Goal: Information Seeking & Learning: Learn about a topic

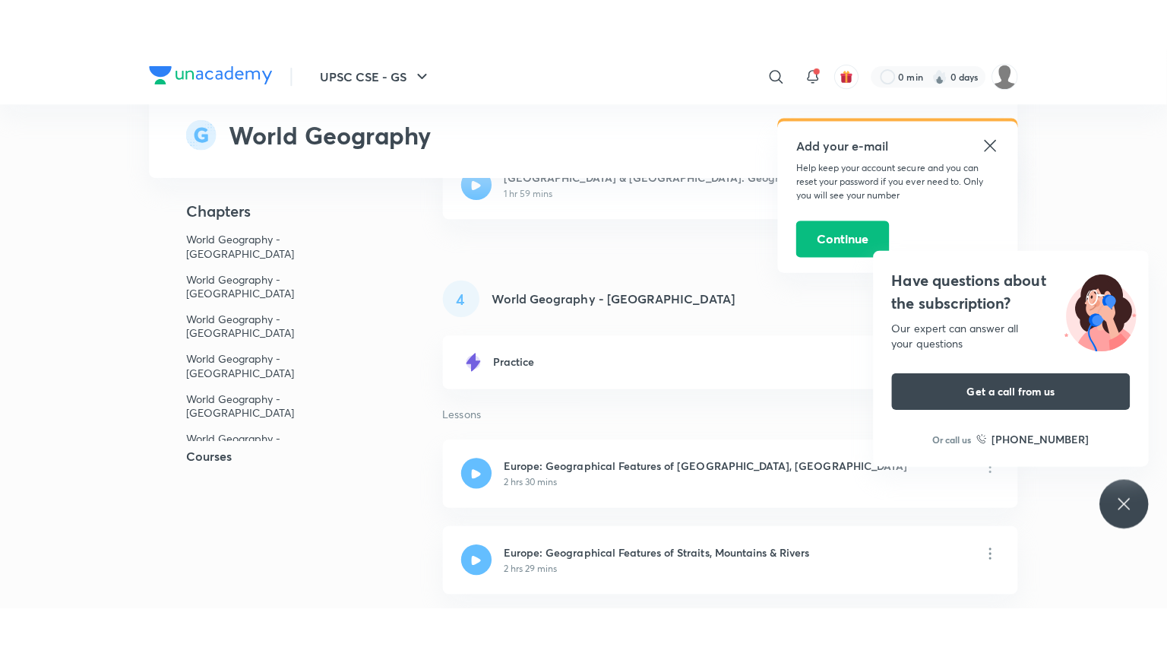
scroll to position [1183, 0]
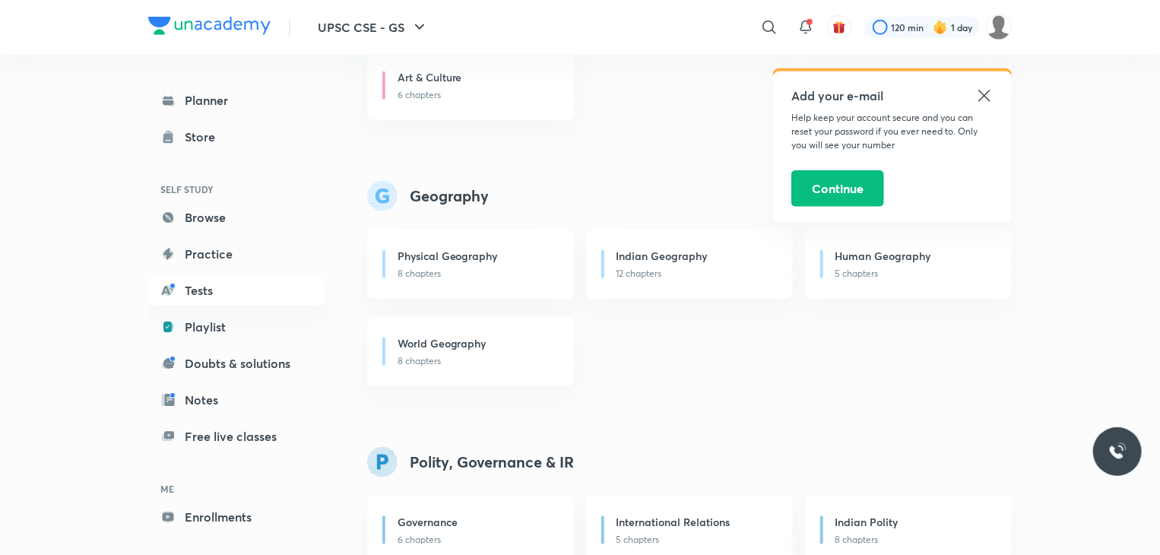
scroll to position [773, 0]
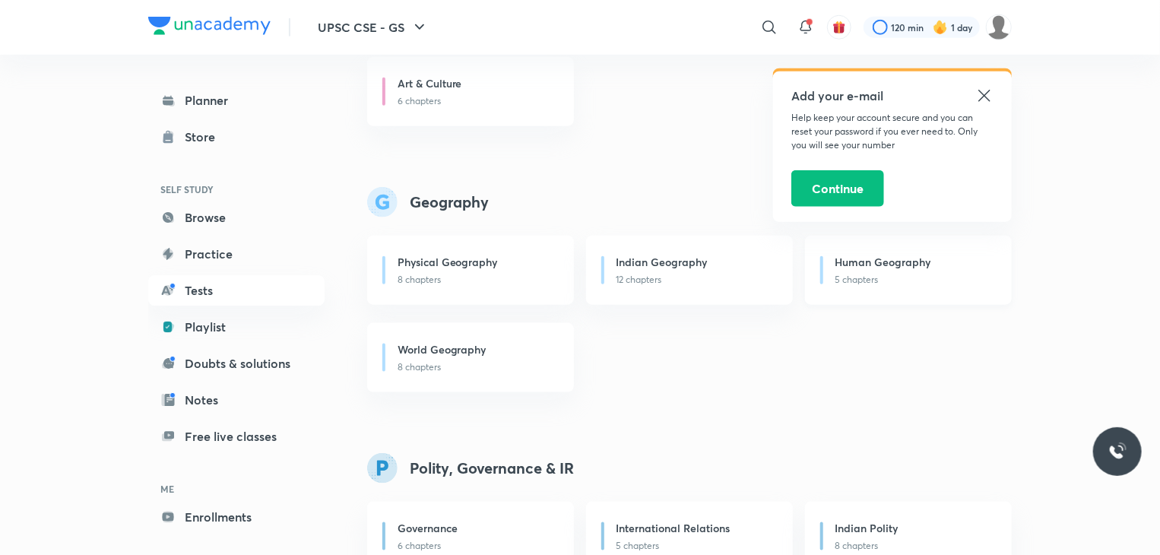
click at [876, 282] on p "5 chapters" at bounding box center [914, 280] width 158 height 14
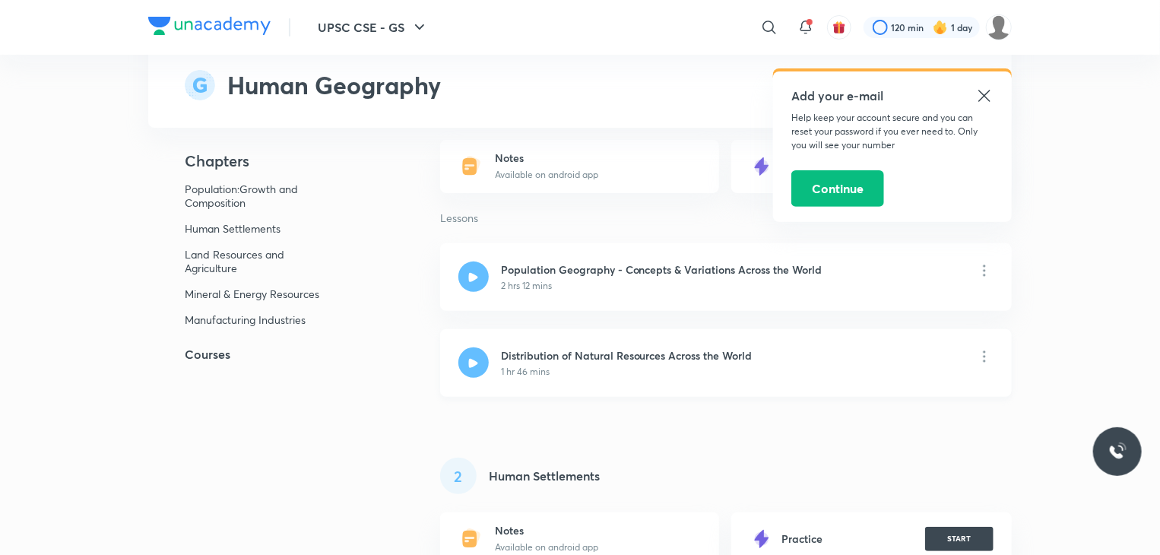
scroll to position [146, 0]
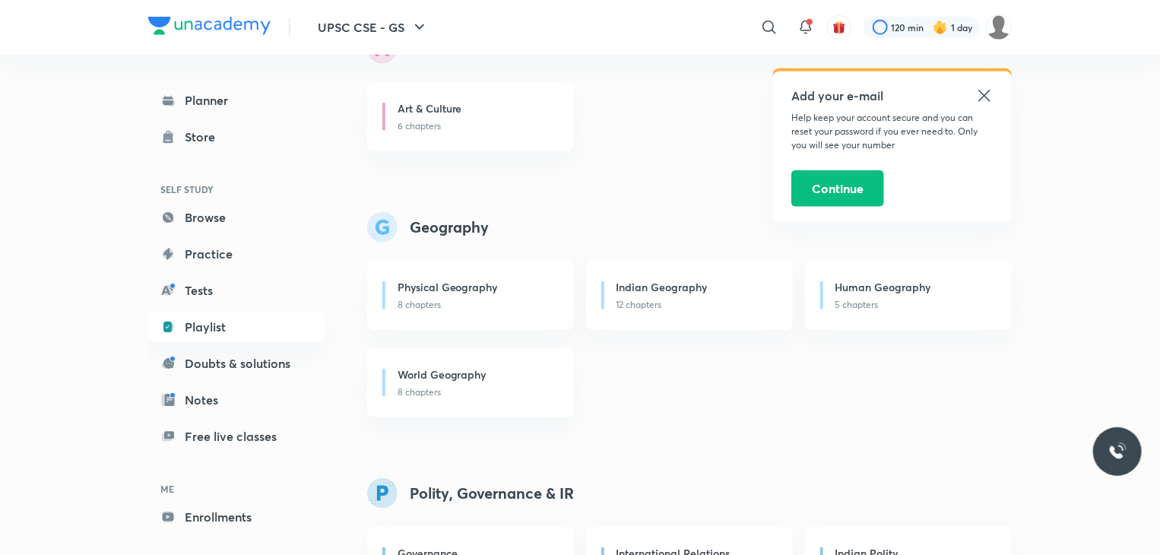
scroll to position [748, 0]
click at [459, 279] on h6 "Physical Geography" at bounding box center [447, 287] width 100 height 16
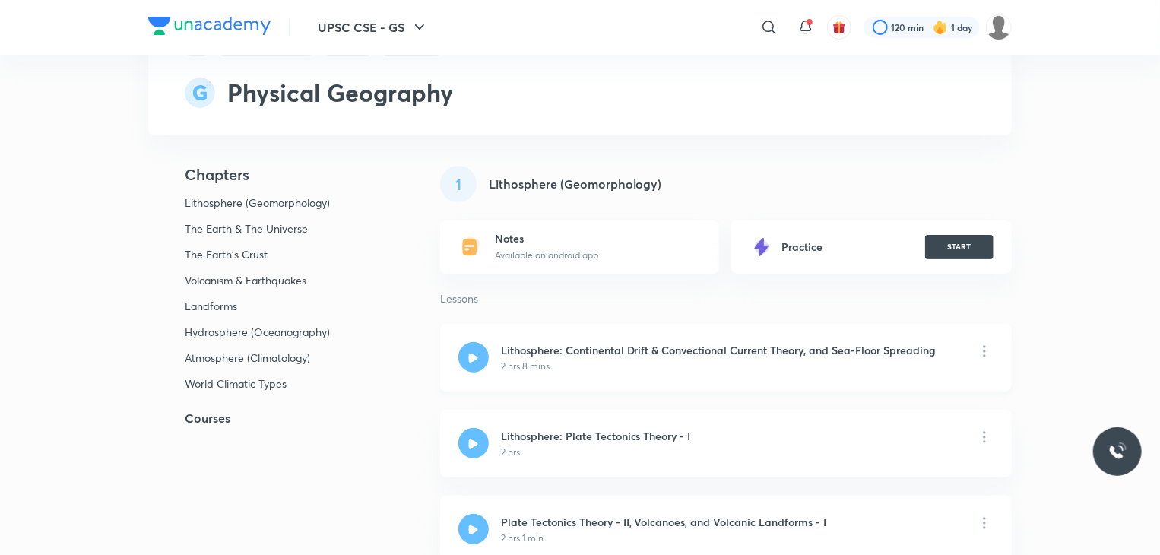
scroll to position [106, 0]
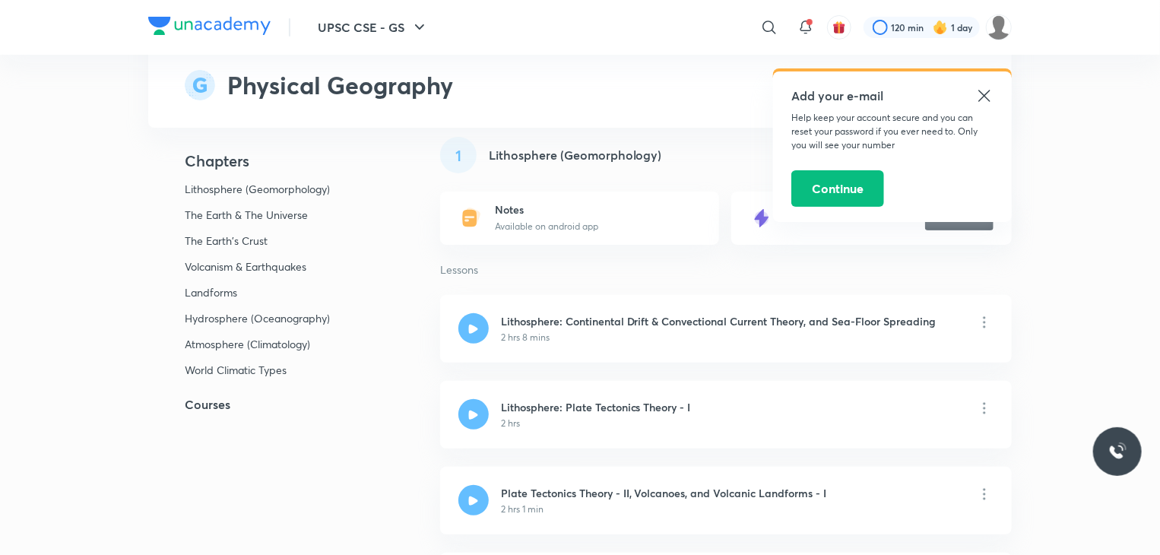
click at [982, 96] on icon at bounding box center [984, 96] width 18 height 18
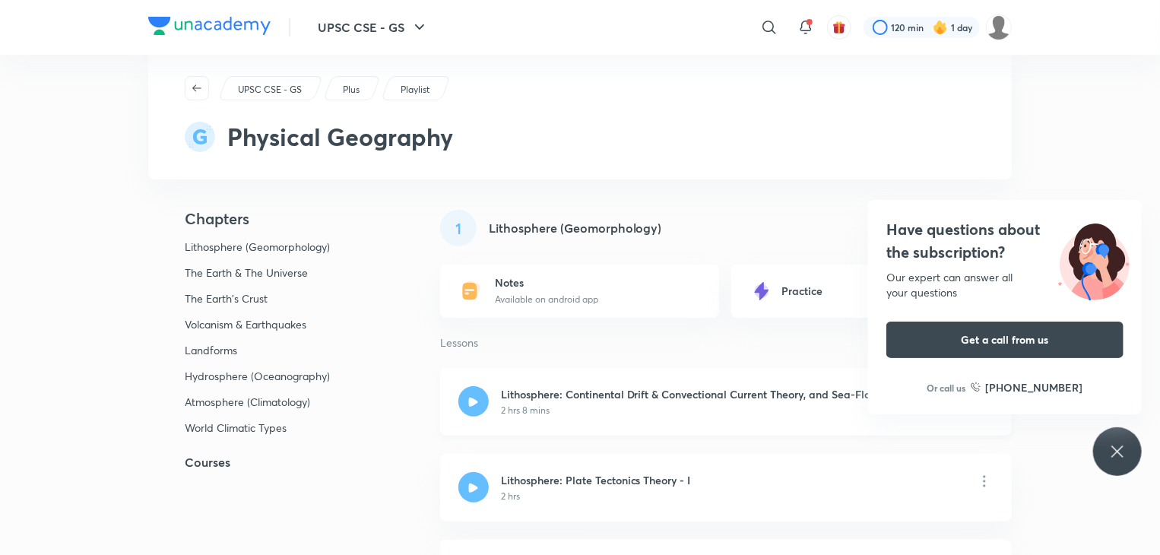
scroll to position [0, 0]
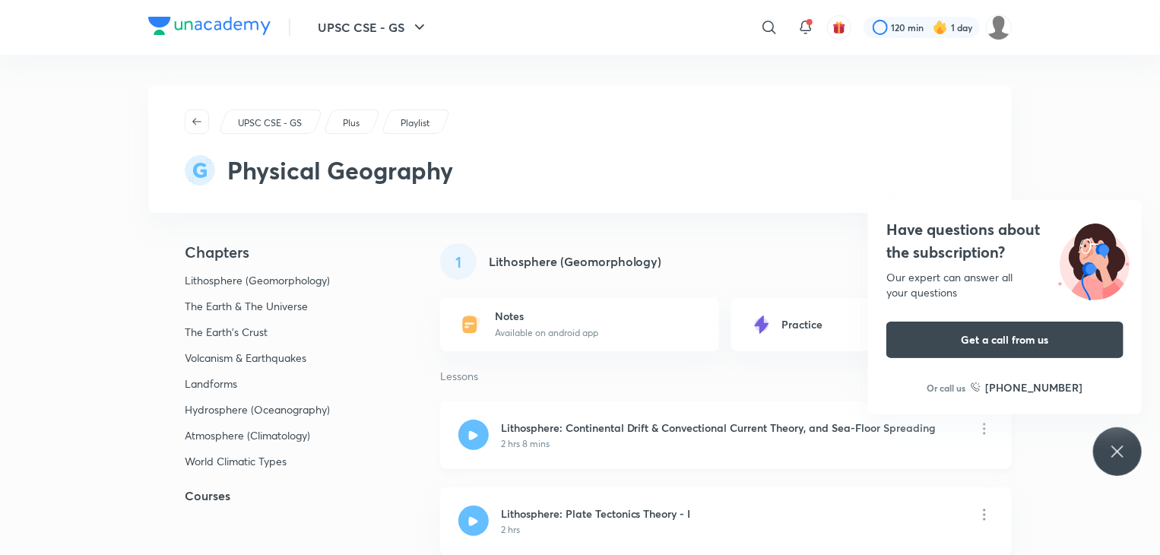
click at [563, 435] on h6 "Lithosphere: Continental Drift & Convectional Current Theory, and Sea-Floor Spr…" at bounding box center [719, 428] width 436 height 16
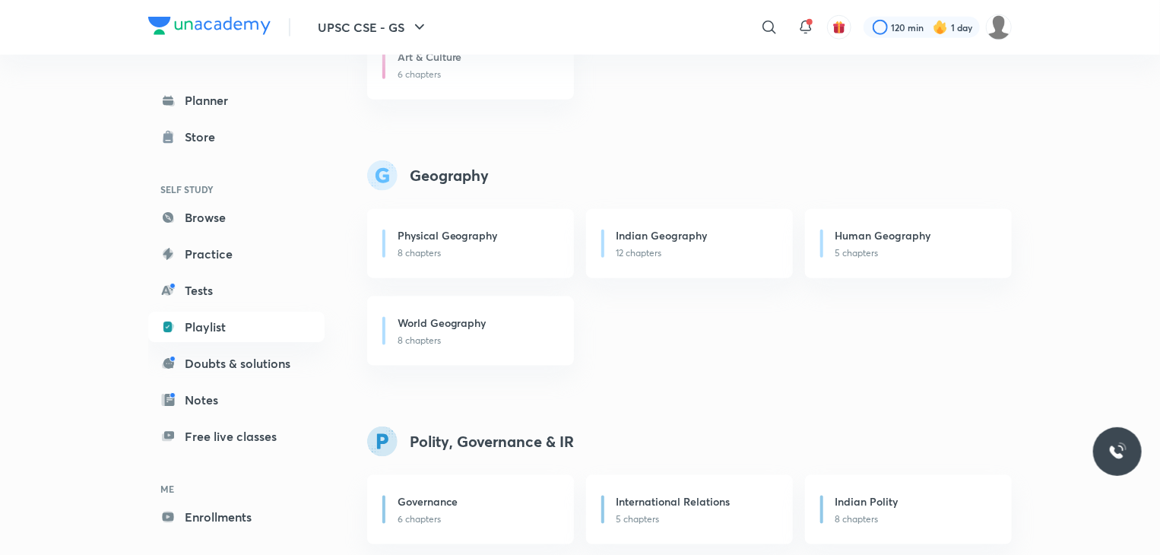
scroll to position [801, 0]
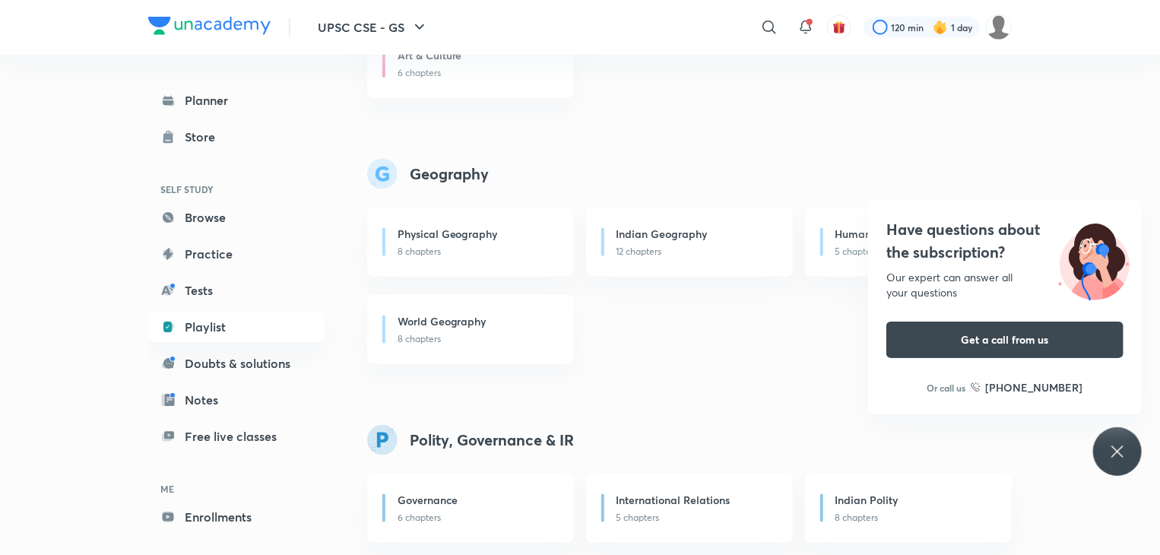
click at [1110, 448] on icon at bounding box center [1117, 451] width 18 height 18
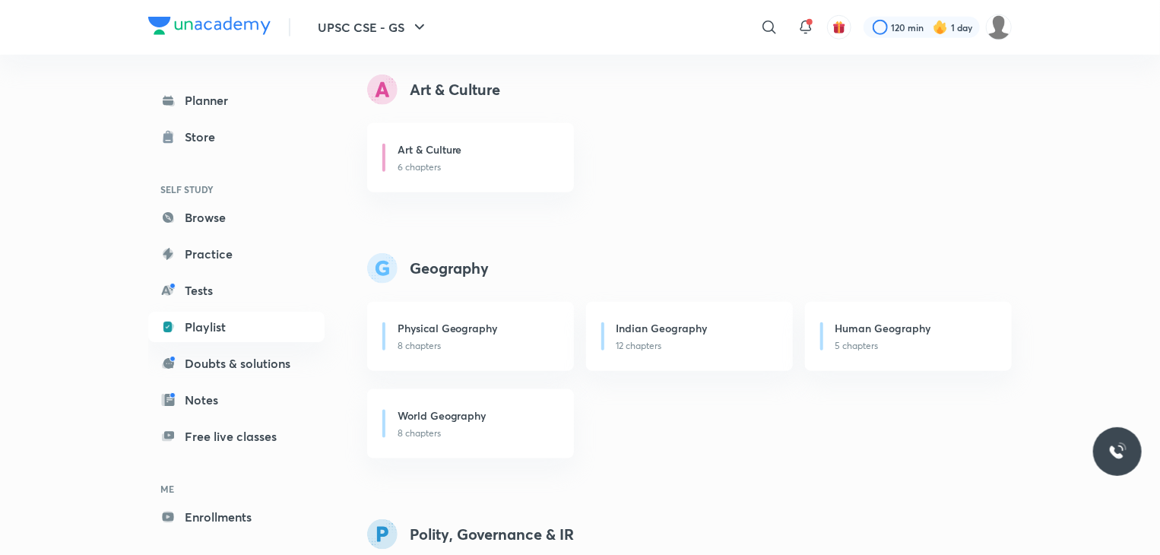
scroll to position [705, 0]
click at [454, 333] on h6 "Physical Geography" at bounding box center [447, 329] width 100 height 16
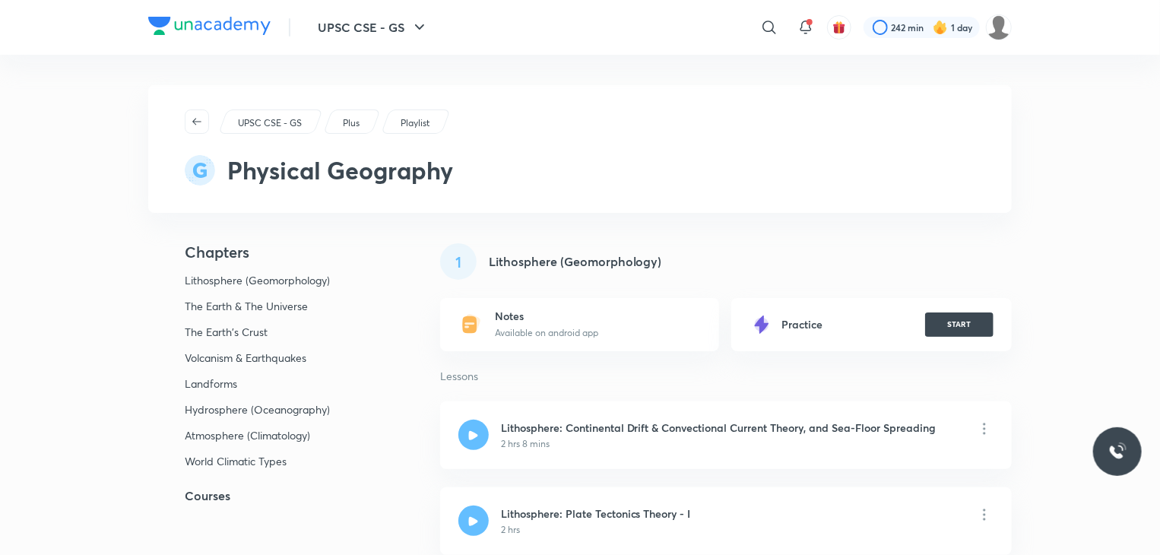
click at [553, 319] on h6 "Notes" at bounding box center [546, 316] width 103 height 14
click at [611, 320] on div "Notes Available on android app" at bounding box center [579, 324] width 279 height 53
click at [971, 322] on button "START" at bounding box center [959, 323] width 68 height 24
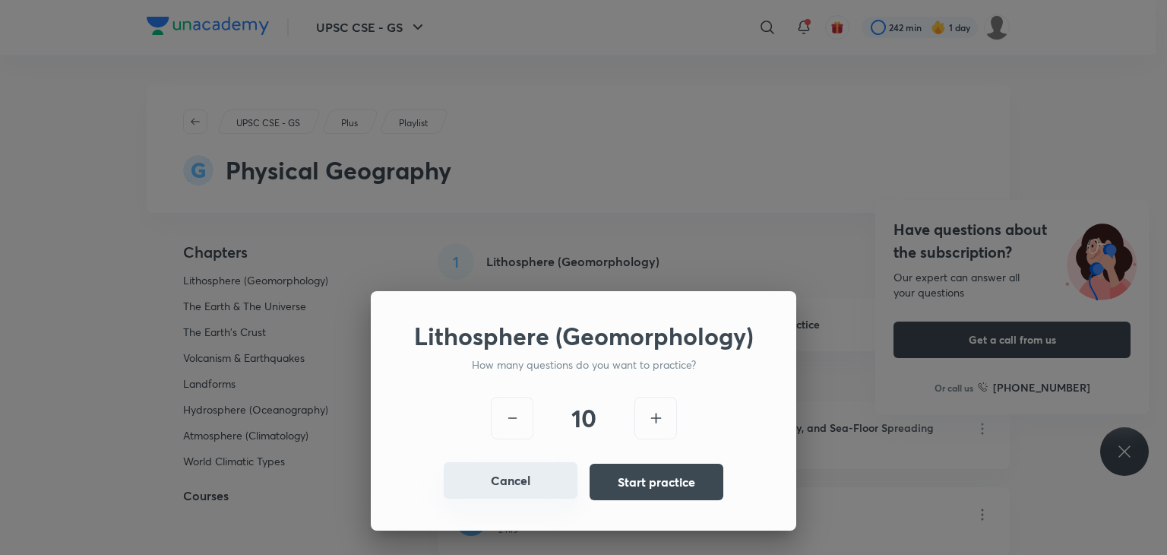
click at [518, 490] on button "Cancel" at bounding box center [511, 480] width 134 height 36
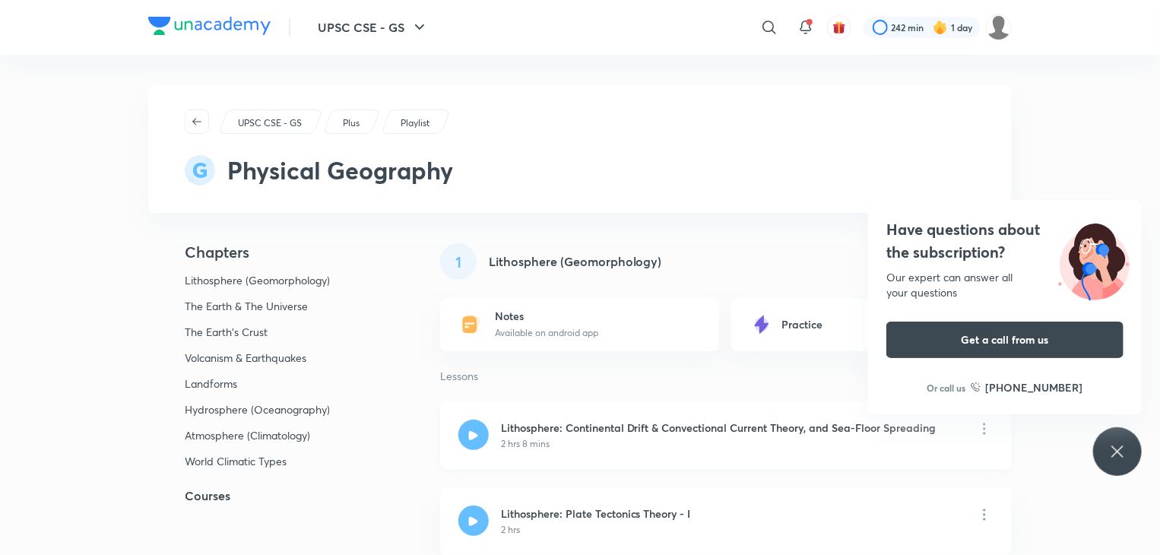
click at [544, 432] on h6 "Lithosphere: Continental Drift & Convectional Current Theory, and Sea-Floor Spr…" at bounding box center [719, 428] width 436 height 16
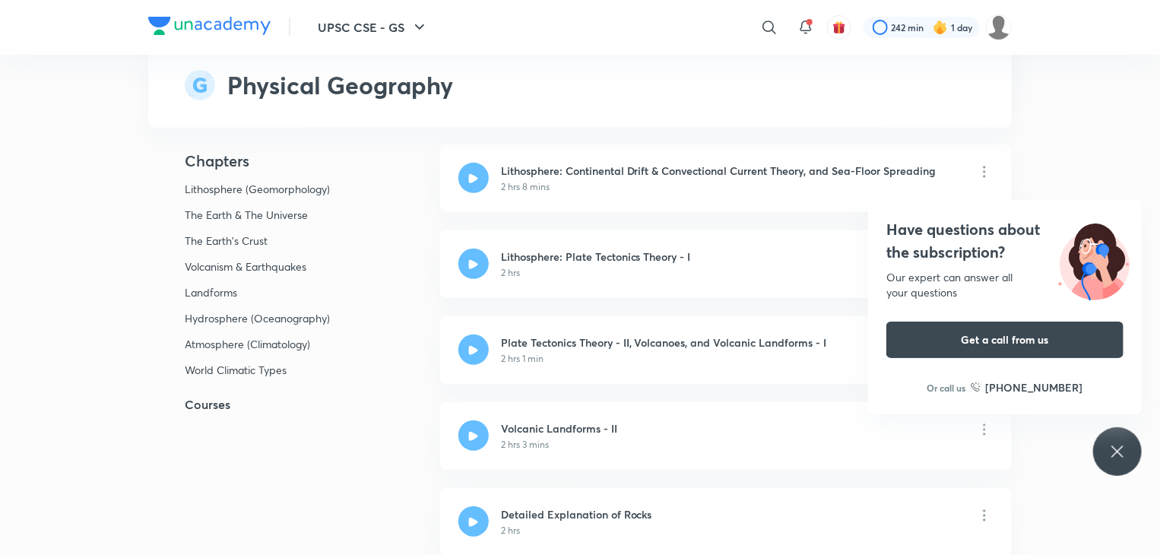
scroll to position [258, 0]
click at [201, 399] on h5 "Courses" at bounding box center [269, 404] width 243 height 18
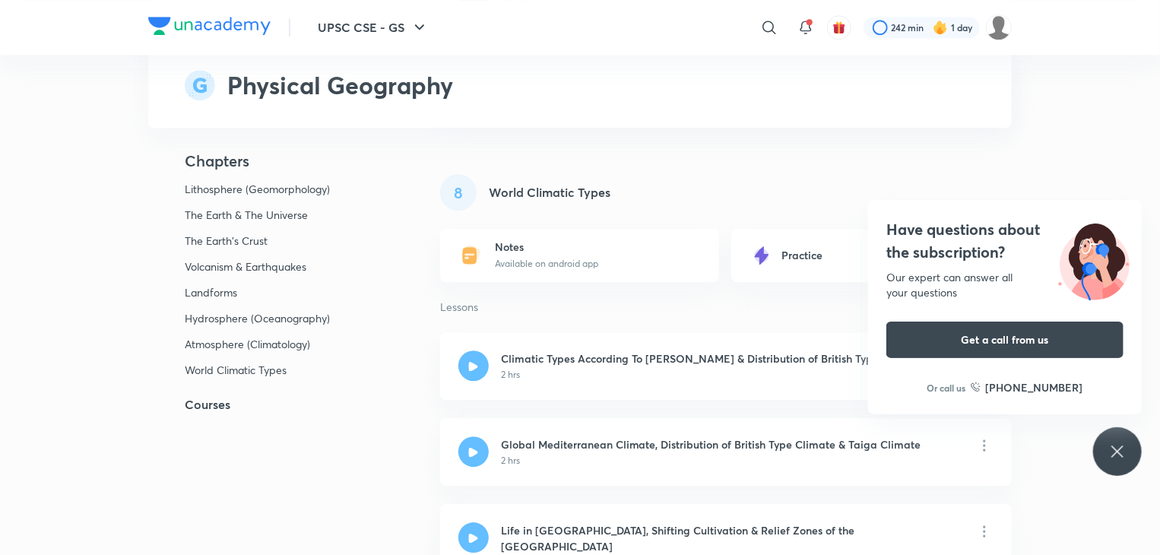
scroll to position [4912, 0]
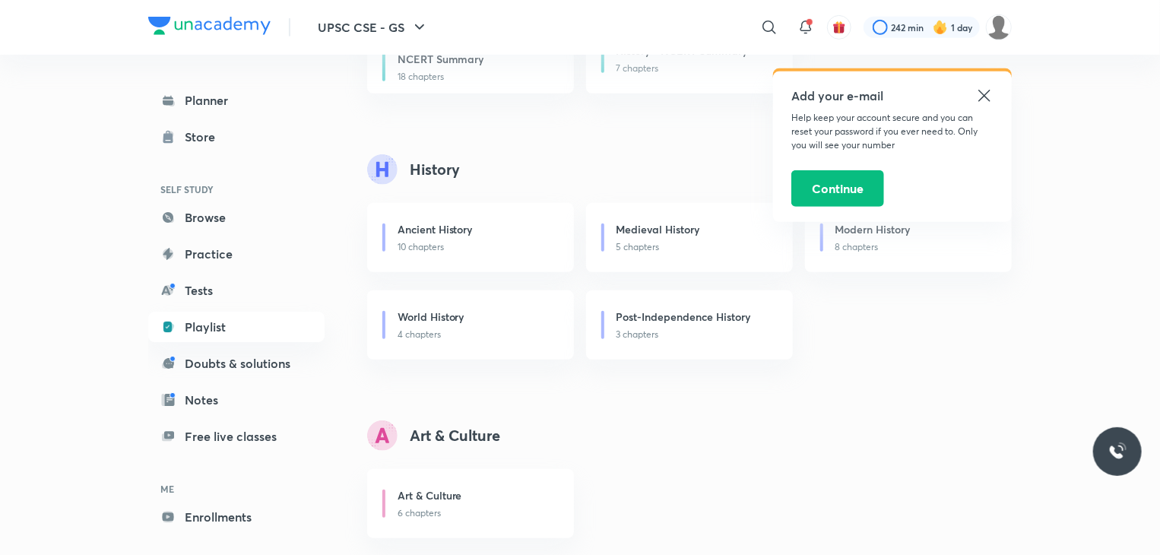
scroll to position [357, 0]
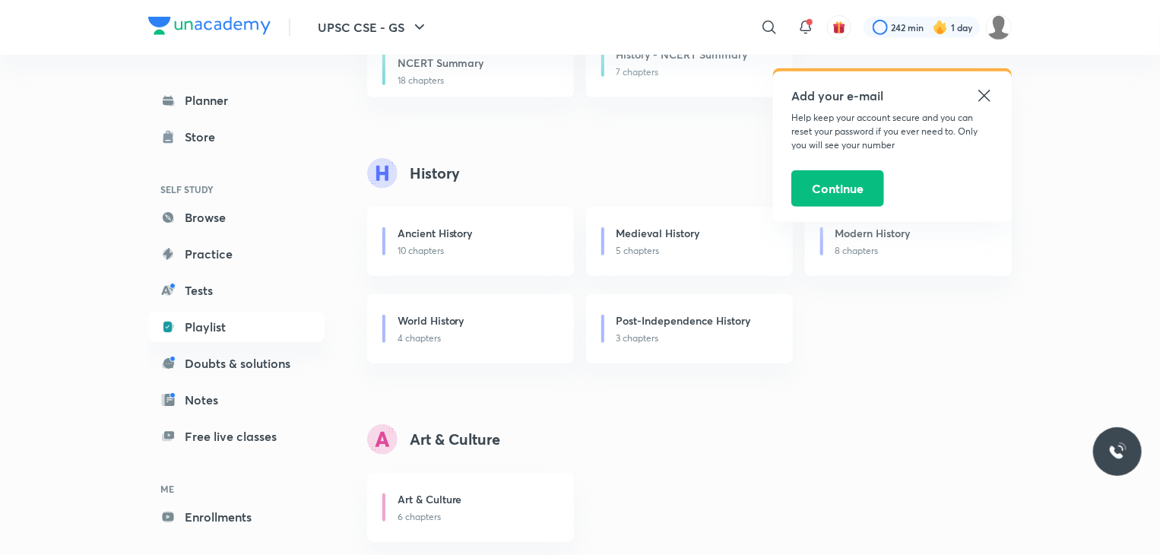
click at [990, 97] on icon at bounding box center [984, 96] width 18 height 18
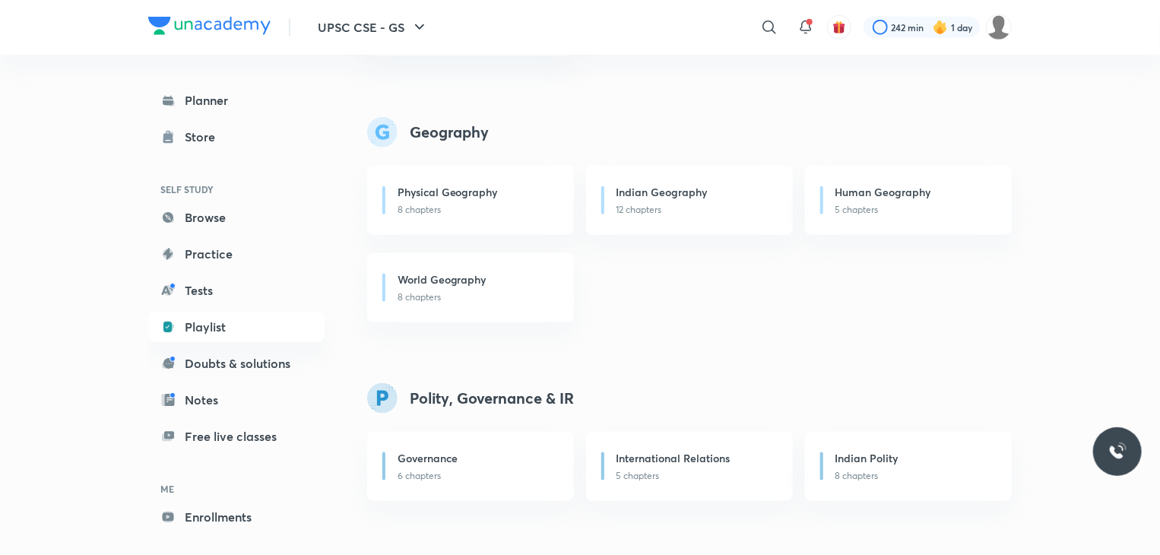
scroll to position [844, 0]
click at [858, 199] on div "Human Geography" at bounding box center [914, 192] width 158 height 19
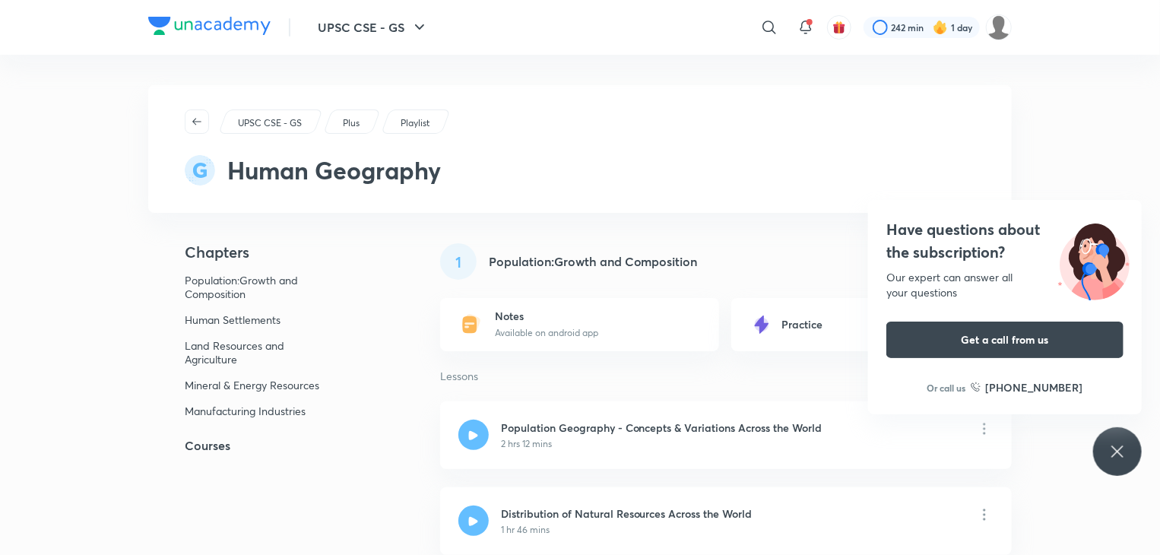
click at [354, 119] on p "Plus" at bounding box center [351, 123] width 17 height 14
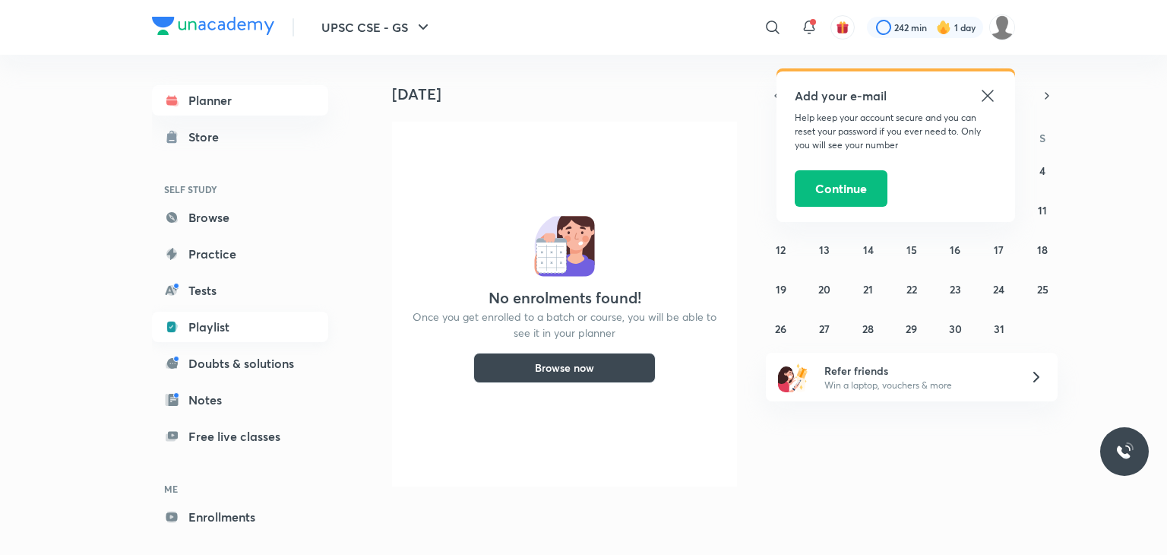
click at [225, 333] on link "Playlist" at bounding box center [240, 327] width 176 height 30
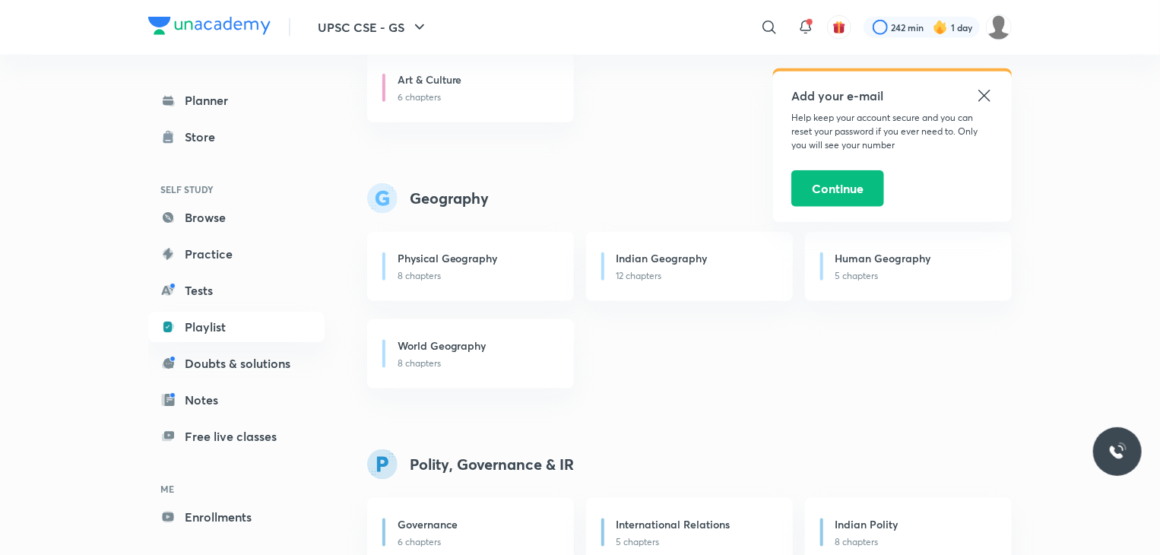
scroll to position [778, 0]
click at [988, 85] on div "Add your e-mail Help keep your account secure and you can reset your password i…" at bounding box center [892, 146] width 239 height 150
click at [983, 104] on icon at bounding box center [984, 96] width 18 height 18
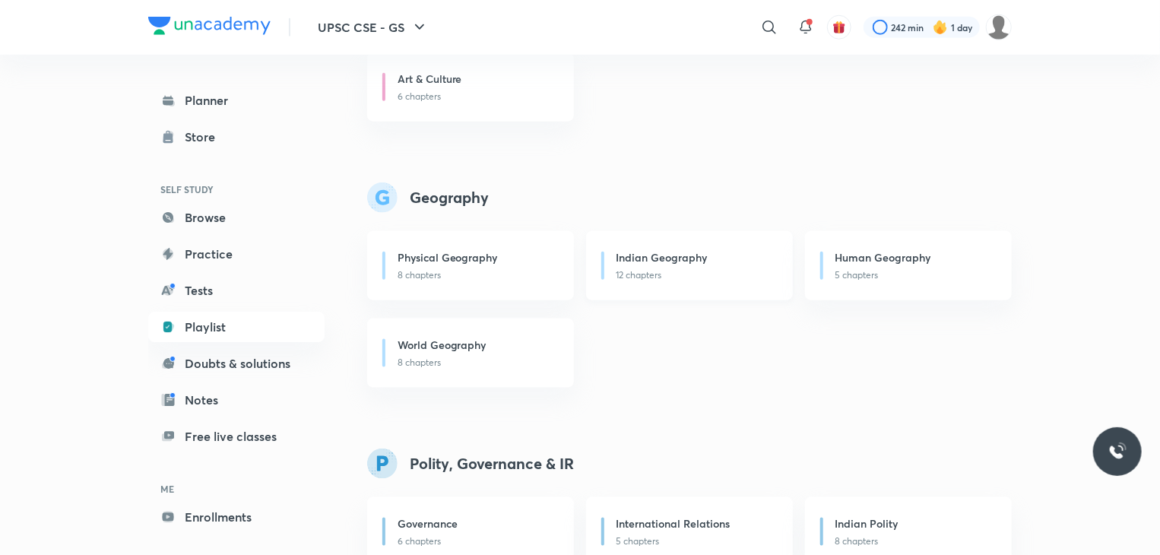
click at [672, 266] on div "Indian Geography" at bounding box center [695, 258] width 158 height 19
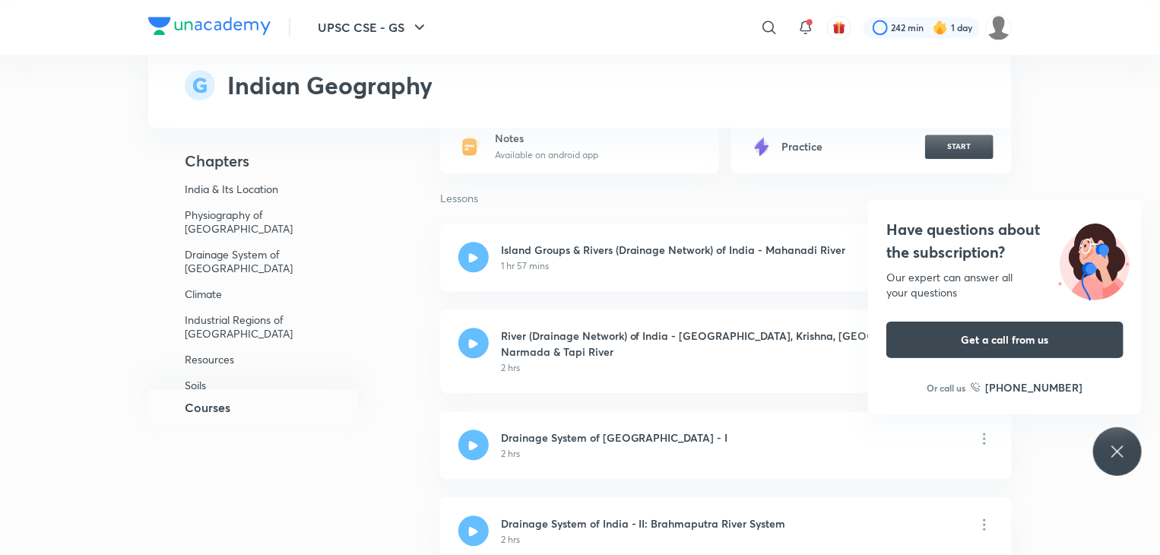
scroll to position [1915, 0]
click at [1126, 451] on icon at bounding box center [1117, 451] width 18 height 18
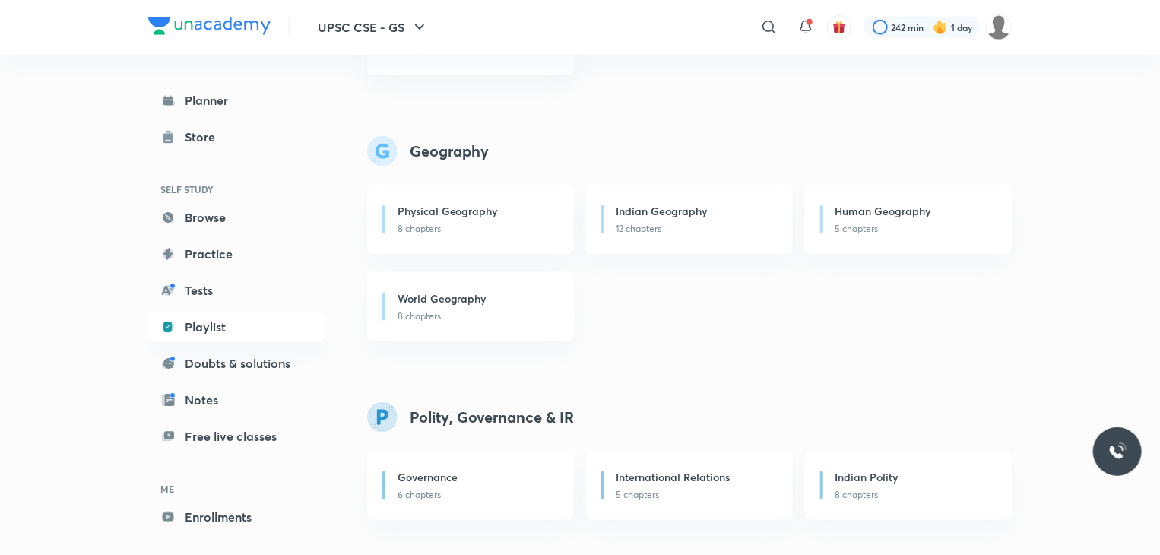
scroll to position [825, 0]
click at [464, 293] on h6 "World Geography" at bounding box center [441, 297] width 89 height 16
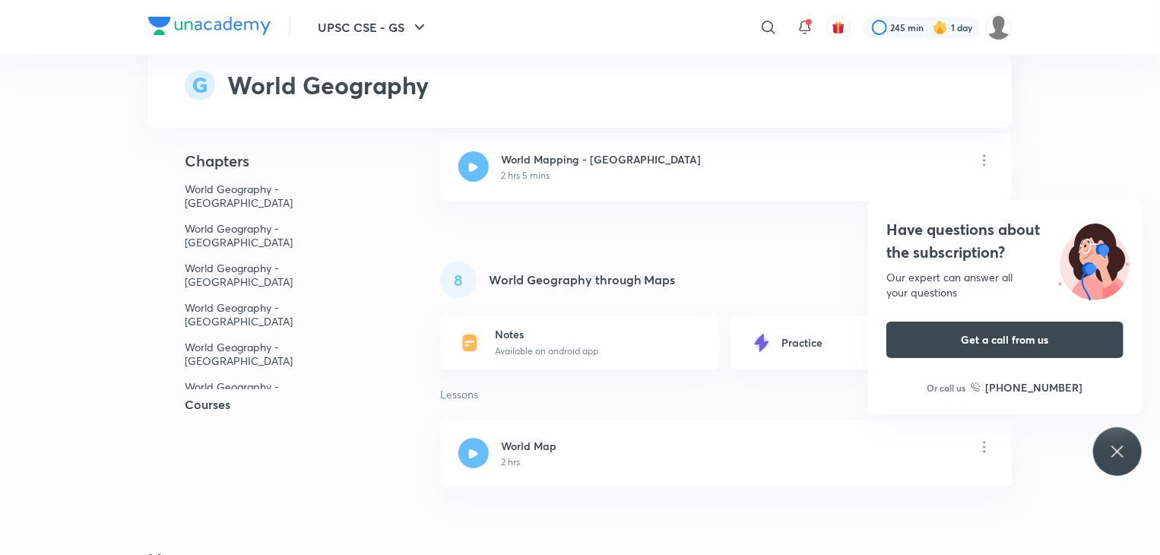
scroll to position [2773, 0]
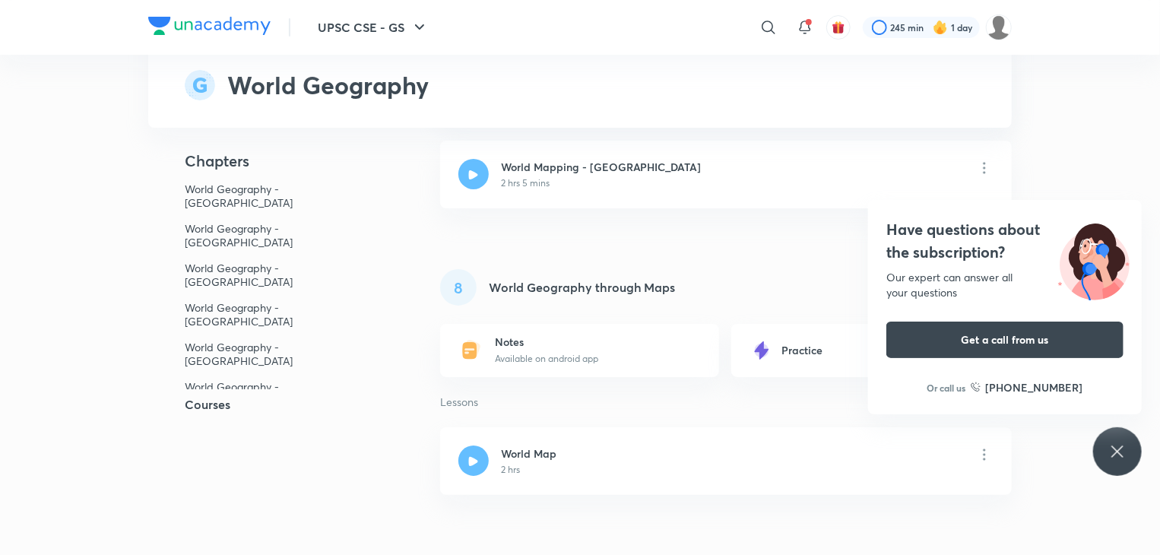
click at [1109, 436] on div "Have questions about the subscription? Our expert can answer all your questions…" at bounding box center [1117, 451] width 49 height 49
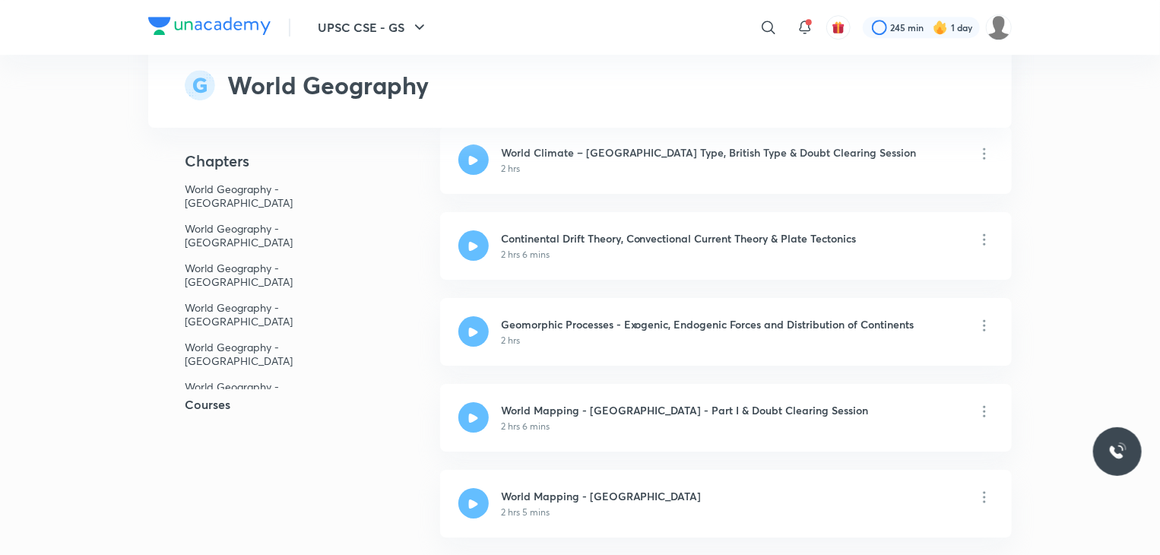
scroll to position [2459, 0]
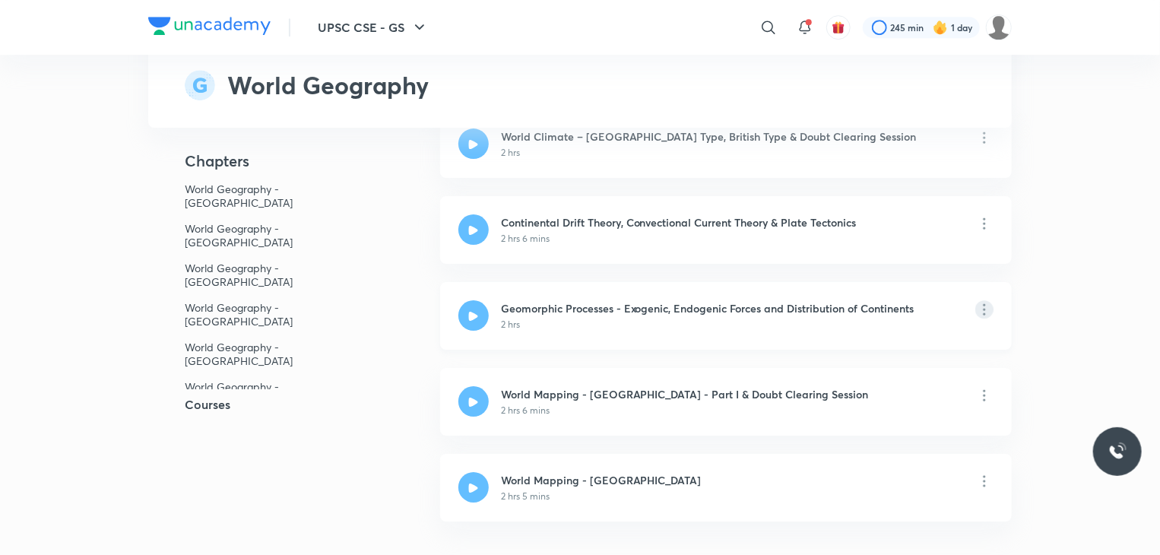
click at [985, 300] on icon at bounding box center [984, 309] width 18 height 18
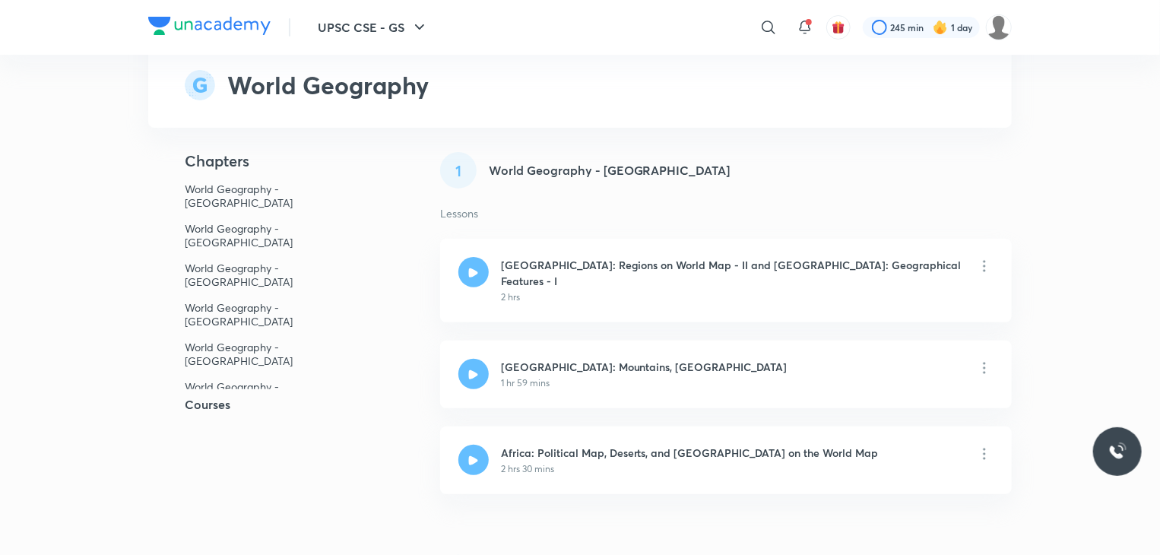
scroll to position [91, 0]
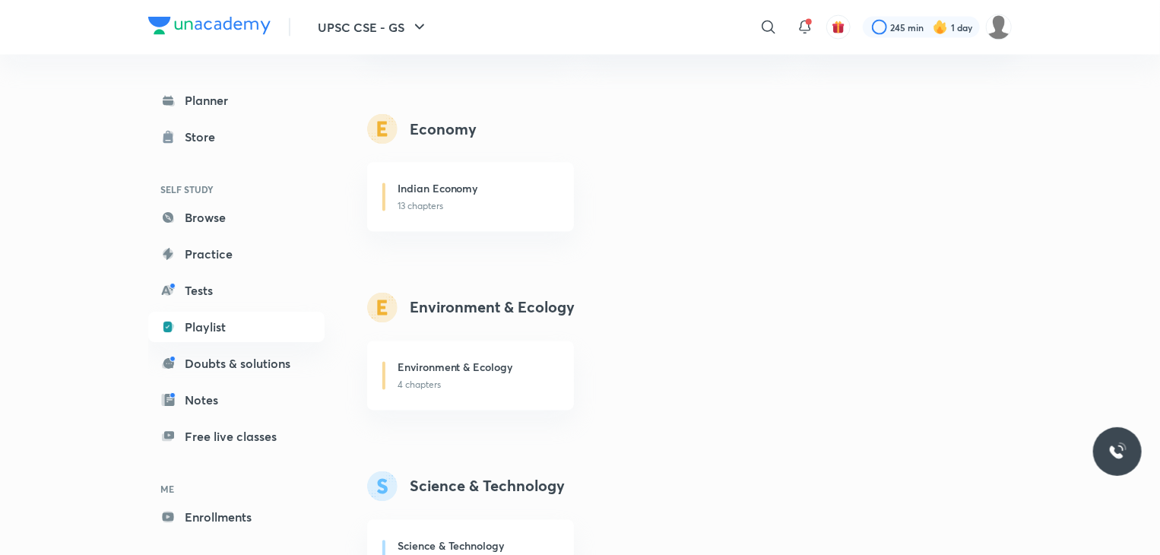
scroll to position [1293, 0]
click at [460, 186] on h6 "Indian Economy" at bounding box center [437, 187] width 81 height 16
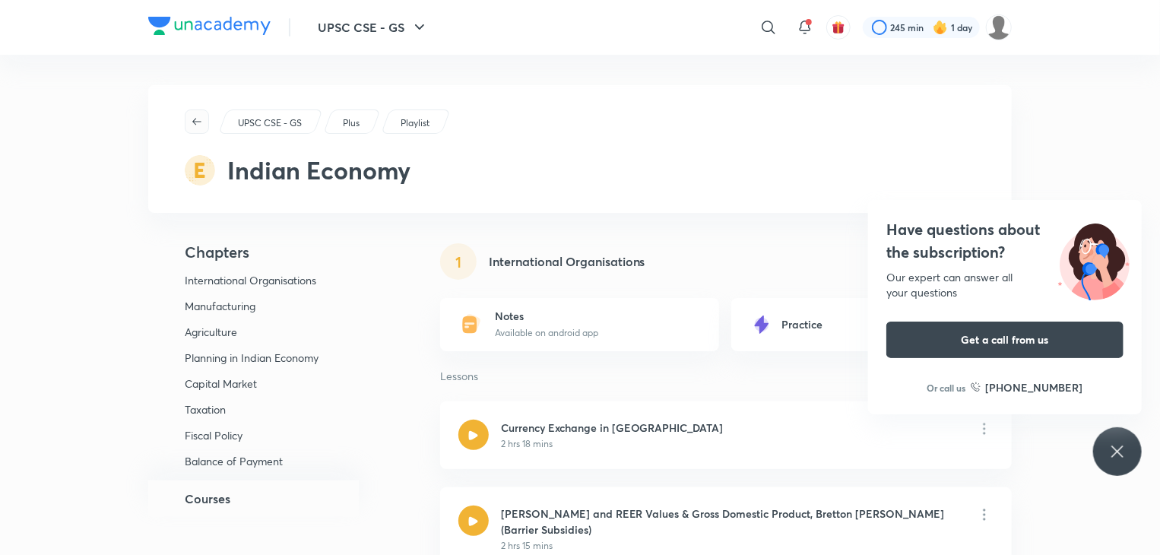
click at [198, 122] on icon "button" at bounding box center [196, 121] width 9 height 7
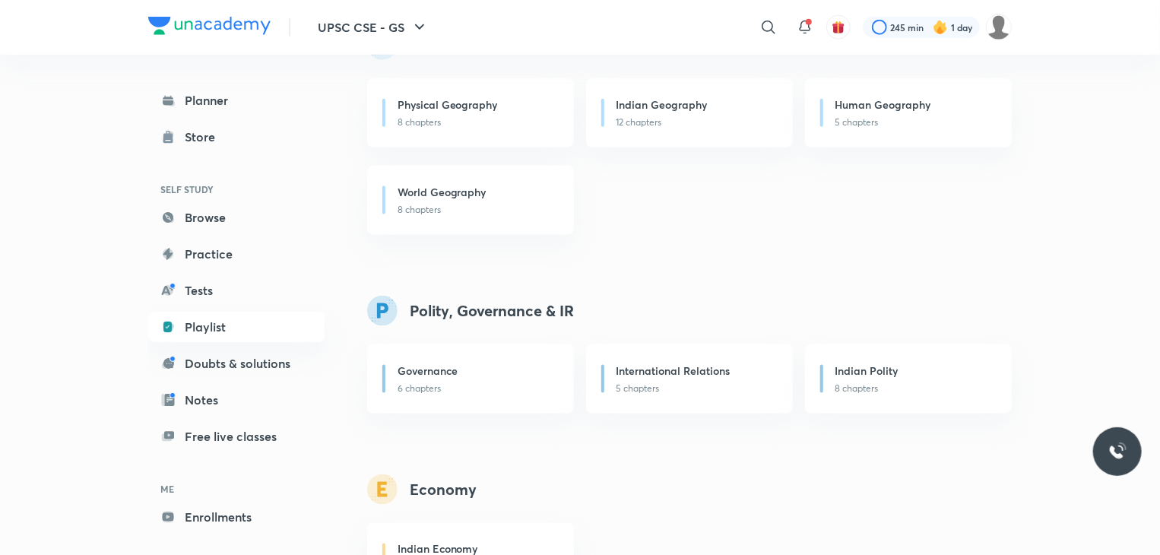
scroll to position [930, 0]
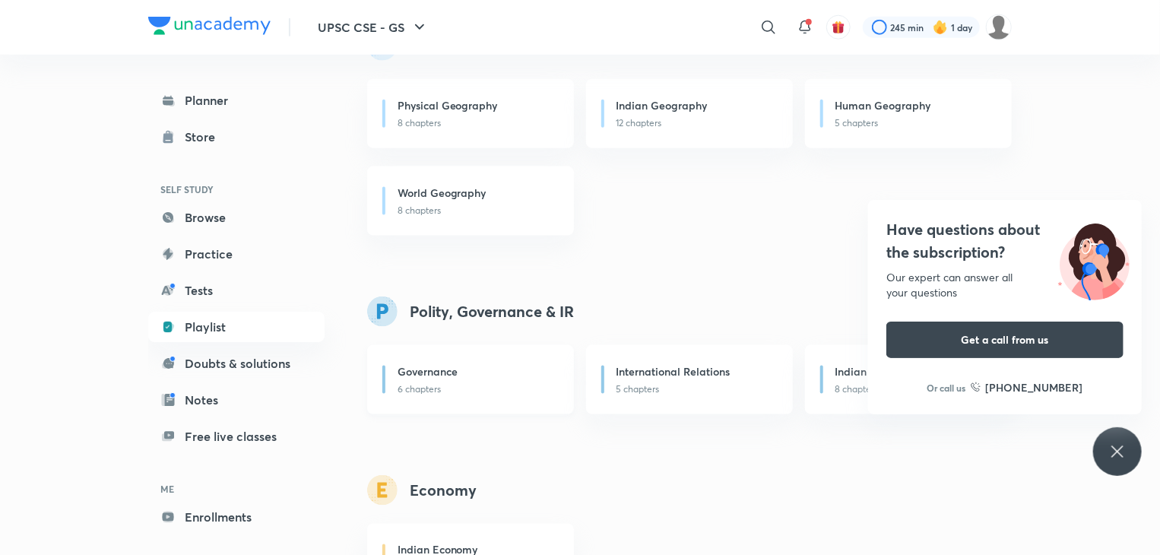
click at [502, 382] on p "6 chapters" at bounding box center [476, 389] width 158 height 14
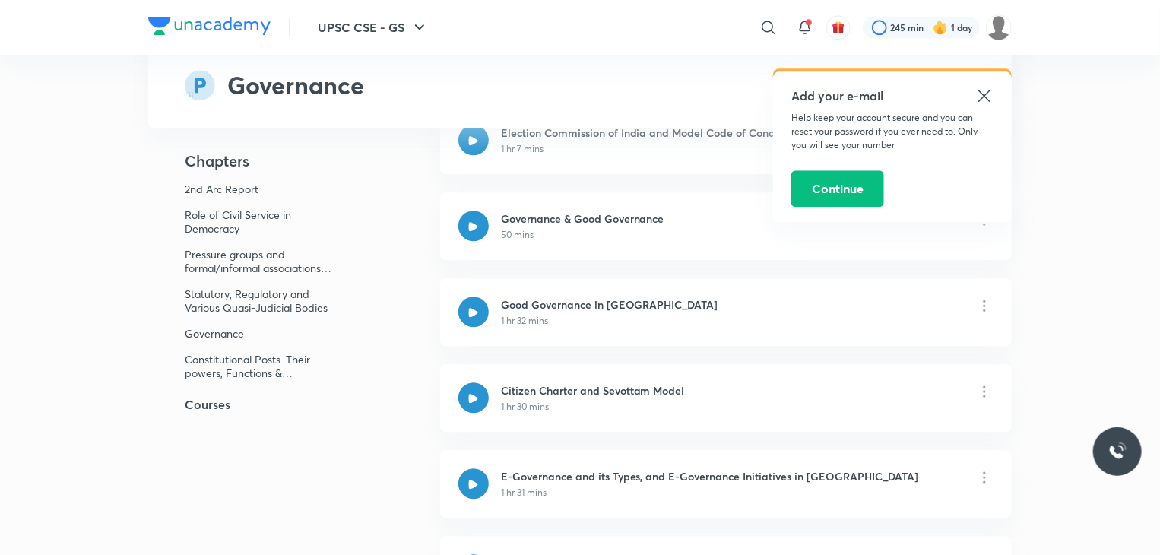
scroll to position [1669, 0]
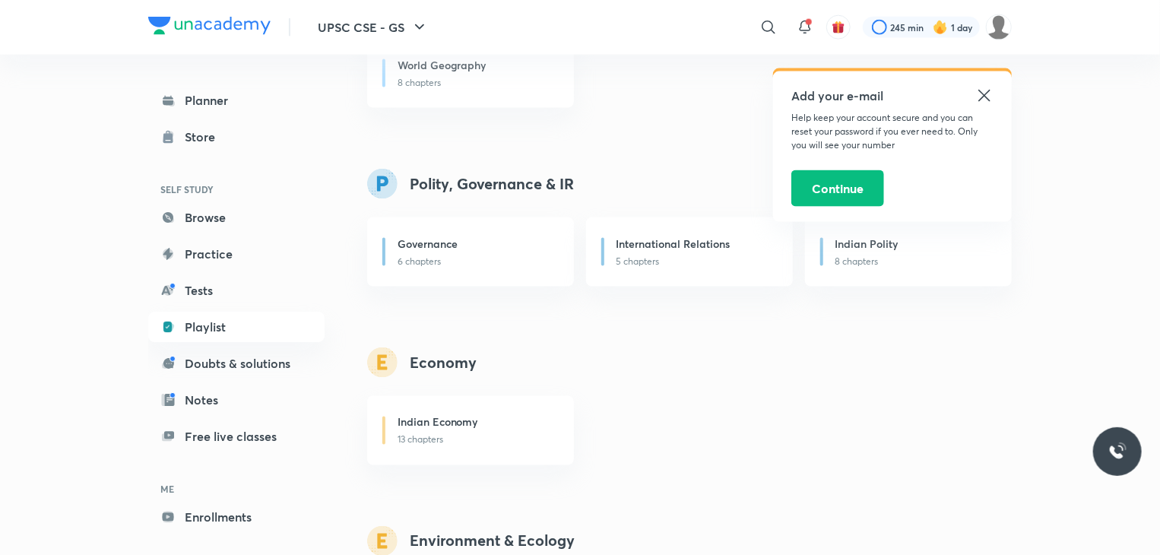
scroll to position [1052, 0]
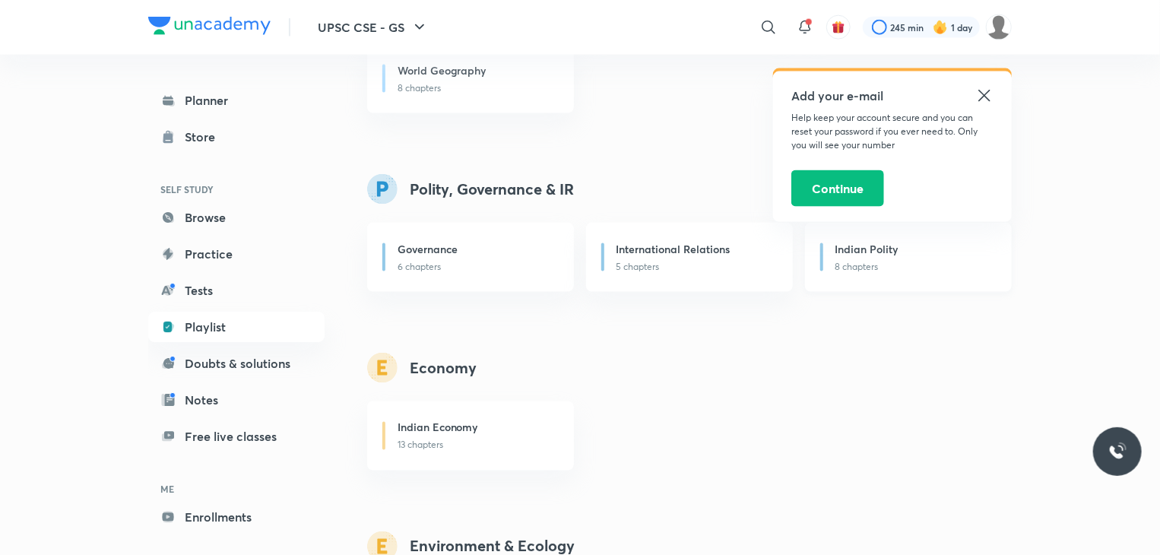
click at [882, 258] on div "Indian Polity" at bounding box center [914, 250] width 158 height 19
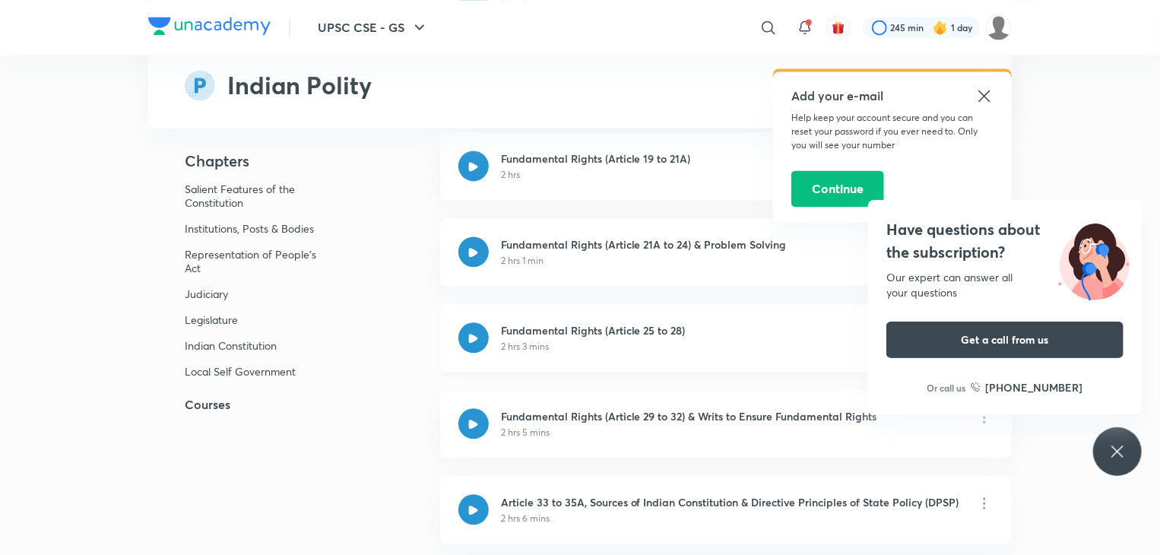
scroll to position [4423, 0]
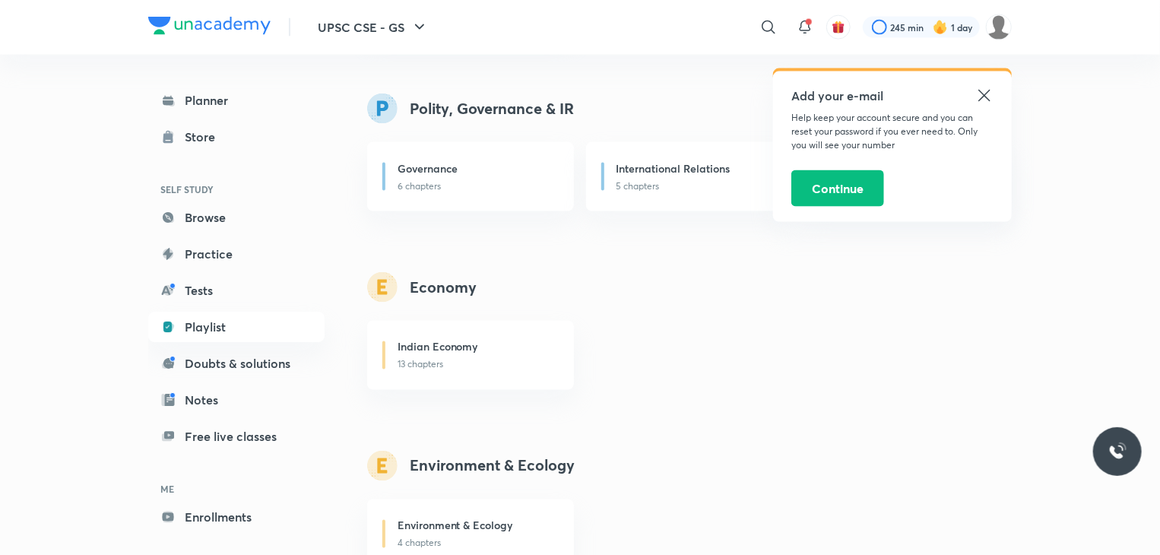
scroll to position [1125, 0]
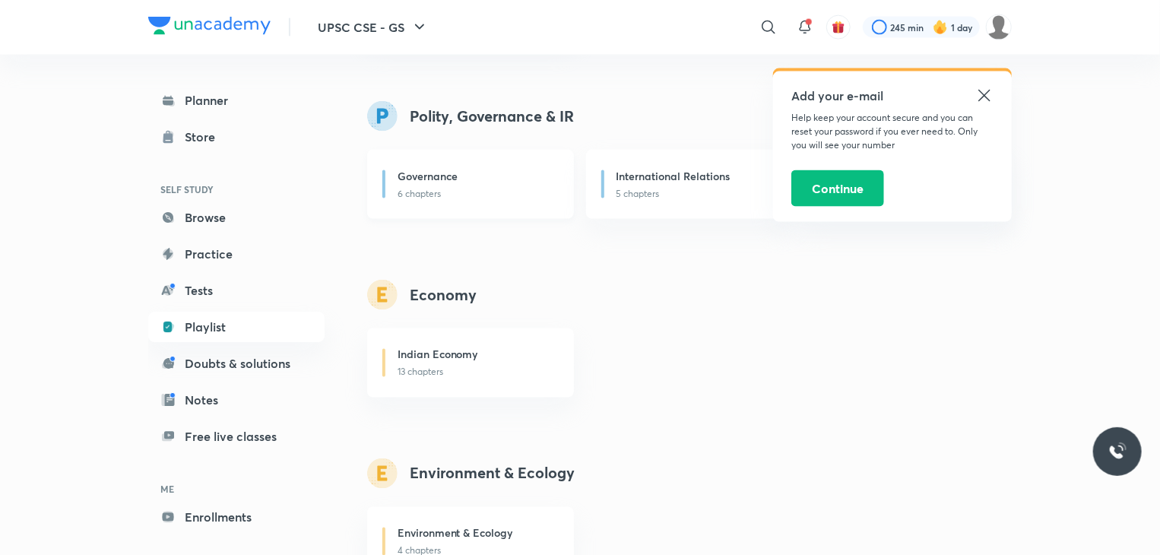
click at [446, 182] on h6 "Governance" at bounding box center [427, 176] width 60 height 16
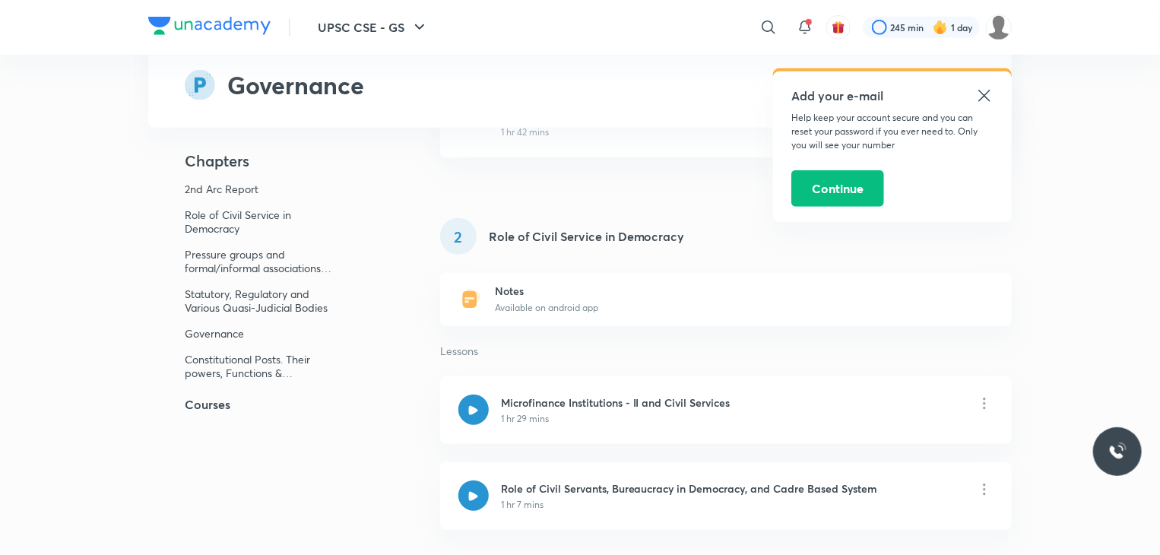
scroll to position [363, 0]
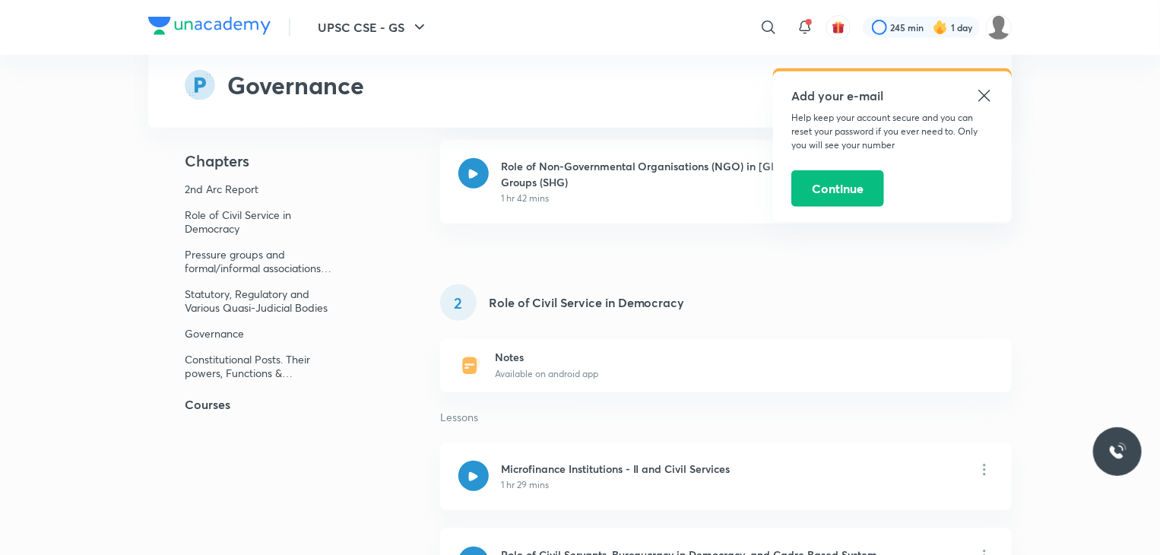
click at [987, 90] on icon at bounding box center [984, 96] width 18 height 18
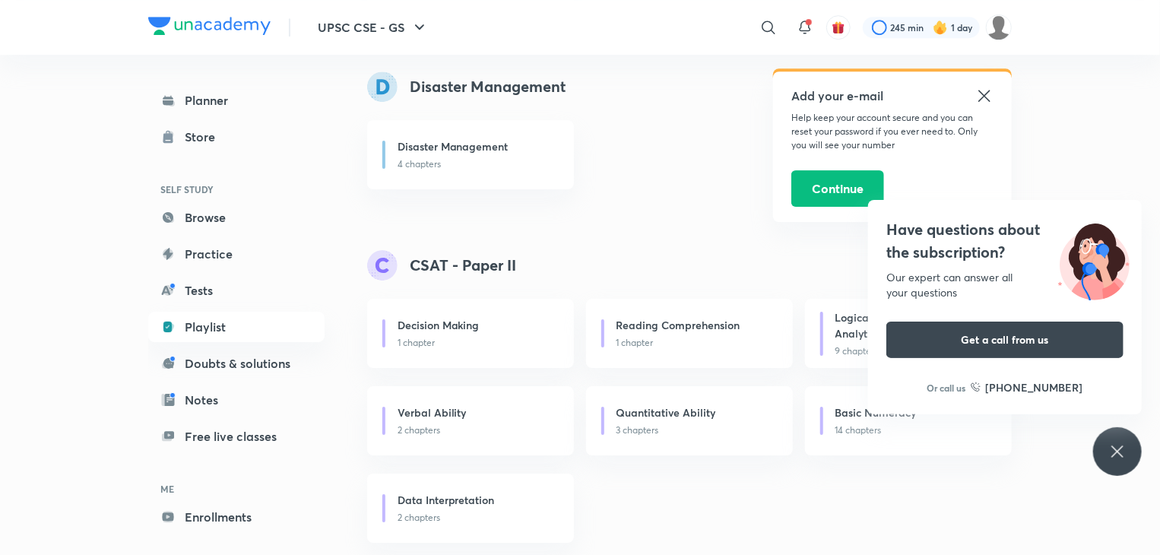
scroll to position [2405, 0]
click at [984, 96] on icon at bounding box center [983, 95] width 11 height 11
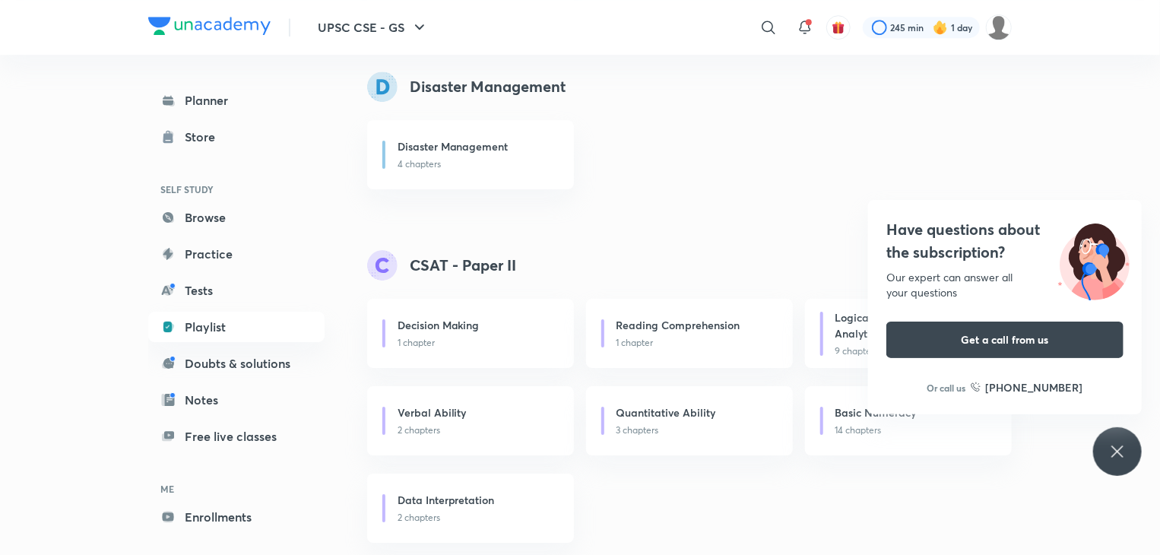
click at [1130, 445] on div "Have questions about the subscription? Our expert can answer all your questions…" at bounding box center [1117, 451] width 49 height 49
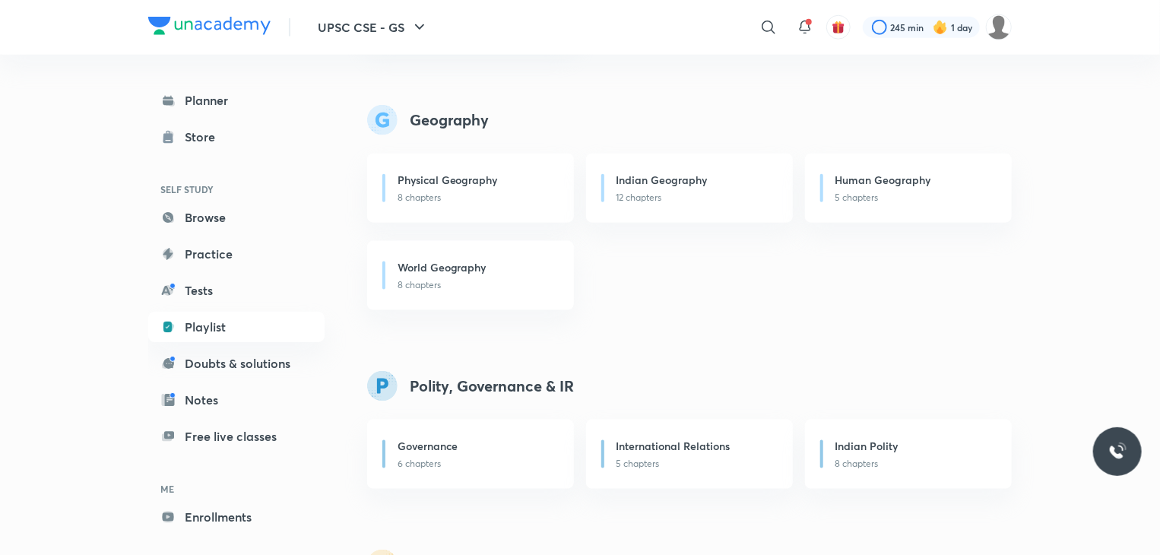
scroll to position [854, 0]
click at [852, 189] on div "Human Geography" at bounding box center [914, 182] width 158 height 19
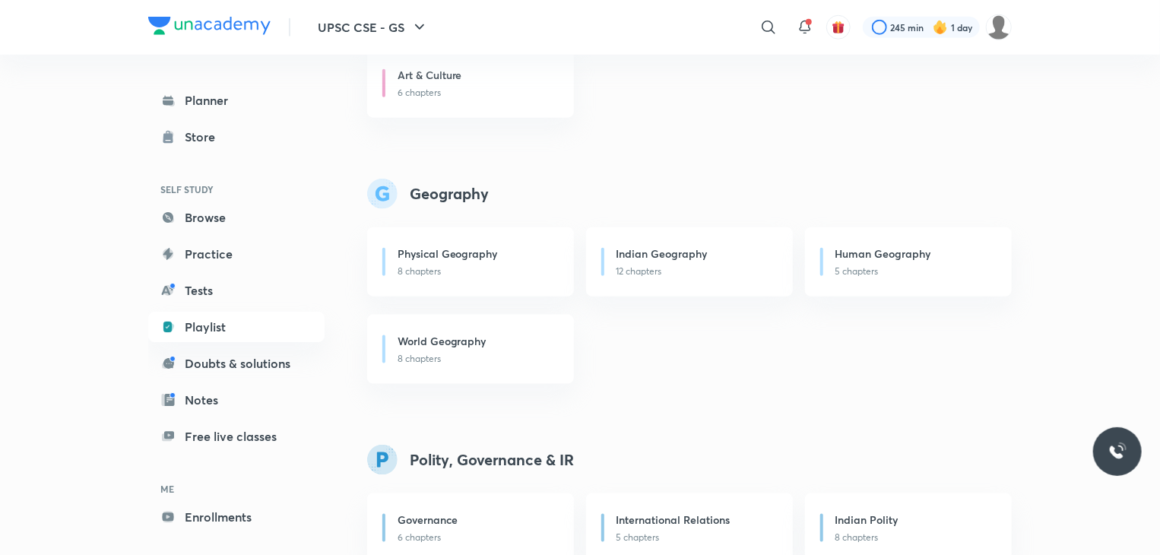
scroll to position [787, 0]
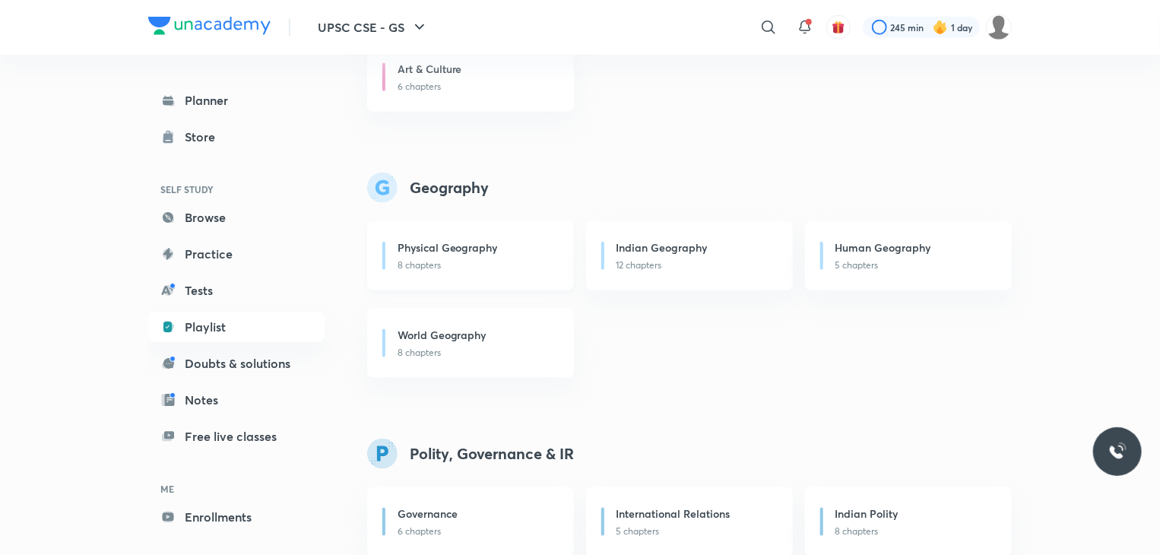
click at [474, 247] on h6 "Physical Geography" at bounding box center [447, 247] width 100 height 16
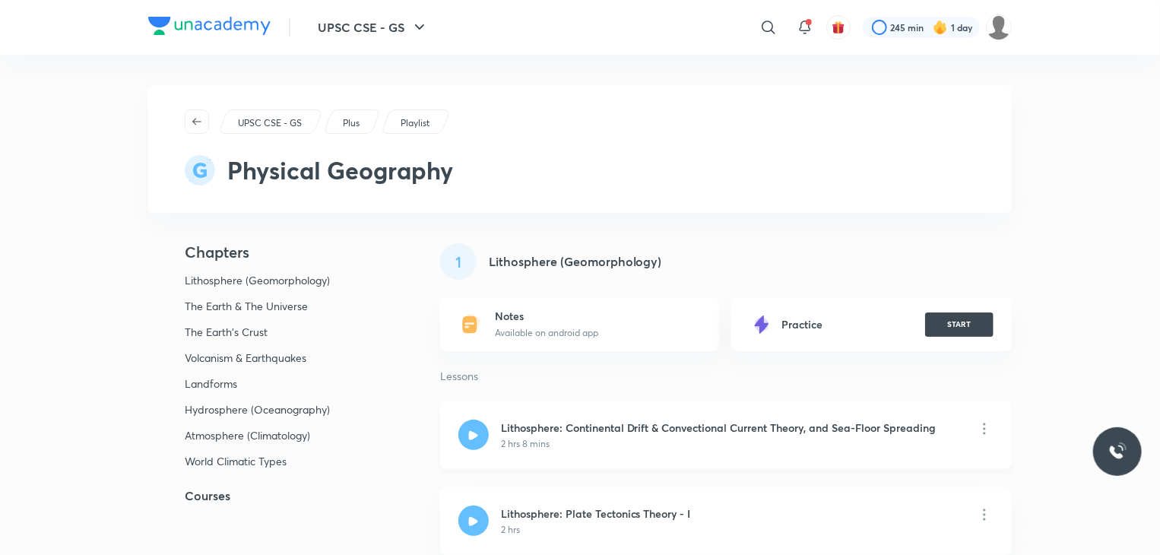
click at [551, 442] on div "2 hrs 8 mins" at bounding box center [719, 444] width 436 height 14
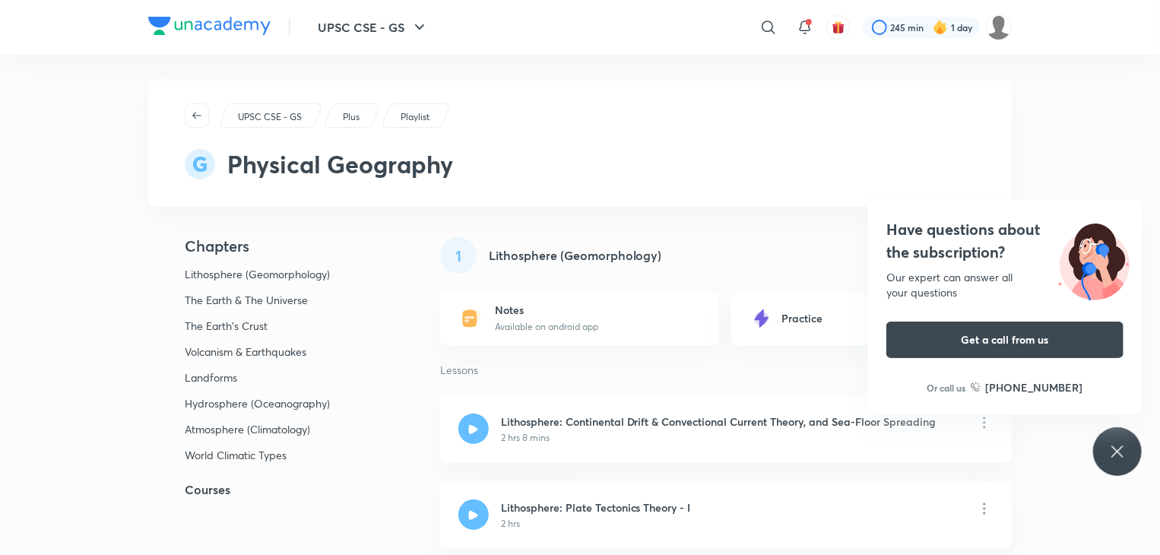
scroll to position [5, 0]
click at [553, 317] on div "Notes Available on android app" at bounding box center [546, 319] width 103 height 30
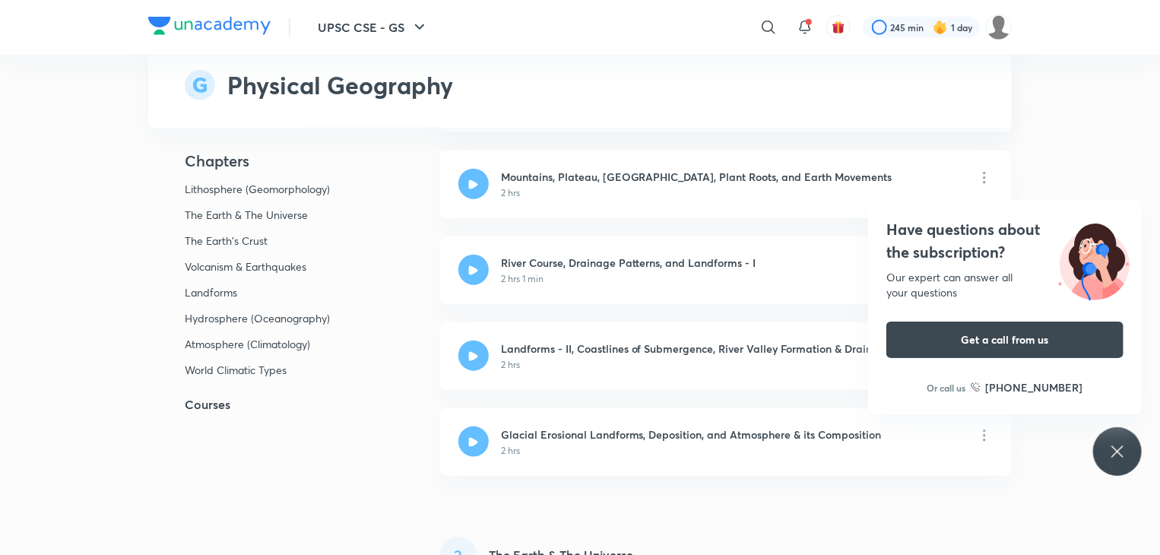
scroll to position [0, 0]
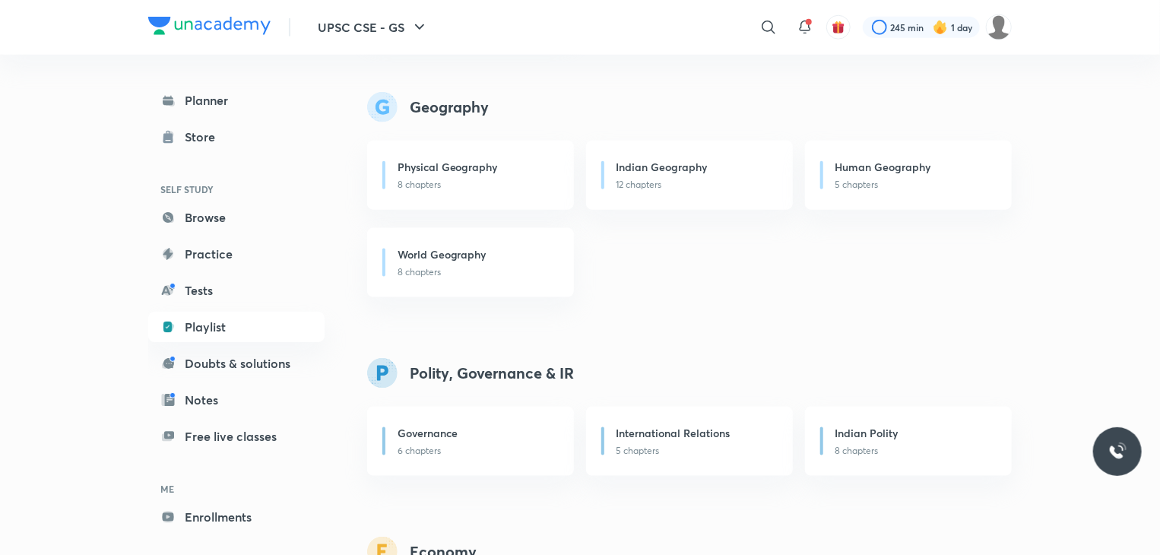
scroll to position [869, 0]
click at [670, 166] on h6 "Indian Geography" at bounding box center [661, 166] width 91 height 16
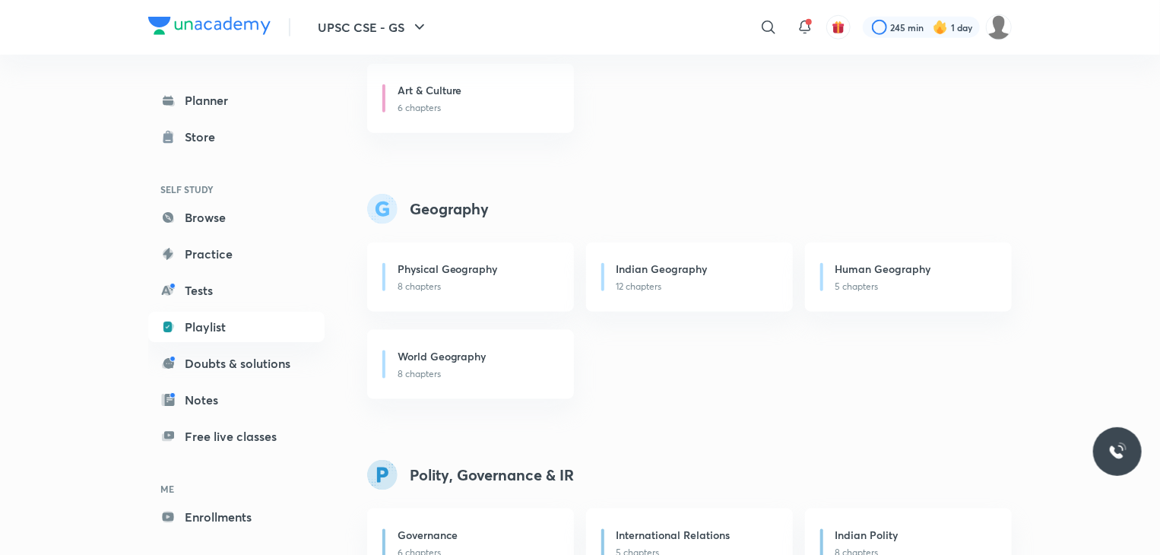
scroll to position [769, 0]
click at [426, 265] on h6 "Physical Geography" at bounding box center [447, 266] width 100 height 16
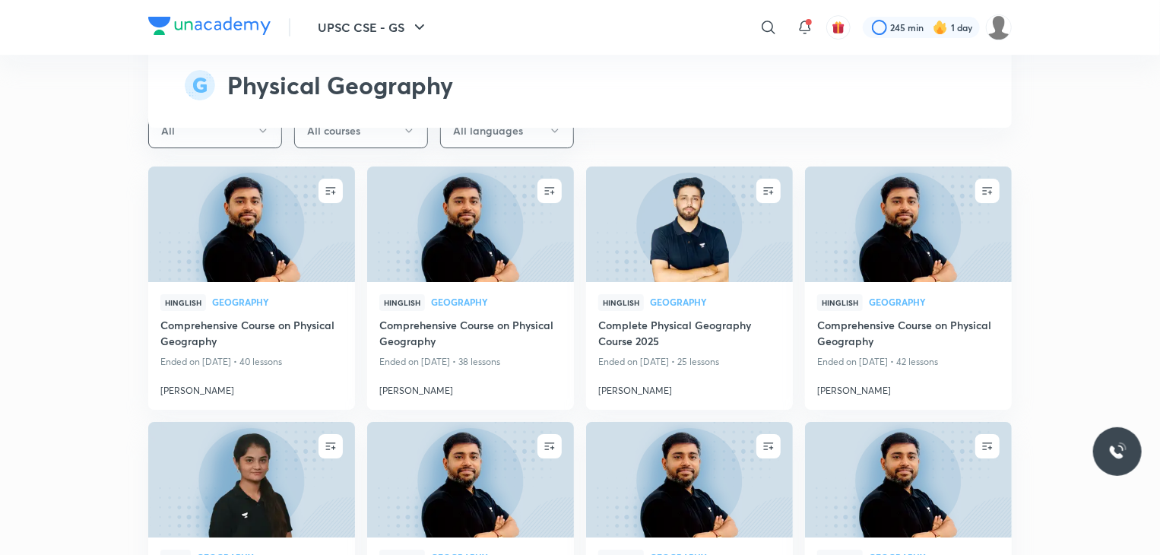
scroll to position [5544, 0]
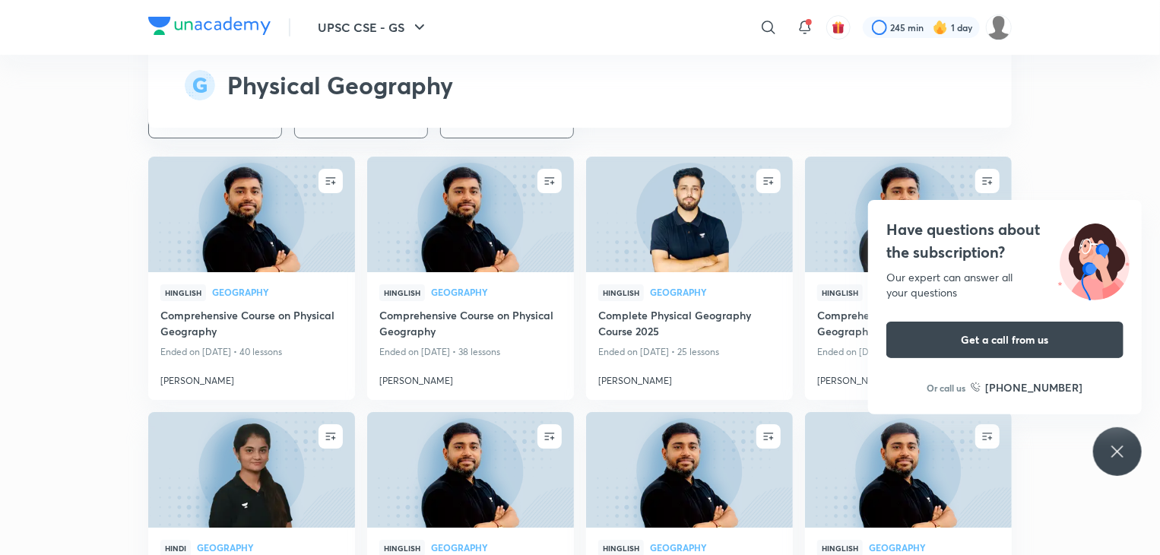
click at [1126, 442] on icon at bounding box center [1117, 451] width 18 height 18
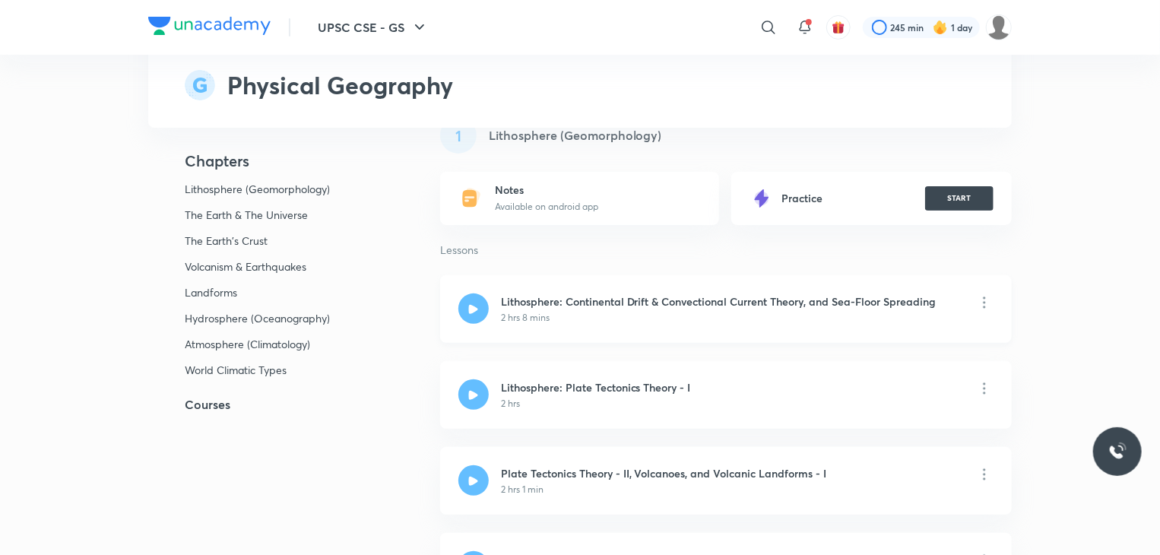
scroll to position [0, 0]
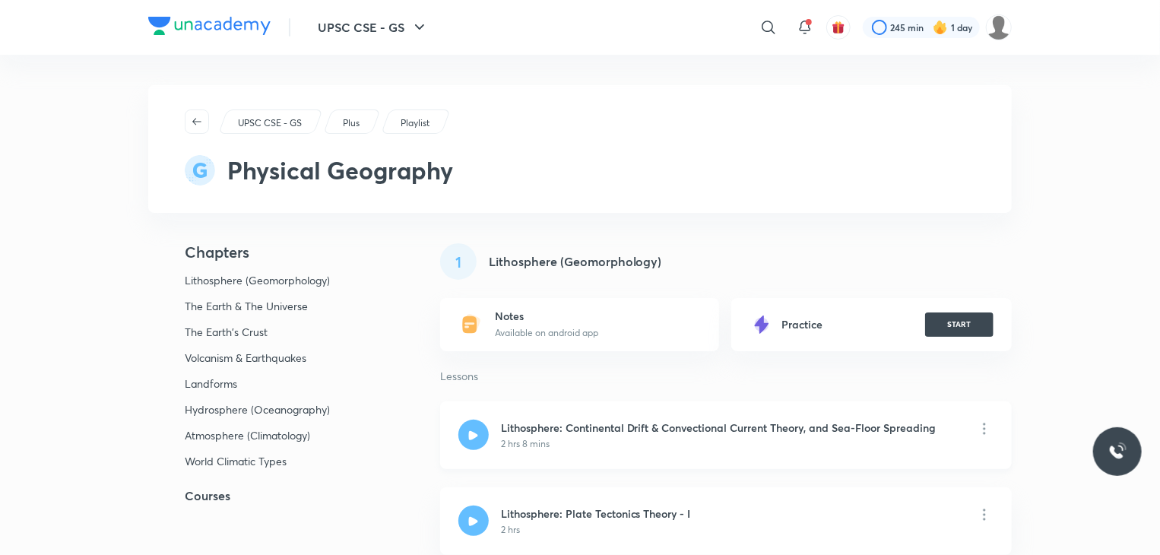
click at [559, 437] on div "2 hrs 8 mins" at bounding box center [719, 444] width 436 height 14
click at [591, 448] on div "2 hrs 8 mins" at bounding box center [719, 444] width 436 height 14
click at [564, 429] on h6 "Lithosphere: Continental Drift & Convectional Current Theory, and Sea-Floor Spr…" at bounding box center [719, 428] width 436 height 16
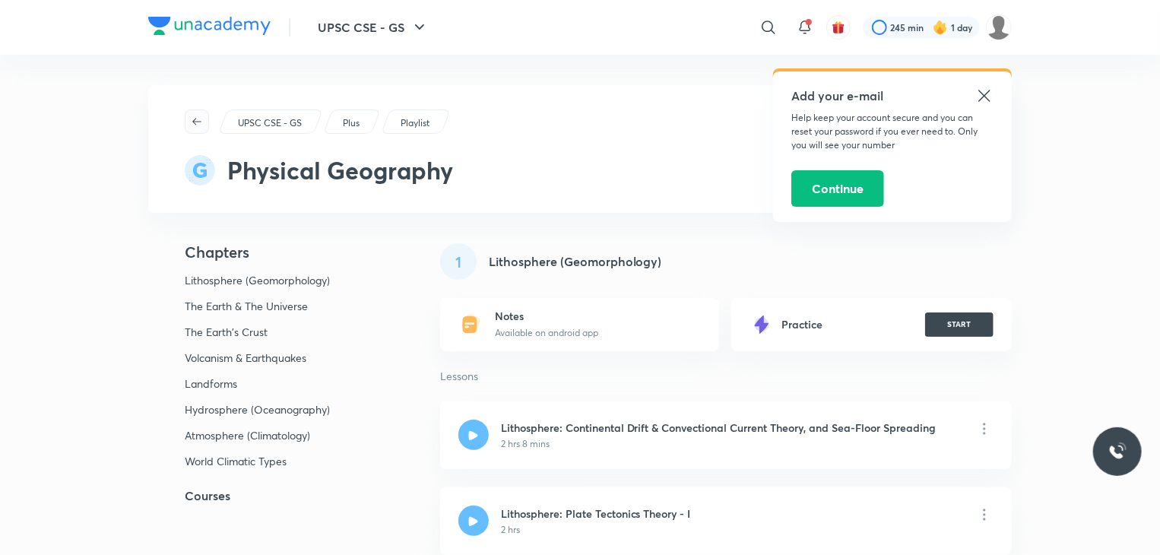
click at [203, 114] on button "button" at bounding box center [197, 121] width 24 height 24
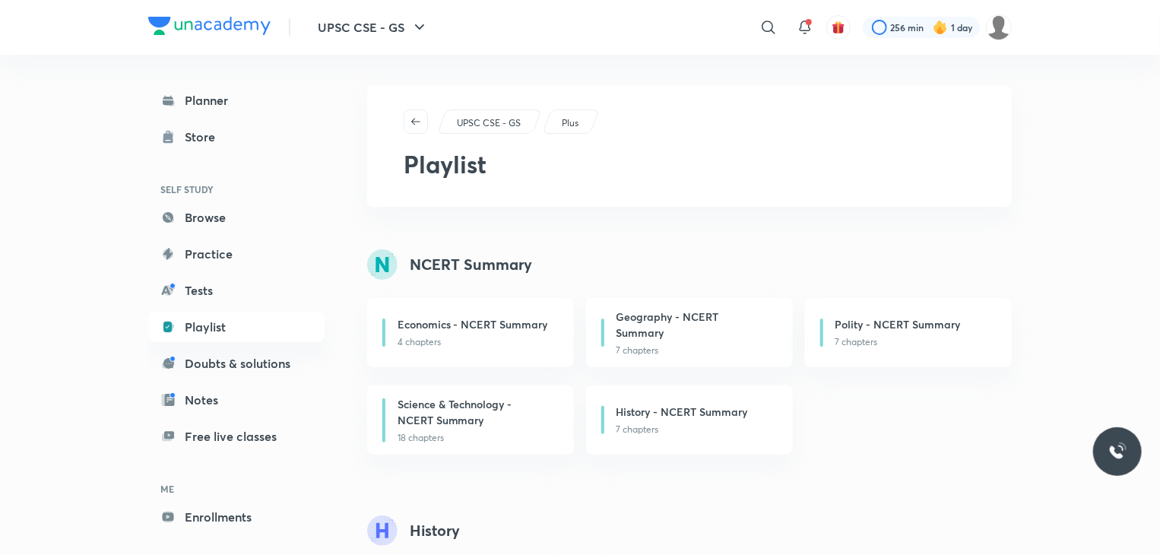
scroll to position [744, 0]
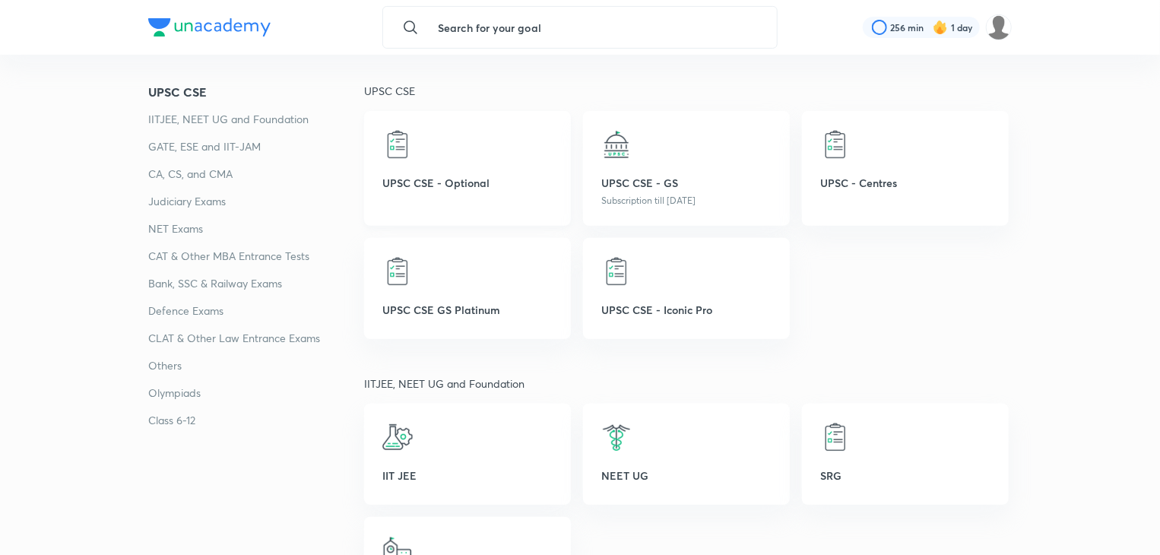
scroll to position [227, 0]
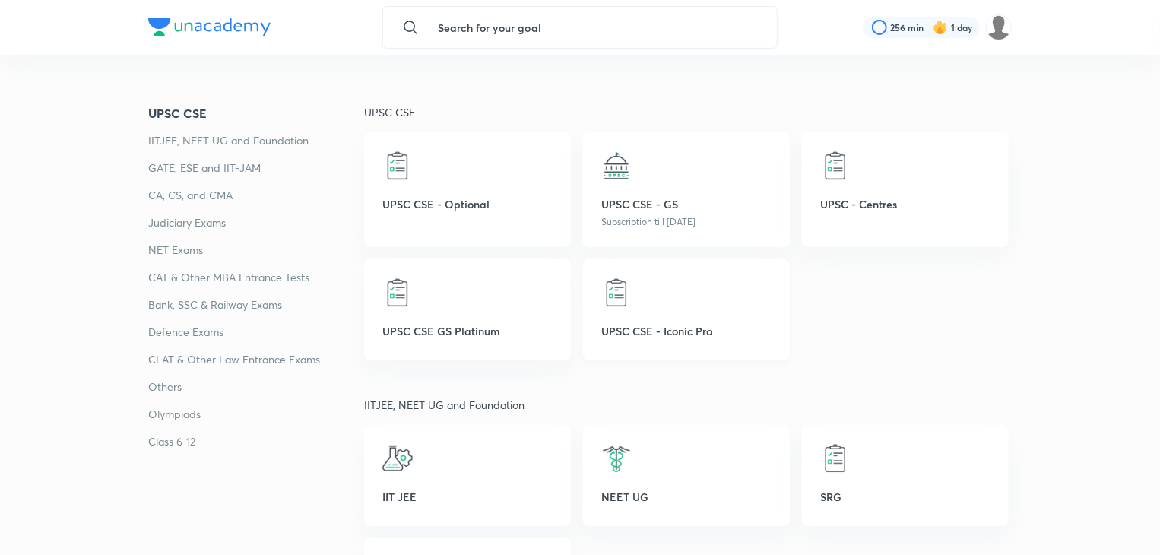
click at [679, 318] on div "UPSC CSE - Iconic Pro" at bounding box center [686, 309] width 207 height 101
click at [620, 283] on img at bounding box center [616, 292] width 30 height 30
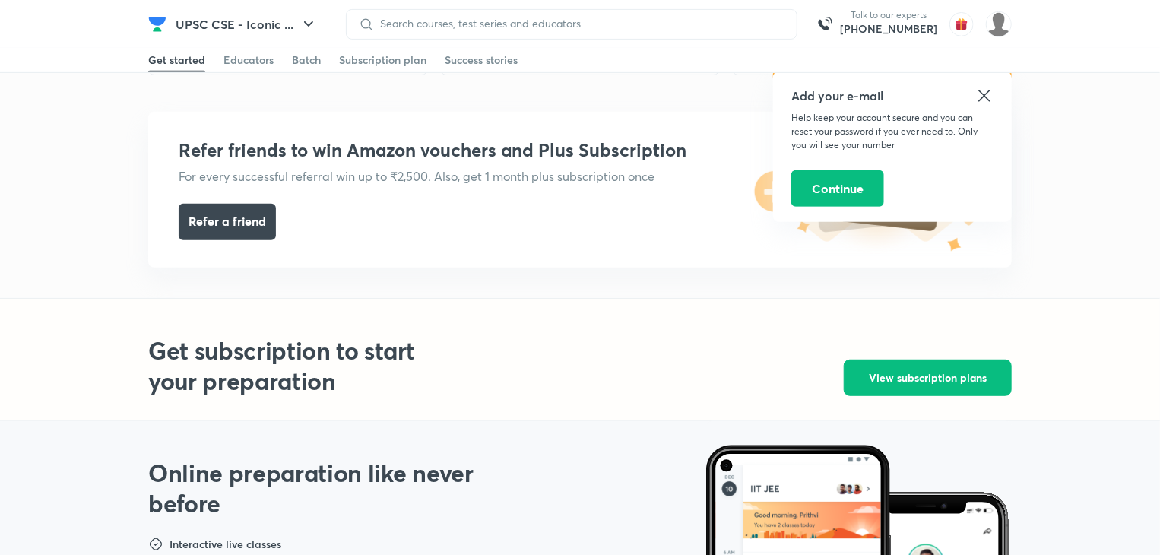
scroll to position [300, 0]
click at [973, 97] on h5 "Add your e-mail" at bounding box center [892, 96] width 202 height 18
click at [984, 92] on icon at bounding box center [984, 96] width 18 height 18
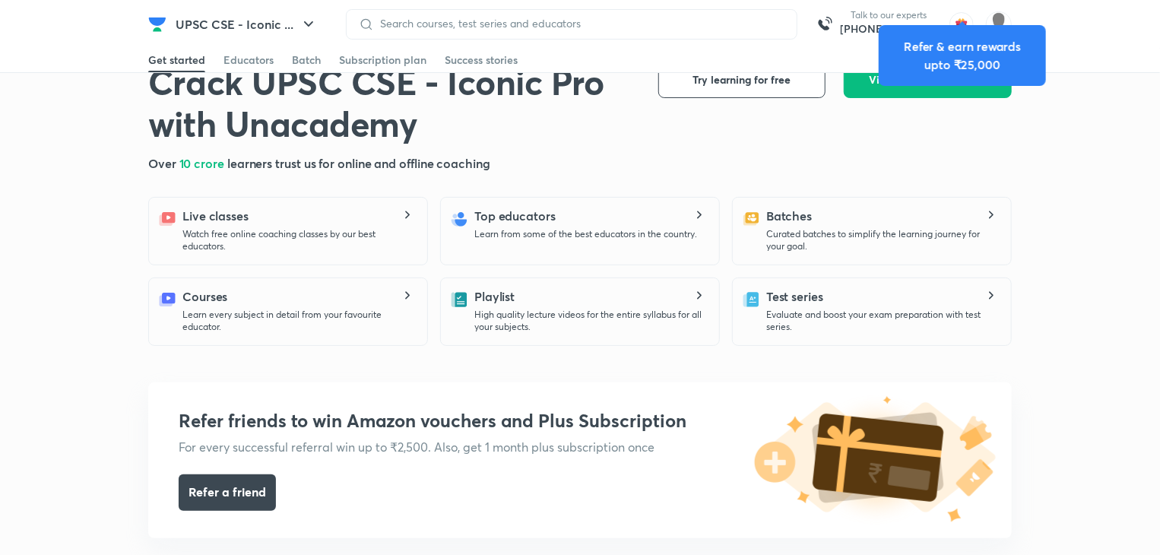
scroll to position [0, 0]
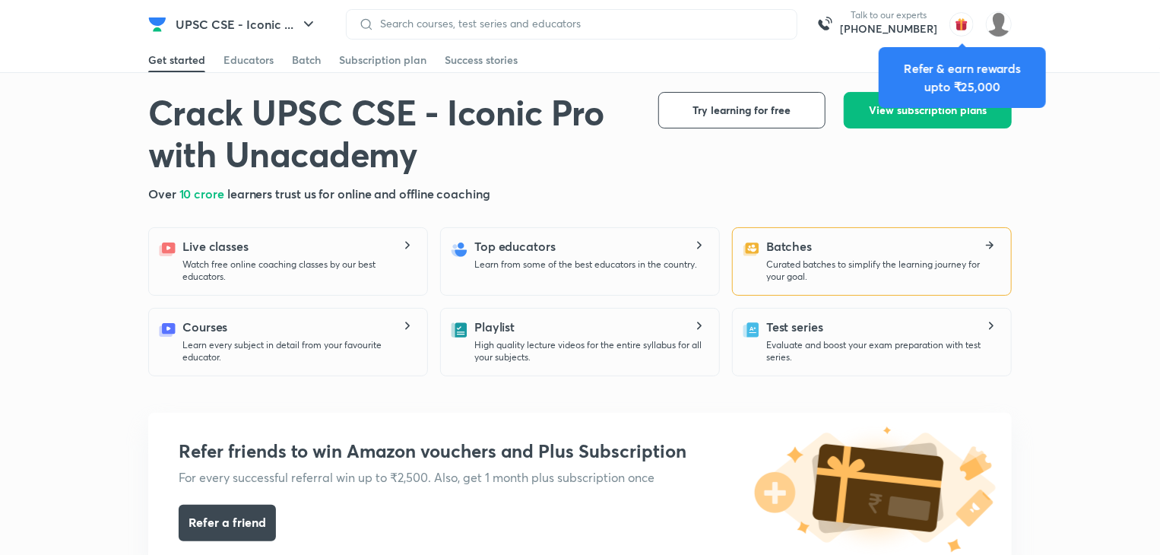
click at [845, 249] on div "Batches Curated batches to simplify the learning journey for your goal." at bounding box center [882, 260] width 233 height 46
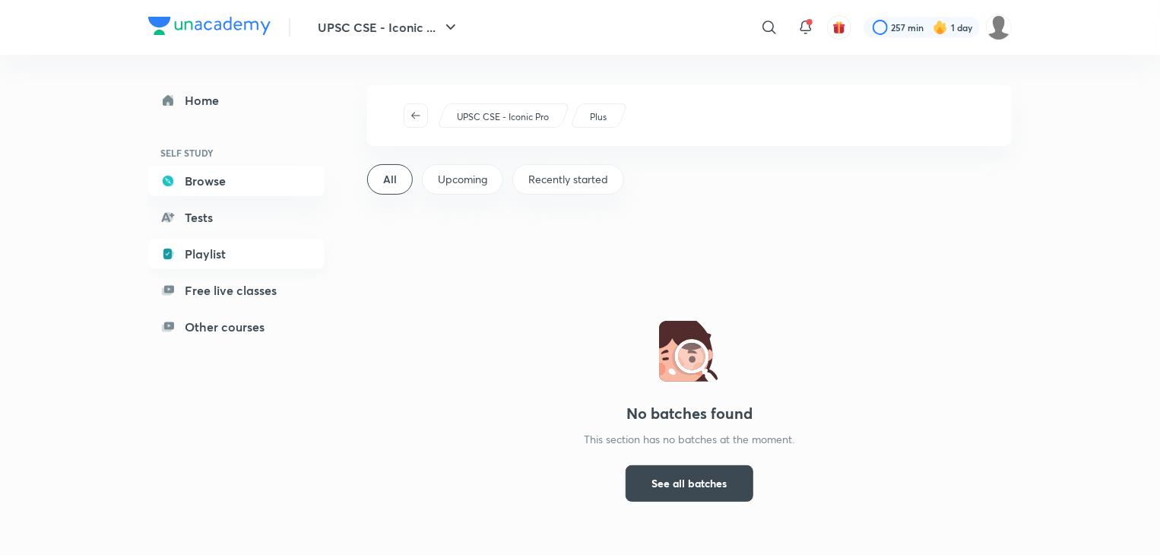
click at [196, 254] on link "Playlist" at bounding box center [236, 254] width 176 height 30
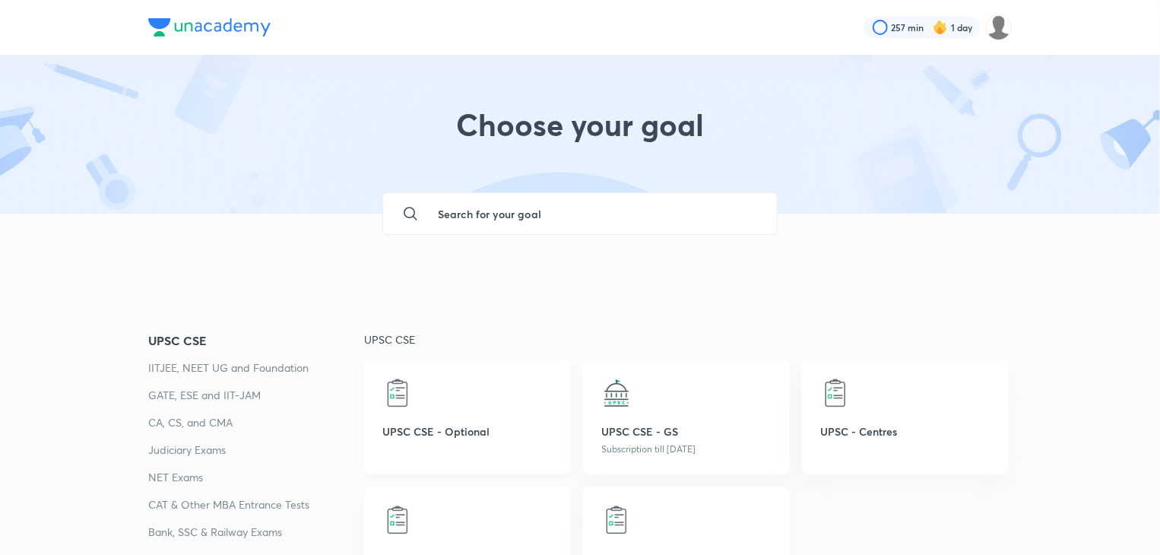
scroll to position [149, 0]
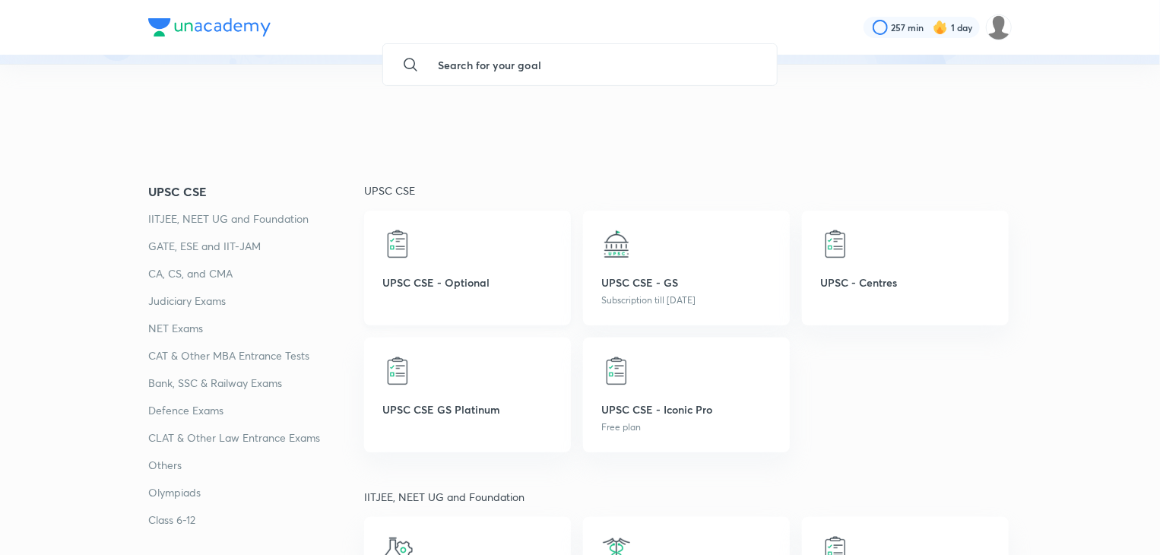
click at [399, 259] on div "UPSC CSE - Optional" at bounding box center [467, 268] width 207 height 115
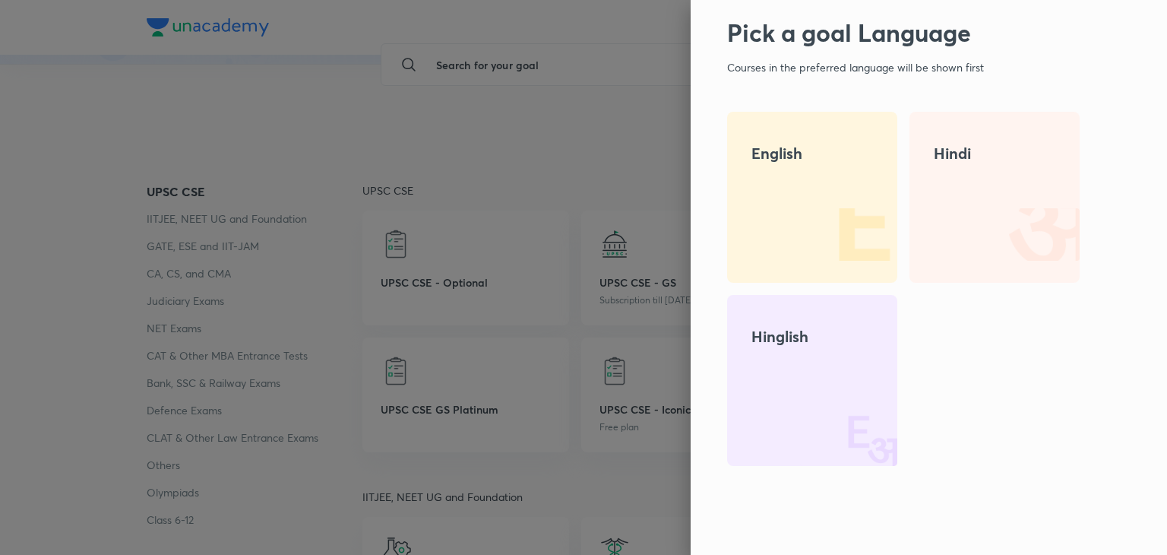
click at [988, 139] on div "Hindi" at bounding box center [995, 197] width 170 height 171
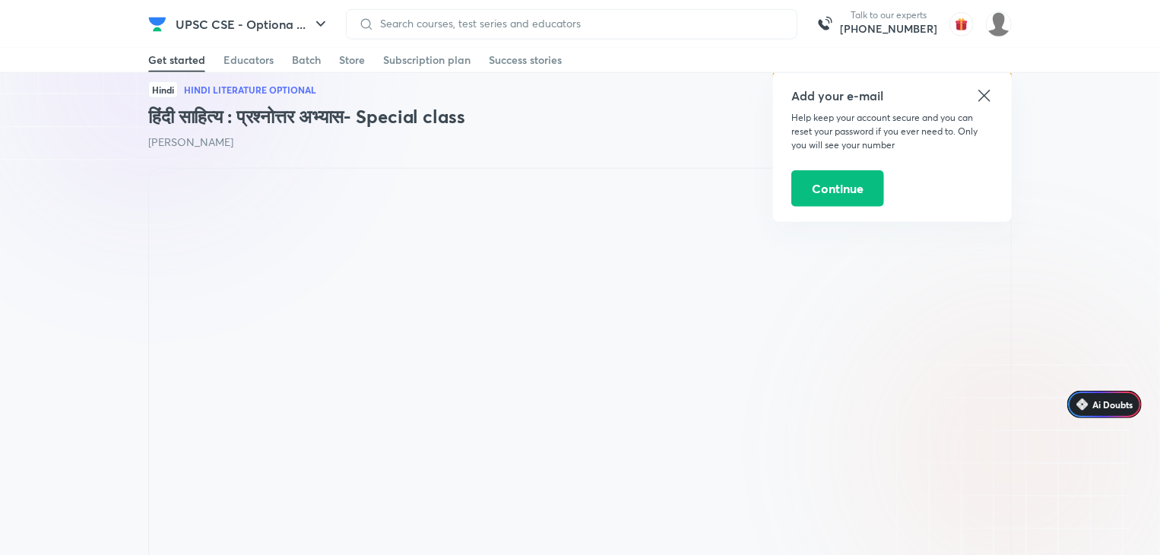
scroll to position [799, 0]
click at [985, 95] on icon at bounding box center [983, 95] width 11 height 11
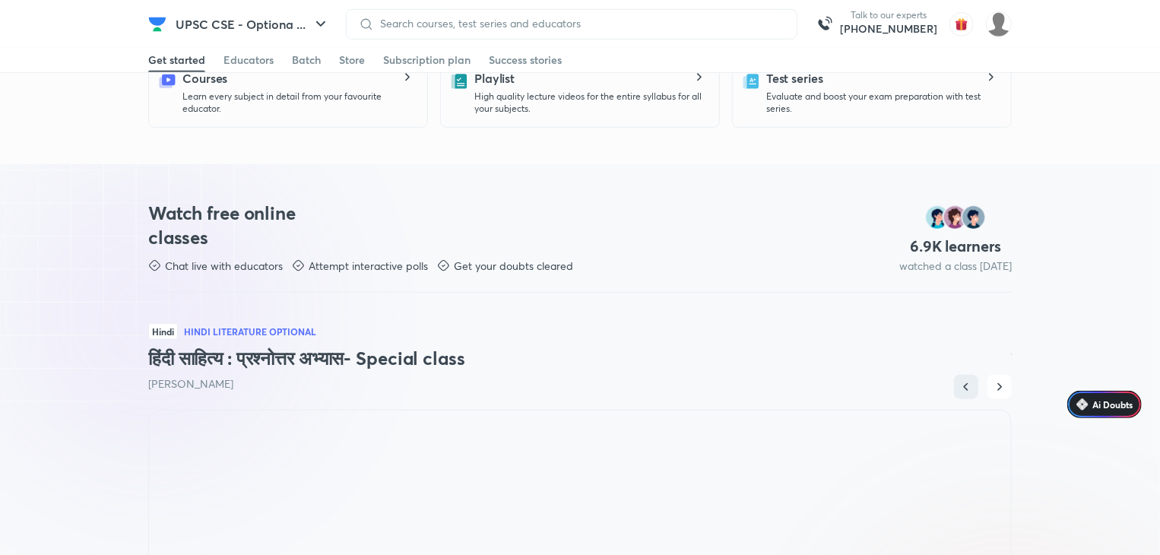
scroll to position [0, 0]
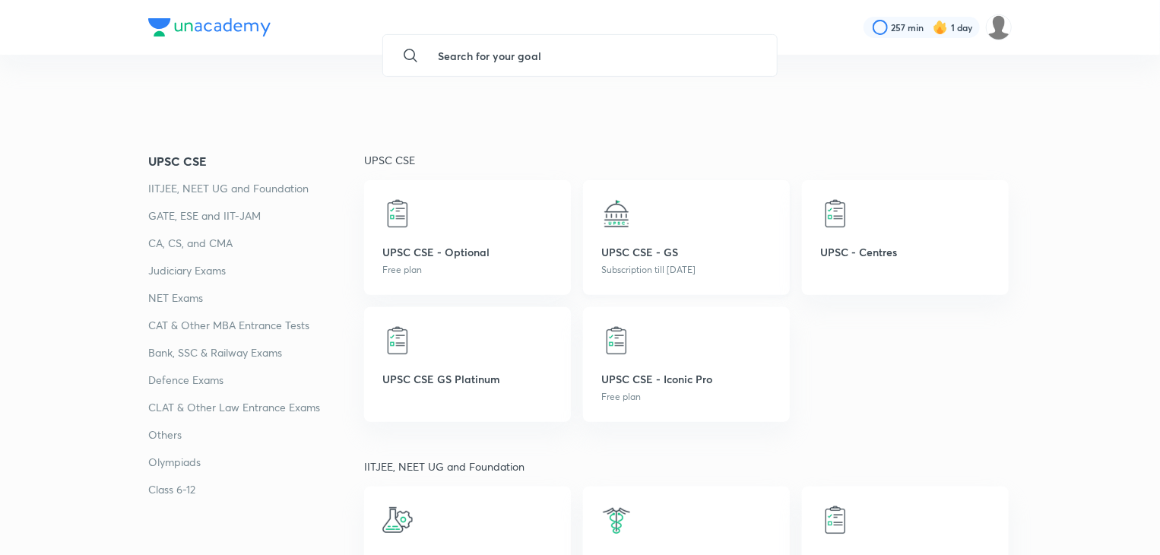
scroll to position [242, 0]
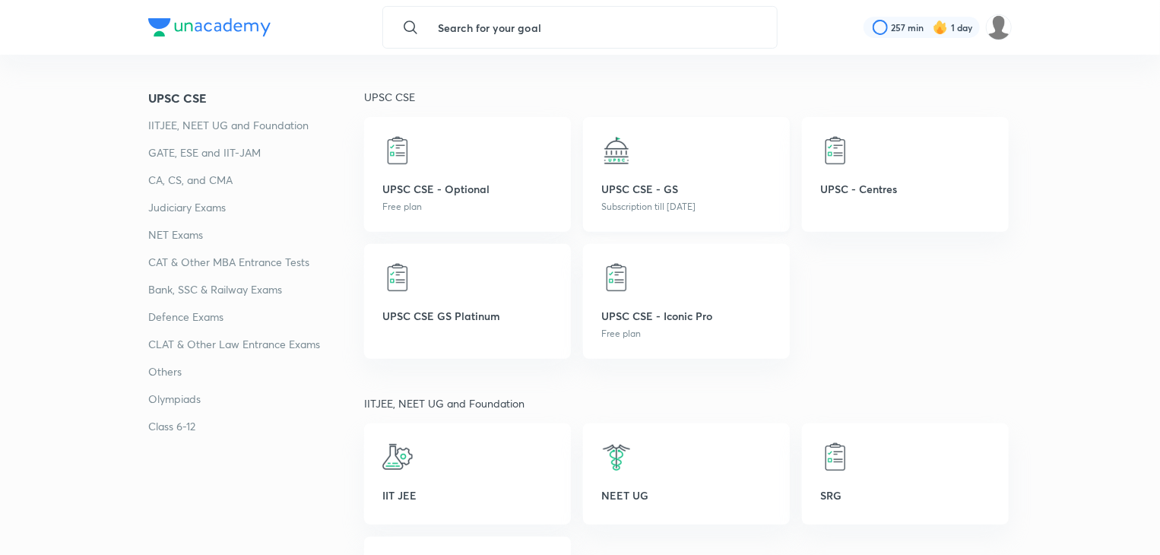
click at [645, 171] on div "UPSC CSE - GS Subscription till 4 Oct 2025" at bounding box center [686, 174] width 207 height 115
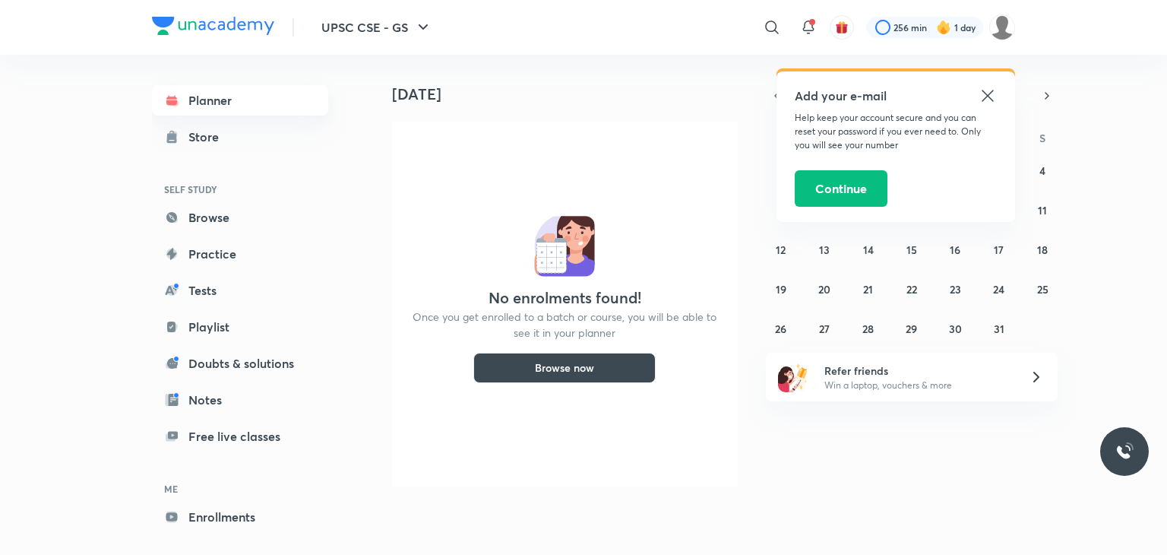
click at [200, 102] on link "Planner" at bounding box center [240, 100] width 176 height 30
click at [213, 94] on link "Planner" at bounding box center [240, 100] width 176 height 30
click at [204, 211] on link "Browse" at bounding box center [240, 217] width 176 height 30
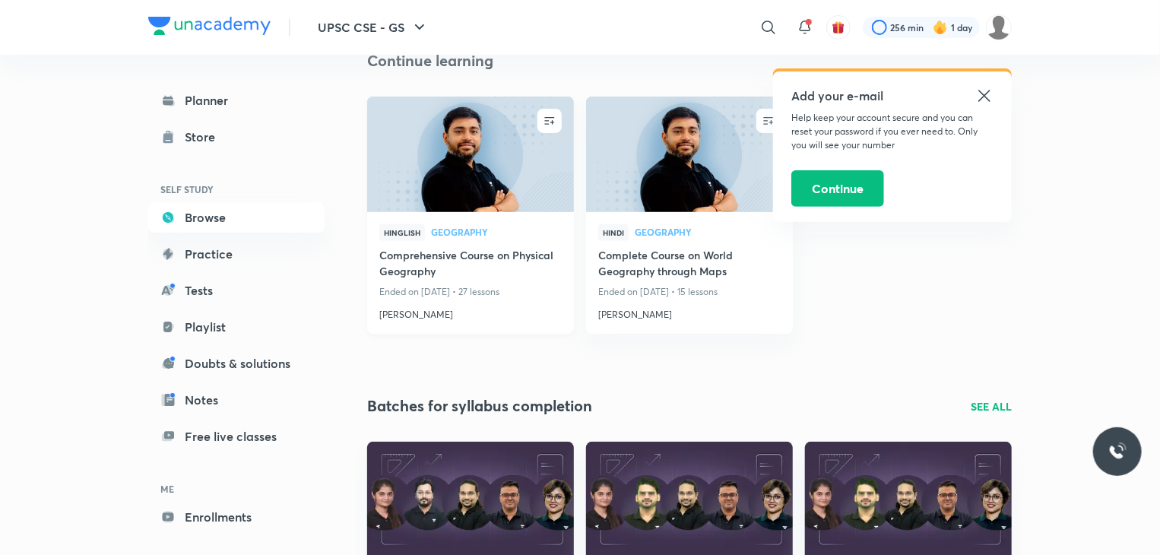
scroll to position [179, 0]
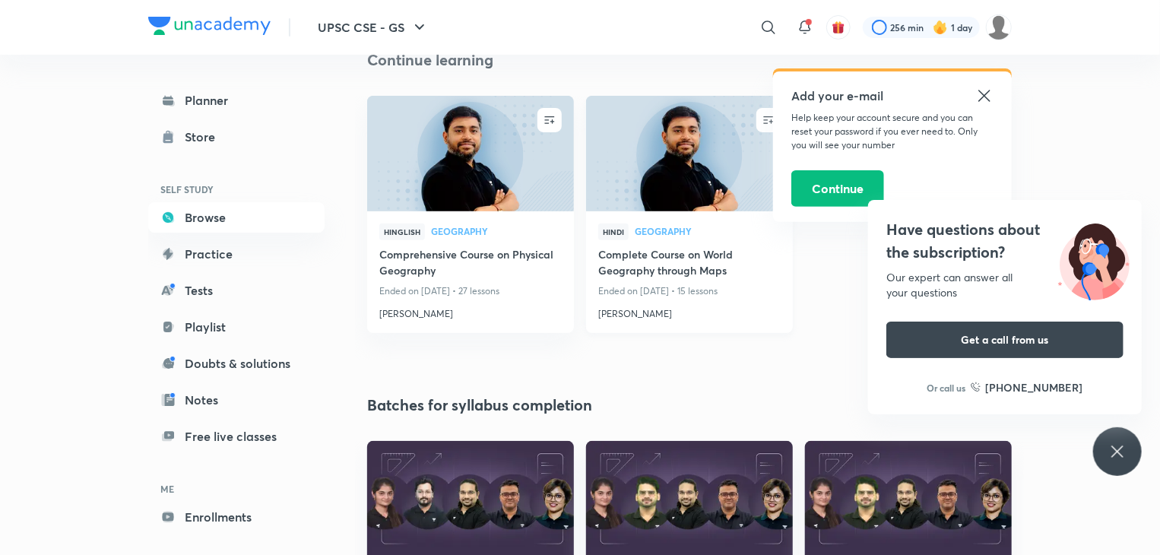
click at [632, 190] on img at bounding box center [689, 153] width 211 height 118
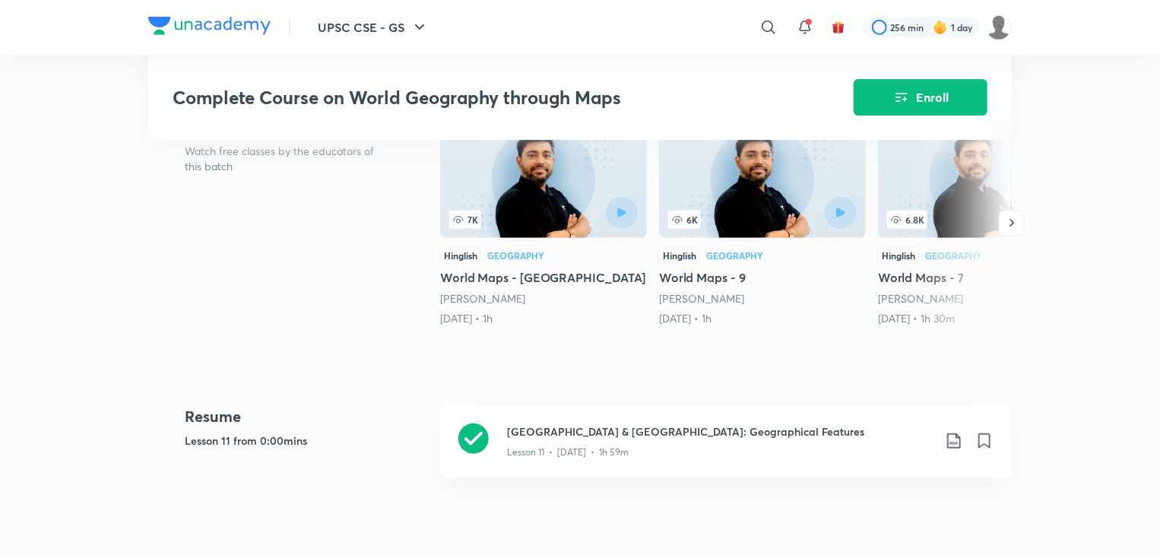
scroll to position [374, 0]
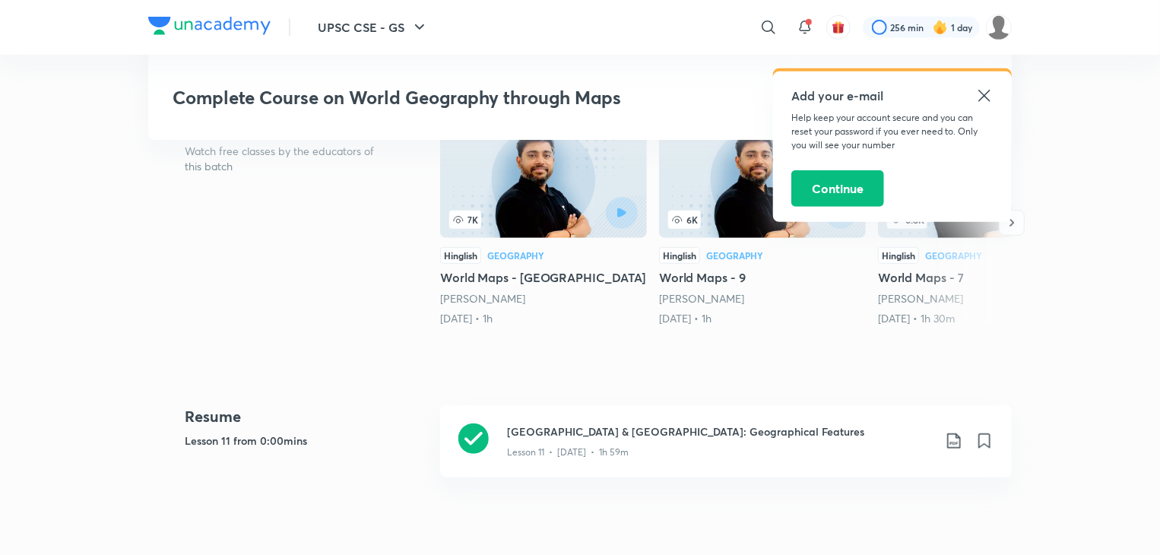
click at [983, 95] on icon at bounding box center [983, 95] width 11 height 11
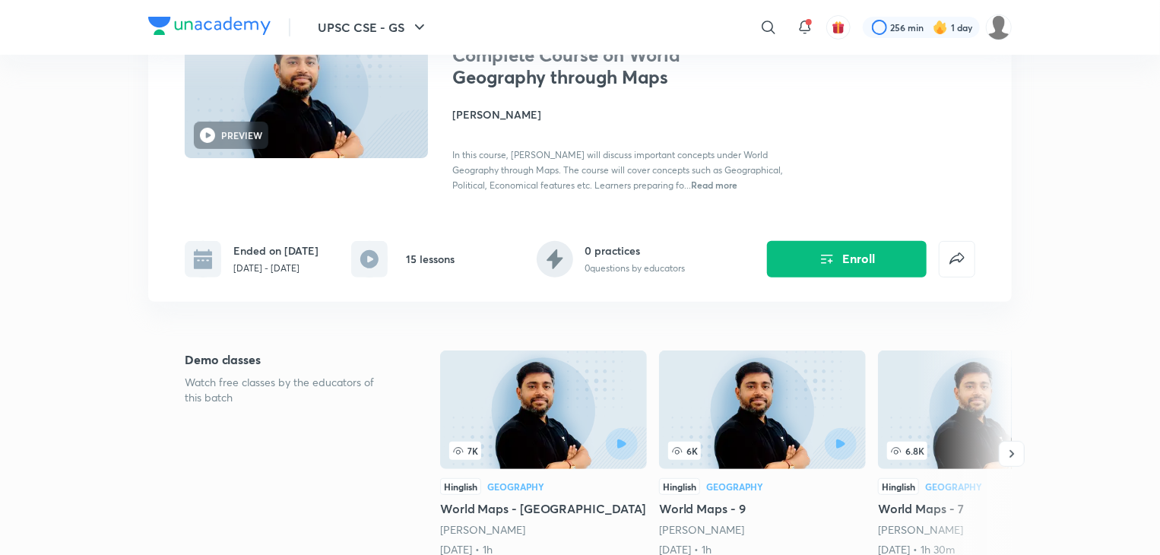
scroll to position [0, 0]
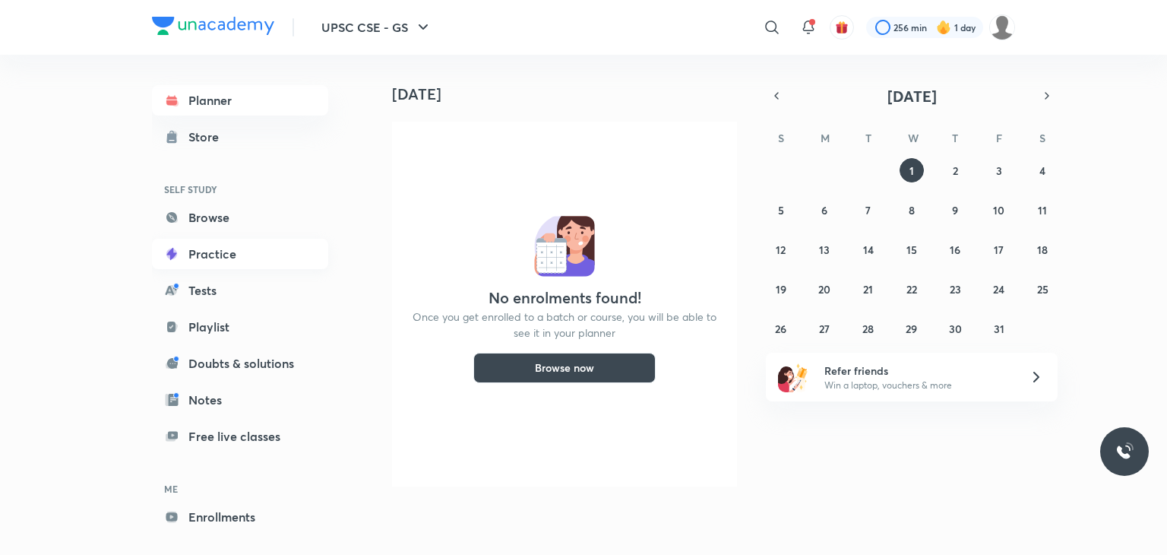
click at [226, 257] on link "Practice" at bounding box center [240, 254] width 176 height 30
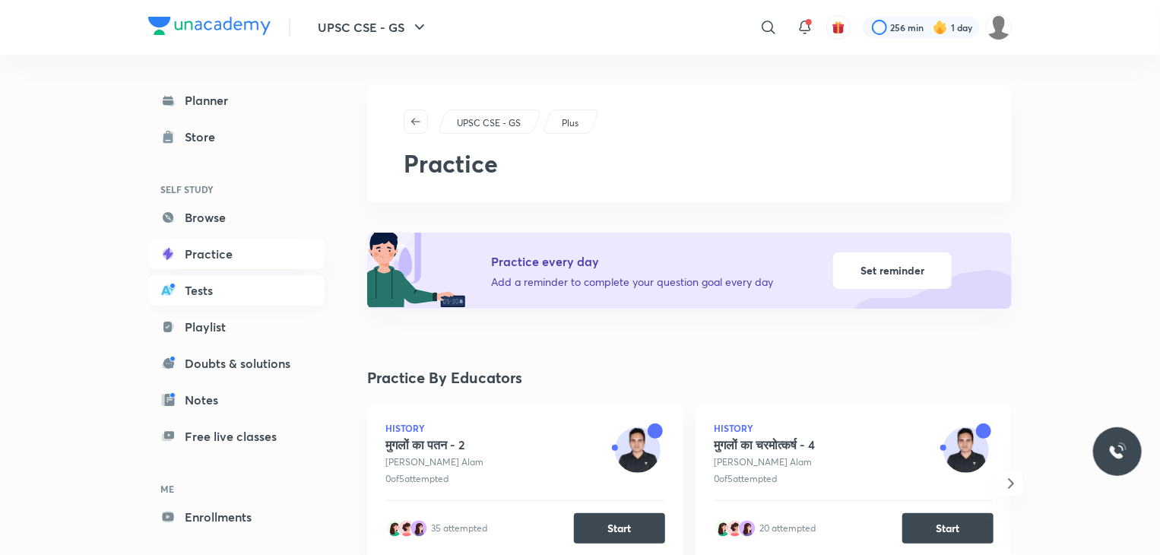
click at [212, 287] on link "Tests" at bounding box center [236, 290] width 176 height 30
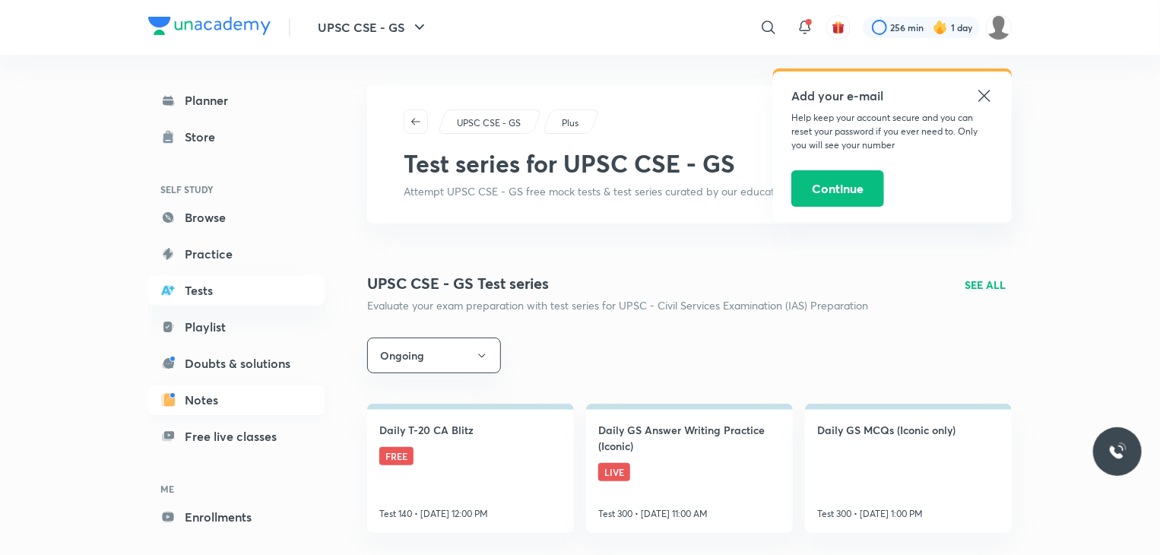
click at [214, 400] on link "Notes" at bounding box center [236, 400] width 176 height 30
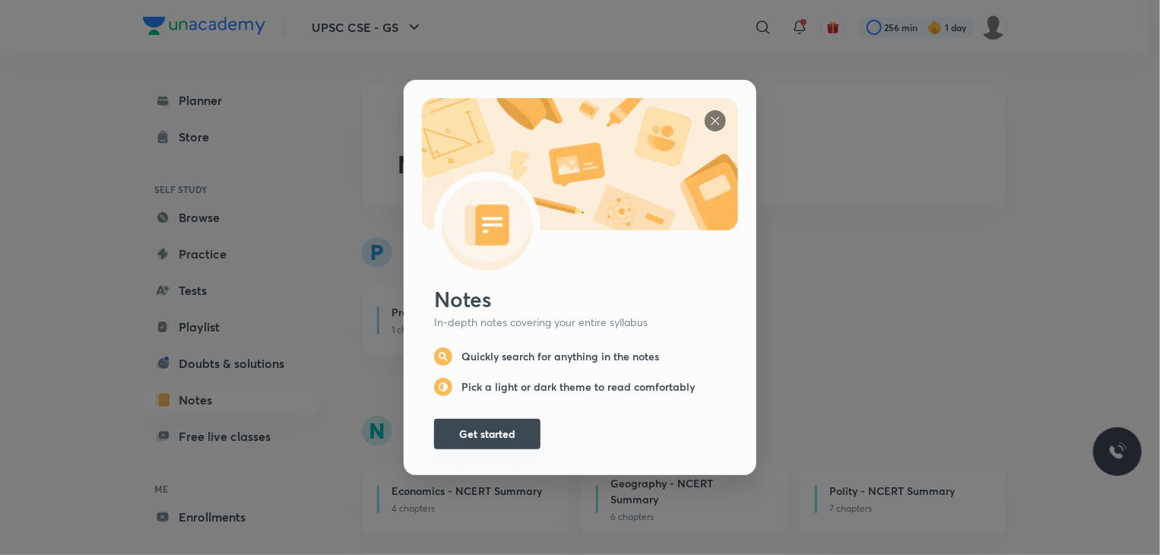
click at [477, 419] on button "Get started" at bounding box center [487, 434] width 106 height 30
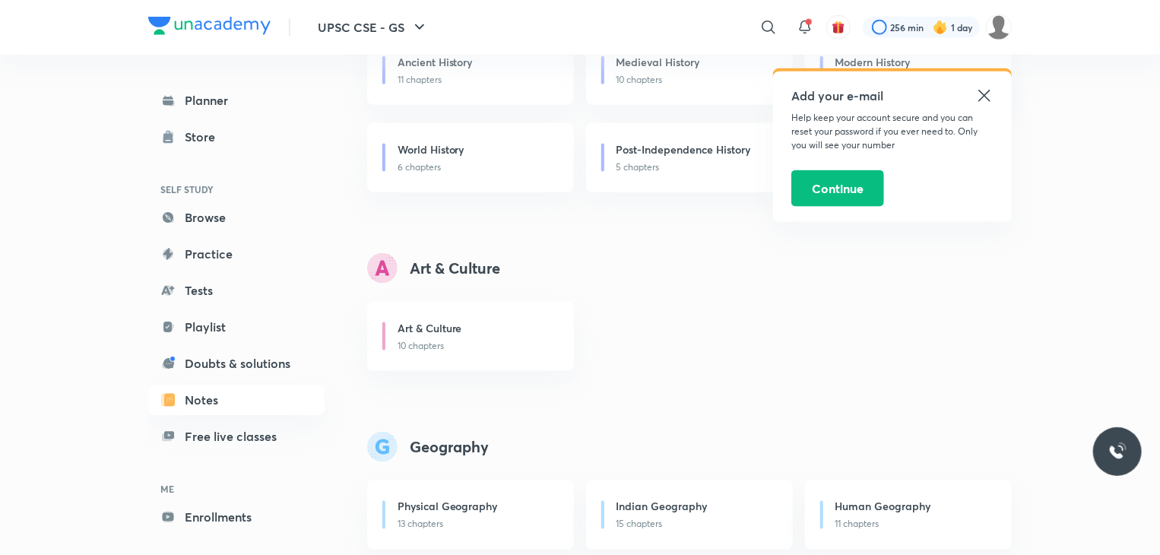
scroll to position [968, 0]
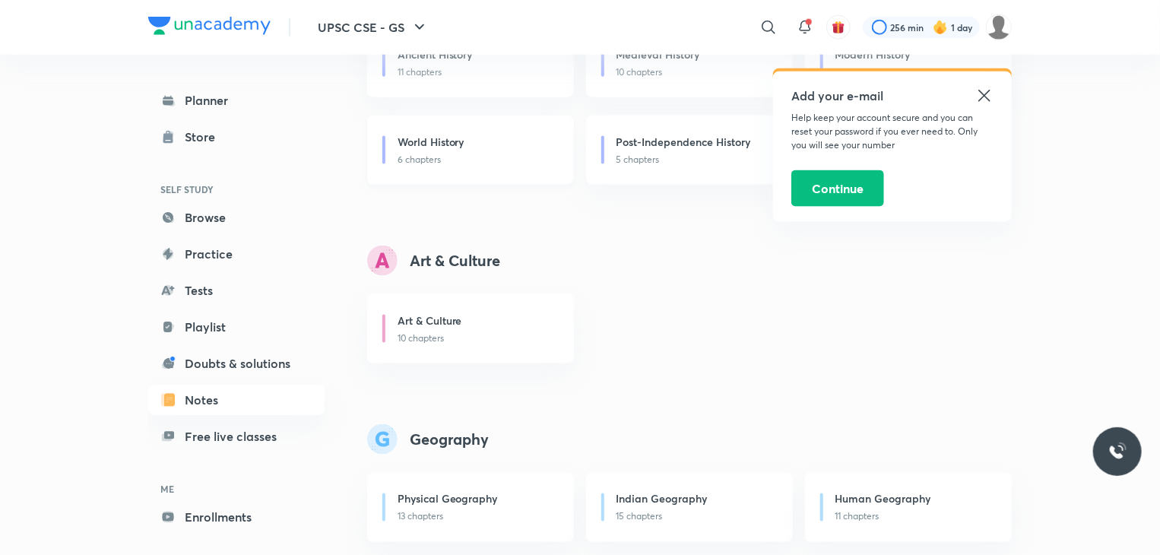
click at [448, 144] on h6 "World History" at bounding box center [430, 142] width 67 height 16
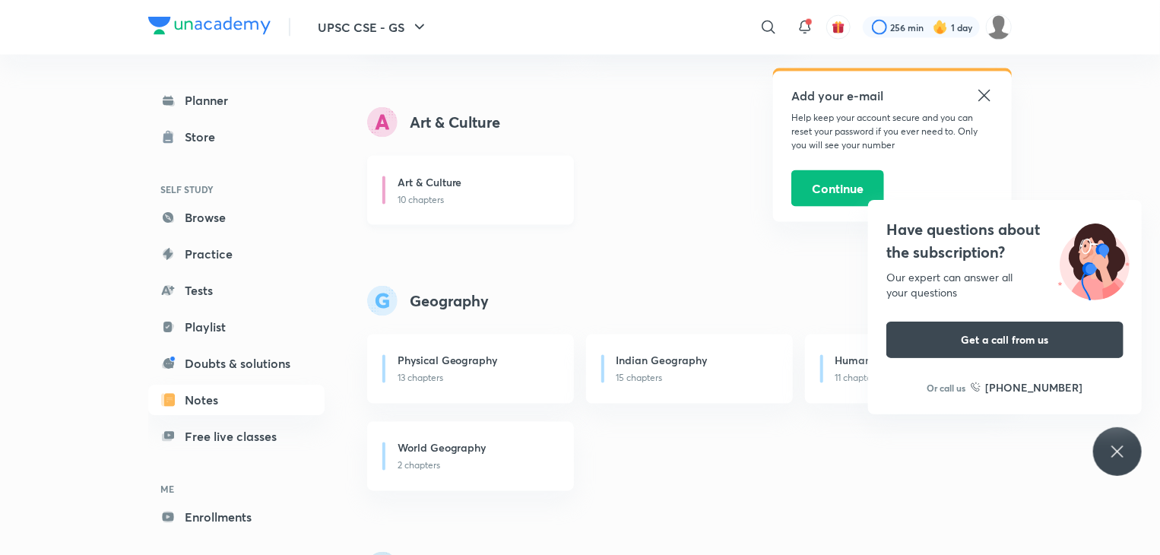
scroll to position [1110, 0]
click at [213, 402] on link "Notes" at bounding box center [236, 400] width 176 height 30
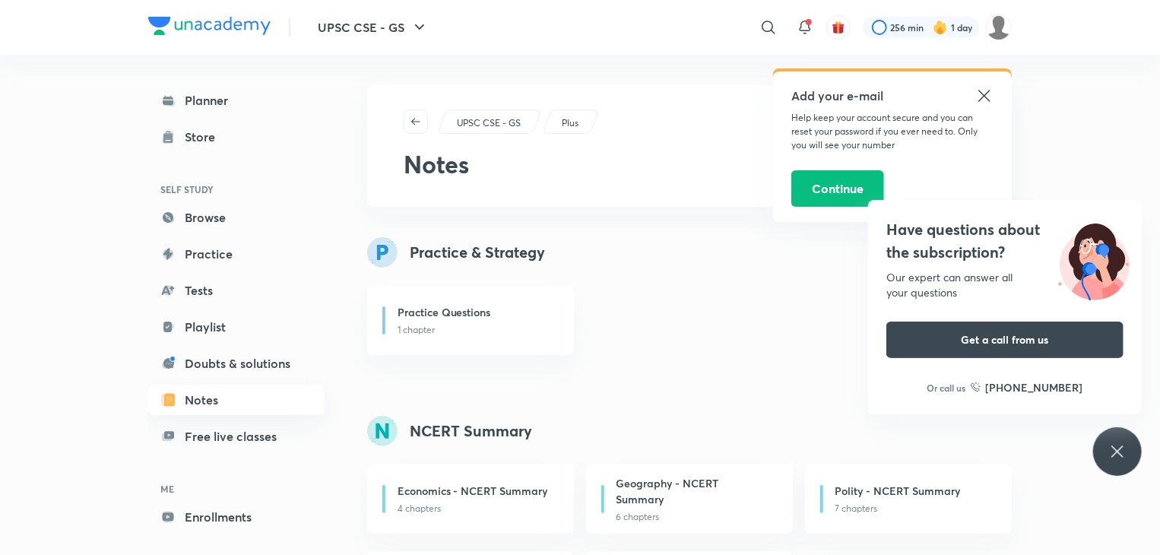
click at [179, 394] on link "Notes" at bounding box center [236, 400] width 176 height 30
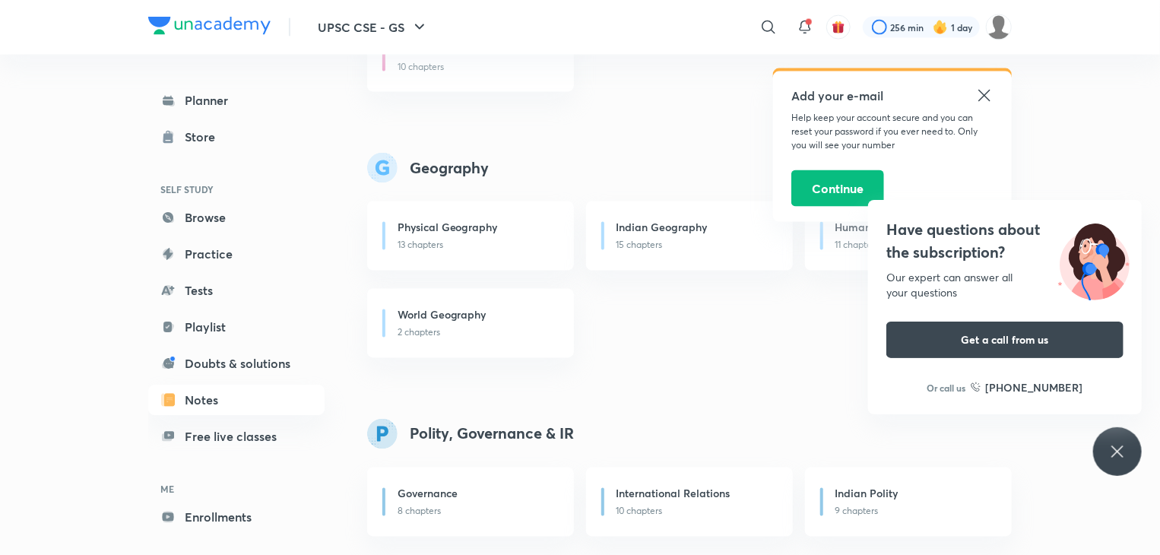
scroll to position [1245, 0]
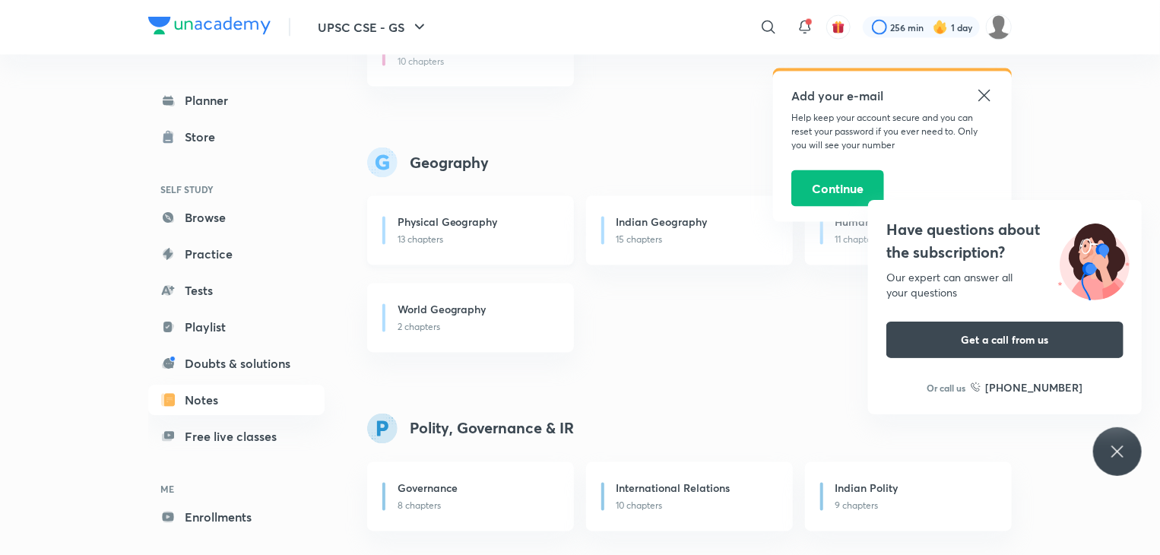
click at [440, 211] on div "Physical Geography 13 chapters" at bounding box center [470, 230] width 207 height 69
click at [209, 329] on link "Playlist" at bounding box center [236, 327] width 176 height 30
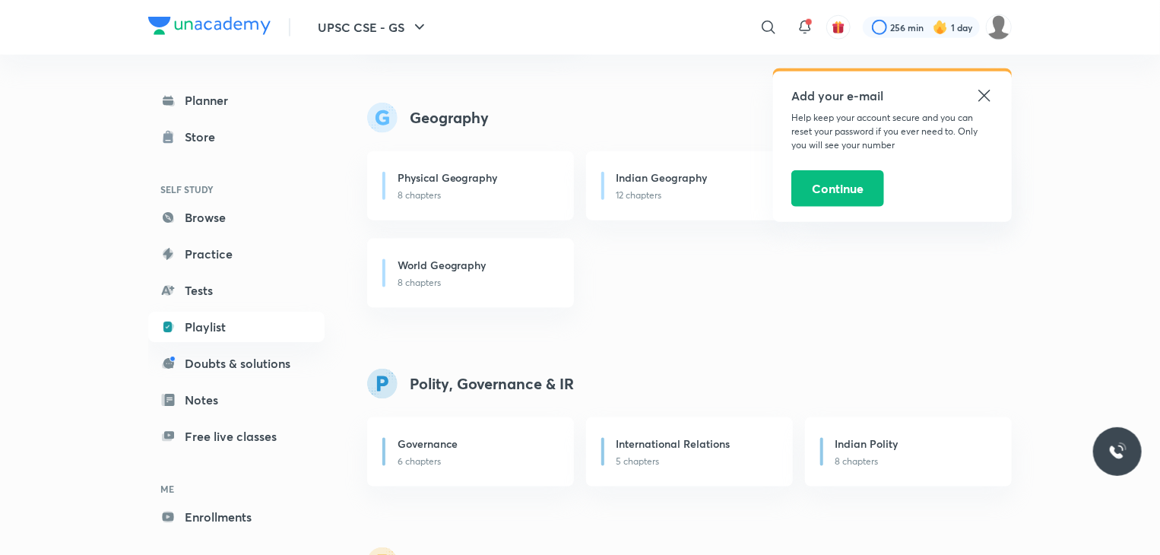
scroll to position [859, 0]
click at [459, 171] on h6 "Physical Geography" at bounding box center [447, 176] width 100 height 16
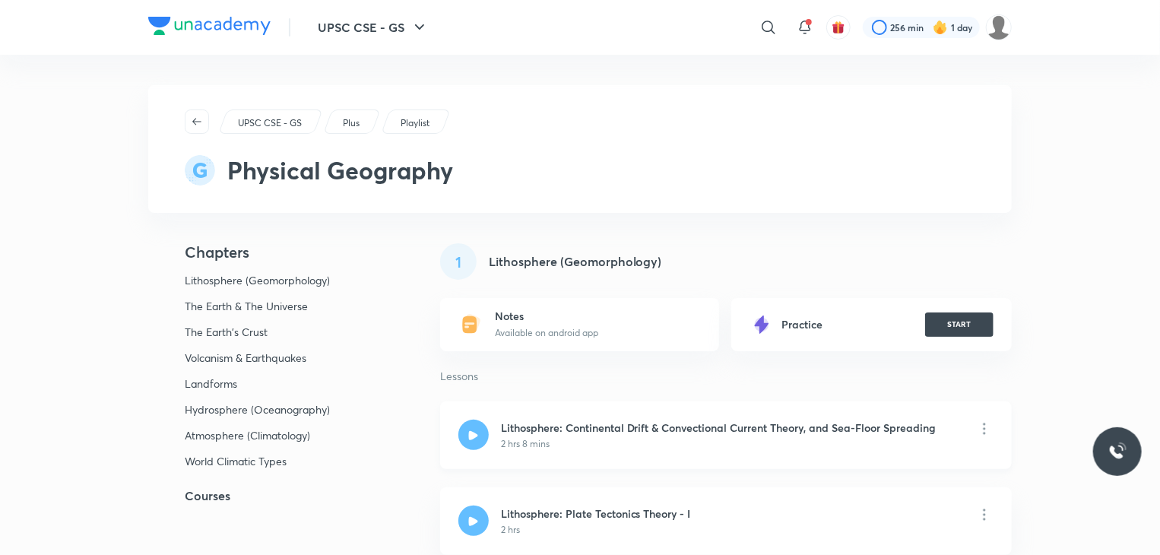
click at [602, 425] on h6 "Lithosphere: Continental Drift & Convectional Current Theory, and Sea-Floor Spr…" at bounding box center [719, 428] width 436 height 16
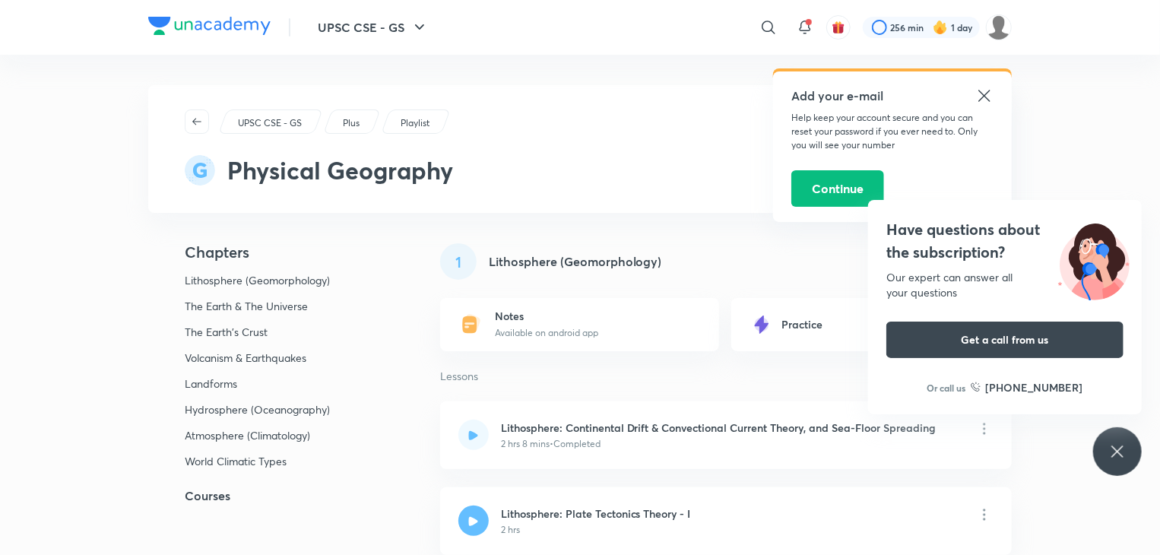
click at [986, 90] on icon at bounding box center [984, 96] width 18 height 18
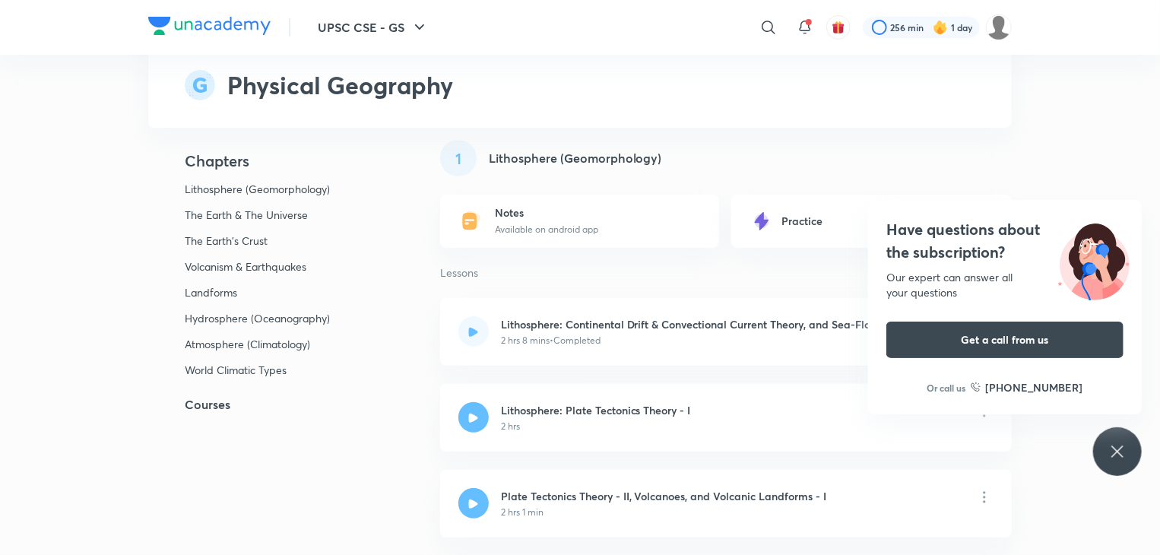
scroll to position [100, 0]
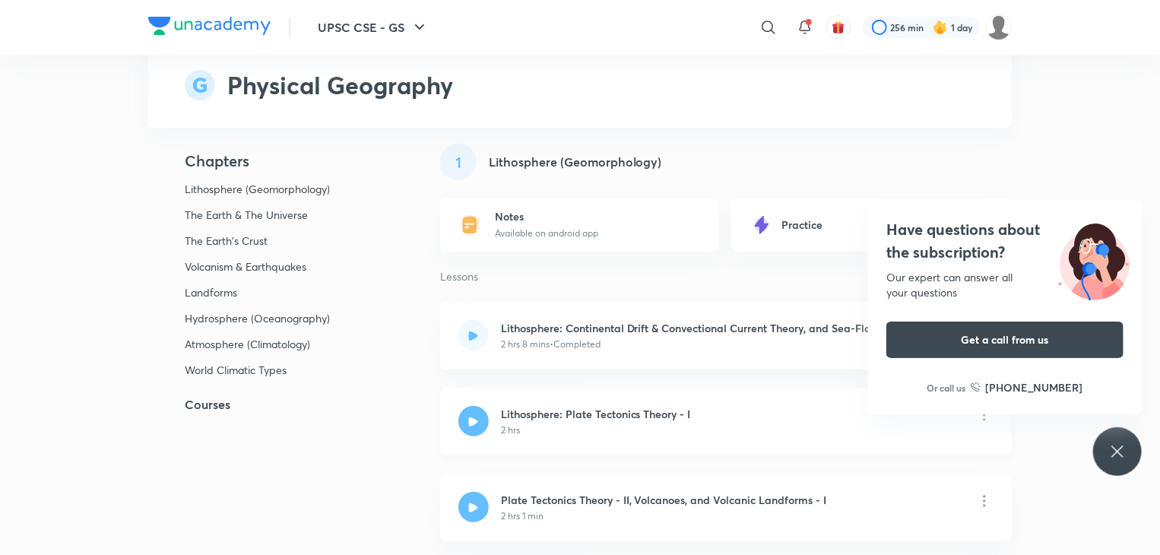
click at [603, 414] on h6 "Lithosphere: Plate Tectonics Theory - I" at bounding box center [596, 414] width 190 height 16
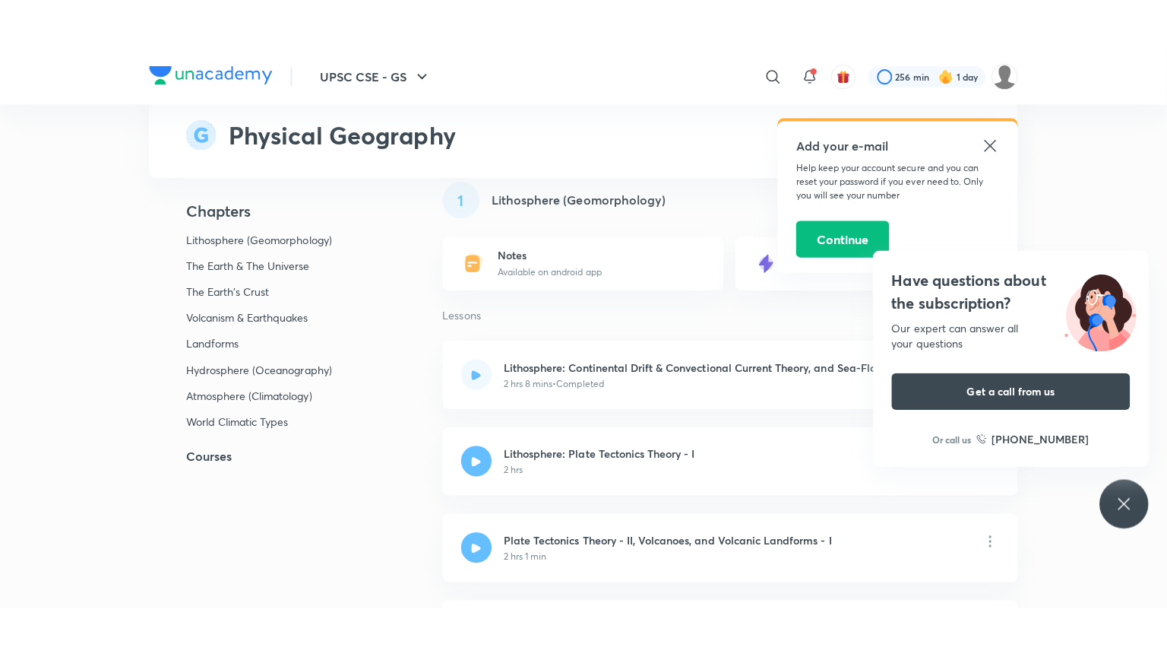
scroll to position [100, 0]
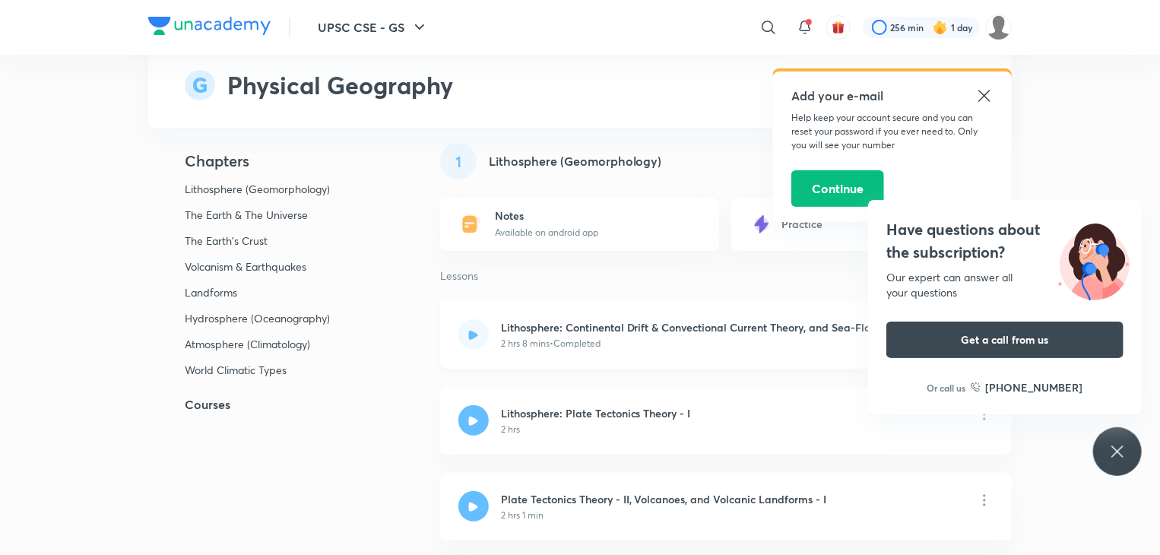
click at [543, 337] on p "2 hrs 8 mins • Completed" at bounding box center [551, 344] width 100 height 14
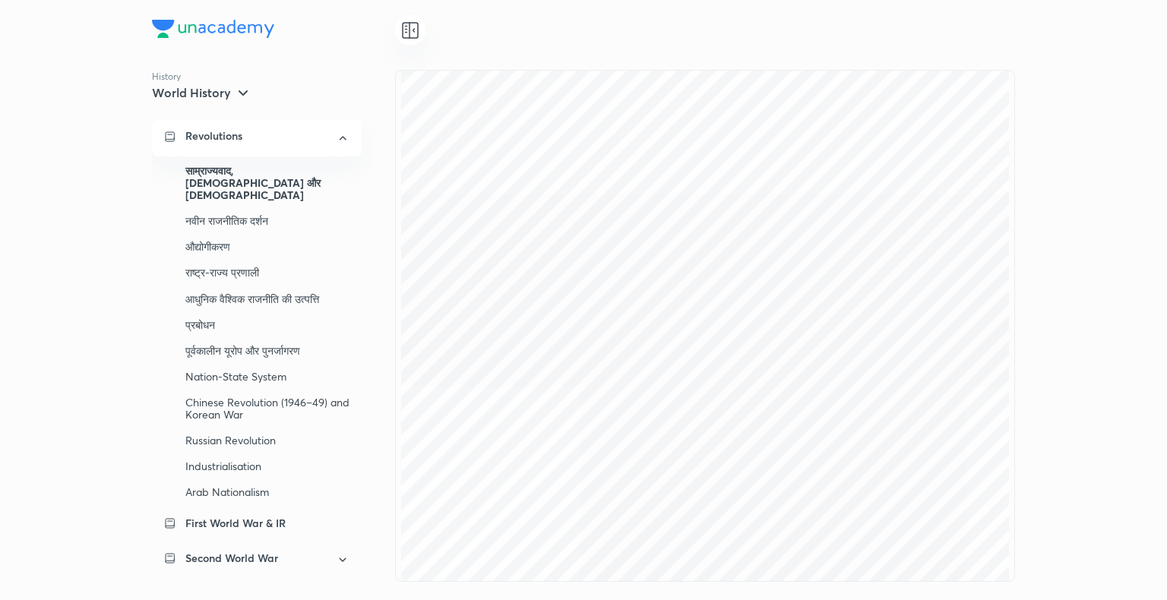
click at [242, 90] on icon at bounding box center [243, 93] width 18 height 18
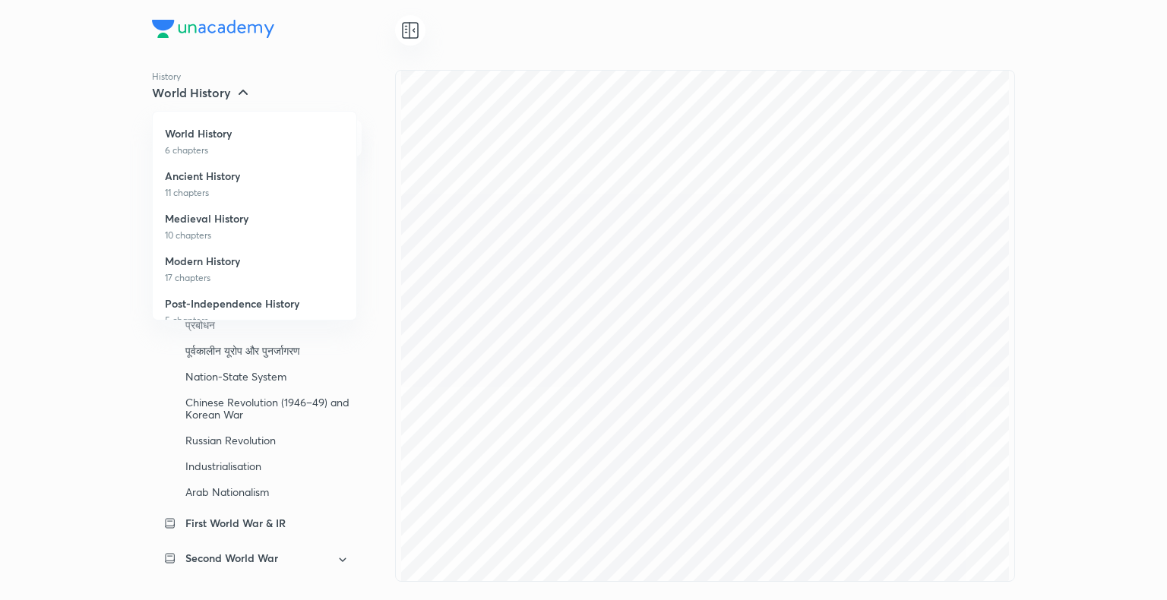
click at [407, 23] on div at bounding box center [583, 300] width 1167 height 600
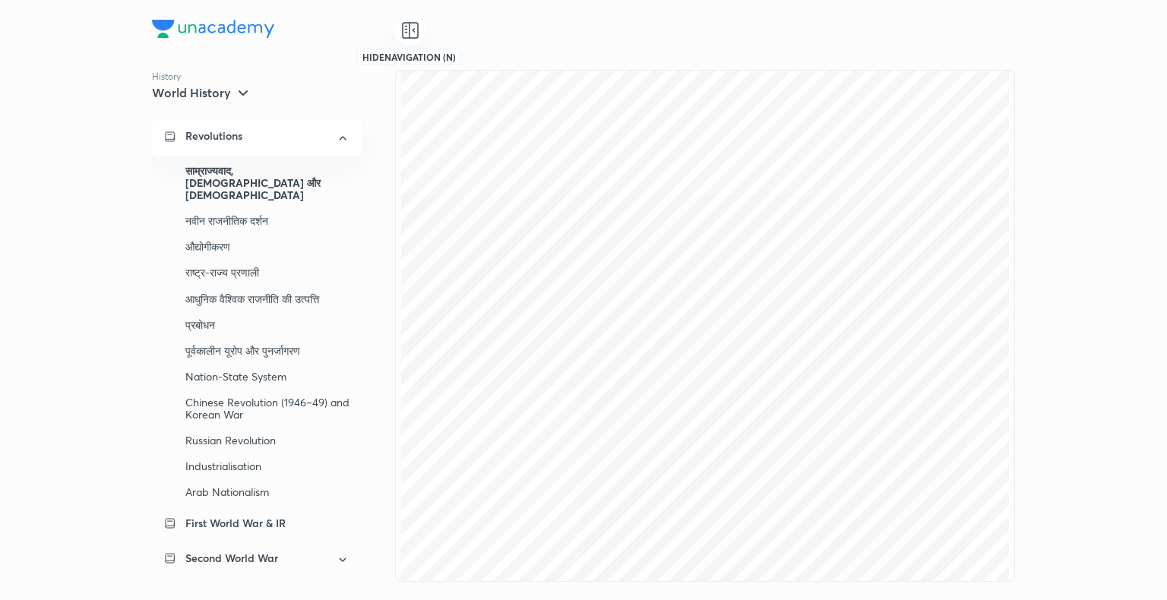
click at [407, 23] on icon at bounding box center [410, 30] width 18 height 18
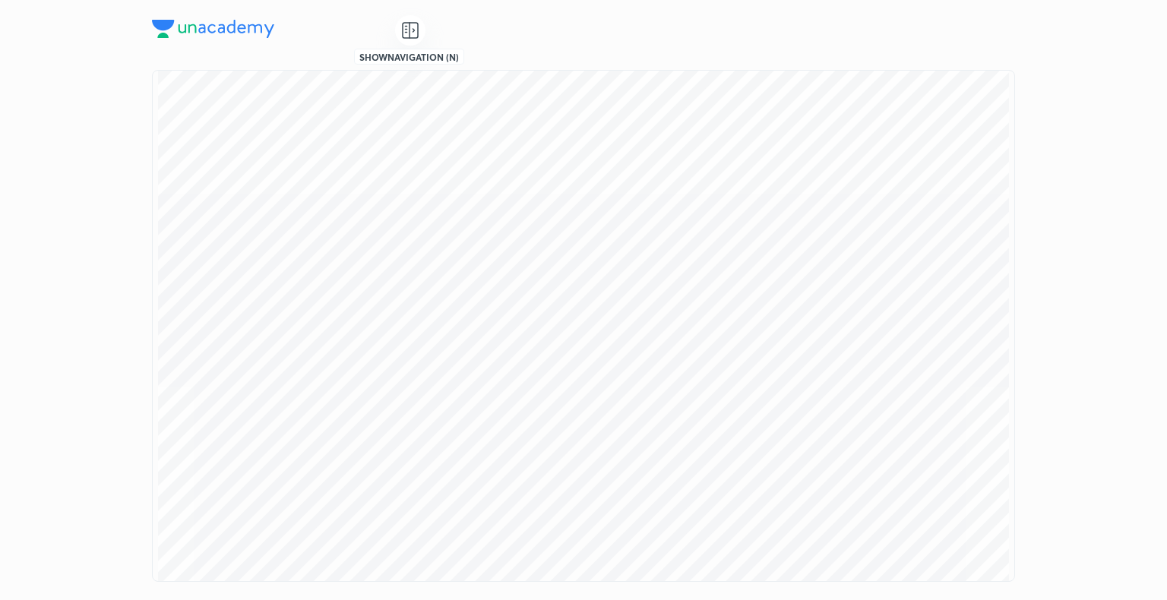
click at [407, 23] on icon at bounding box center [410, 30] width 18 height 18
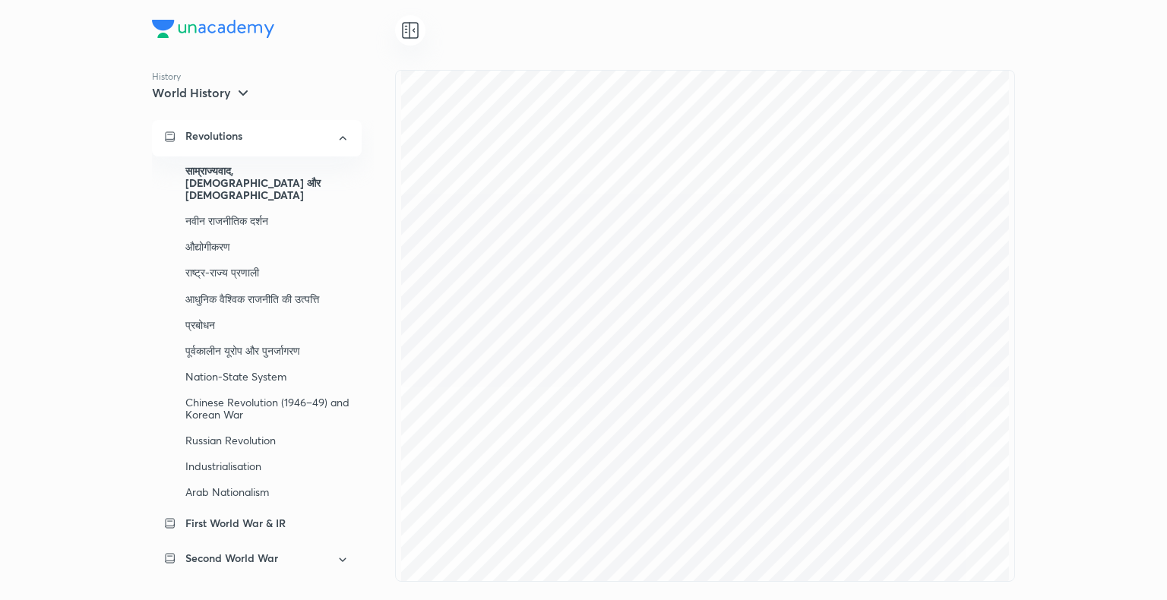
click at [236, 89] on icon at bounding box center [243, 93] width 18 height 18
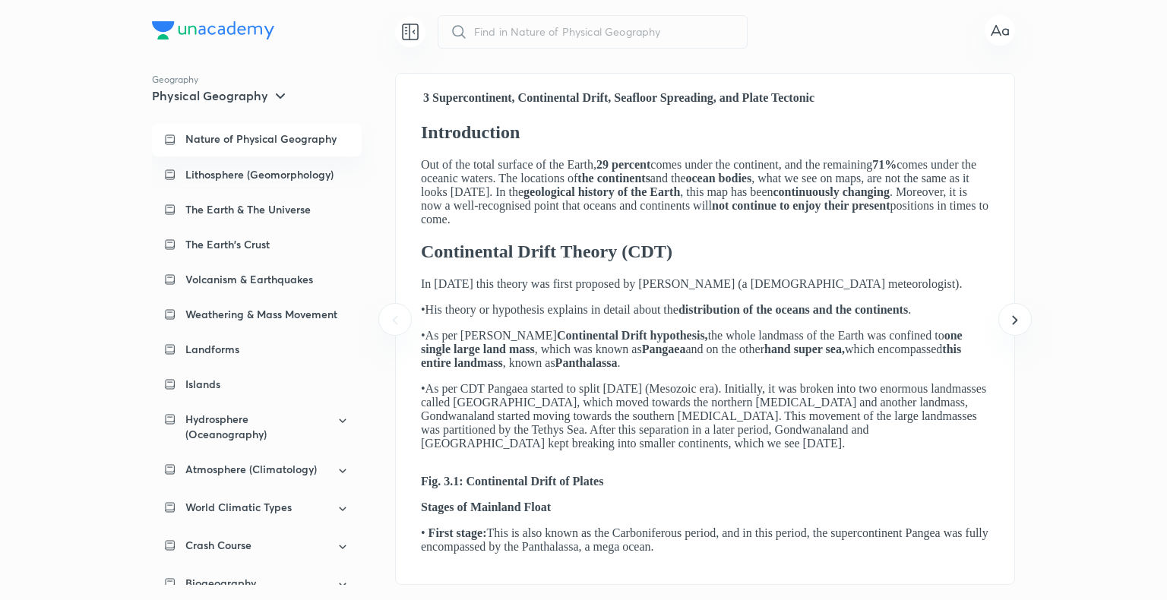
click at [274, 138] on p "Nature of Physical Geography" at bounding box center [260, 139] width 151 height 14
click at [284, 167] on p "Lithosphere (Geomorphology)" at bounding box center [259, 174] width 148 height 15
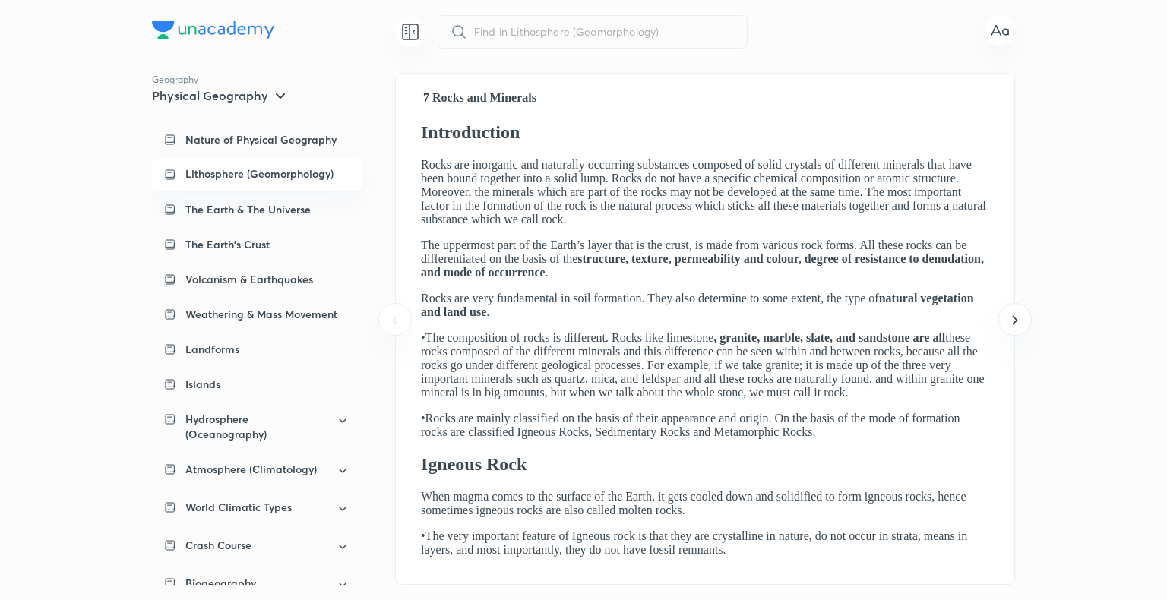
click at [667, 279] on strong "structure, texture, permeability and colour, degree of resistance to denudation…" at bounding box center [702, 265] width 563 height 27
click at [1015, 320] on icon at bounding box center [1015, 320] width 18 height 18
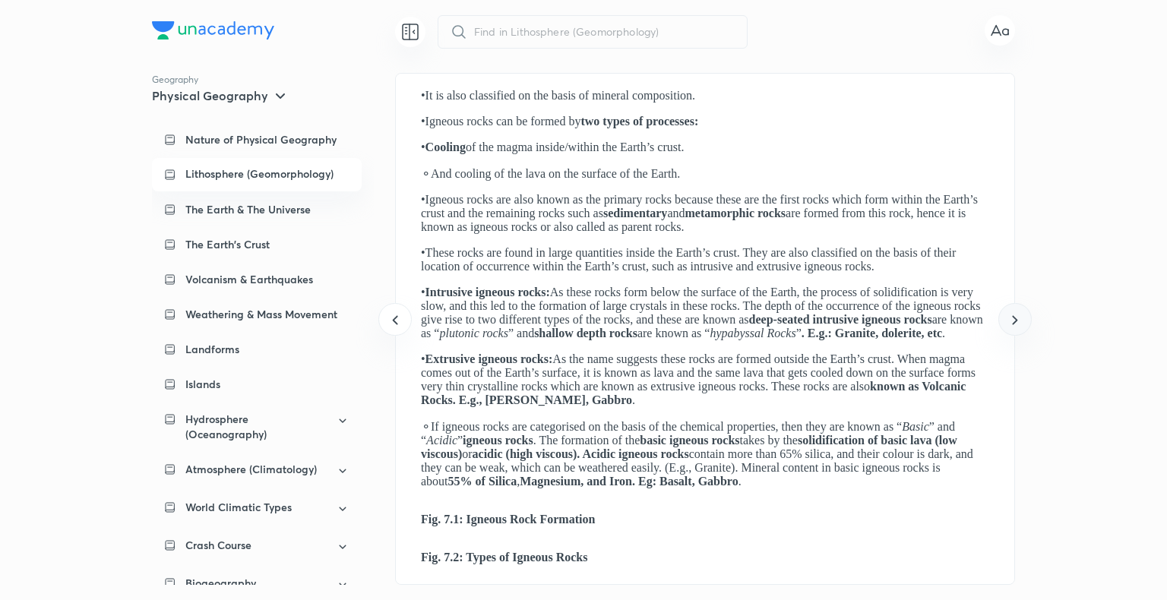
click at [1015, 320] on icon at bounding box center [1015, 320] width 18 height 18
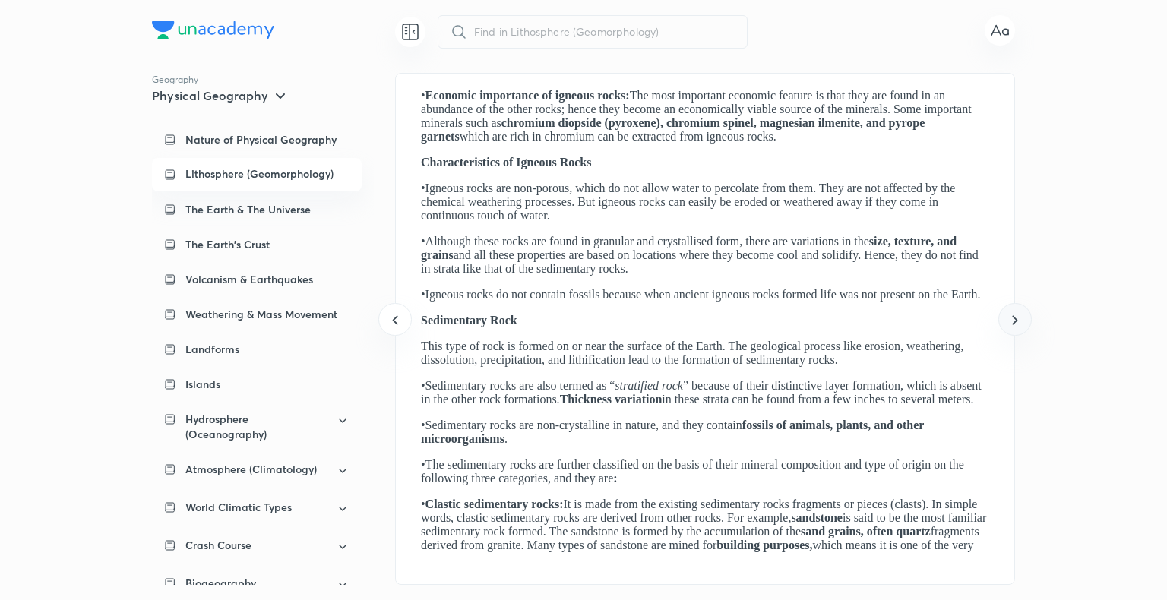
click at [1015, 320] on icon at bounding box center [1015, 320] width 18 height 18
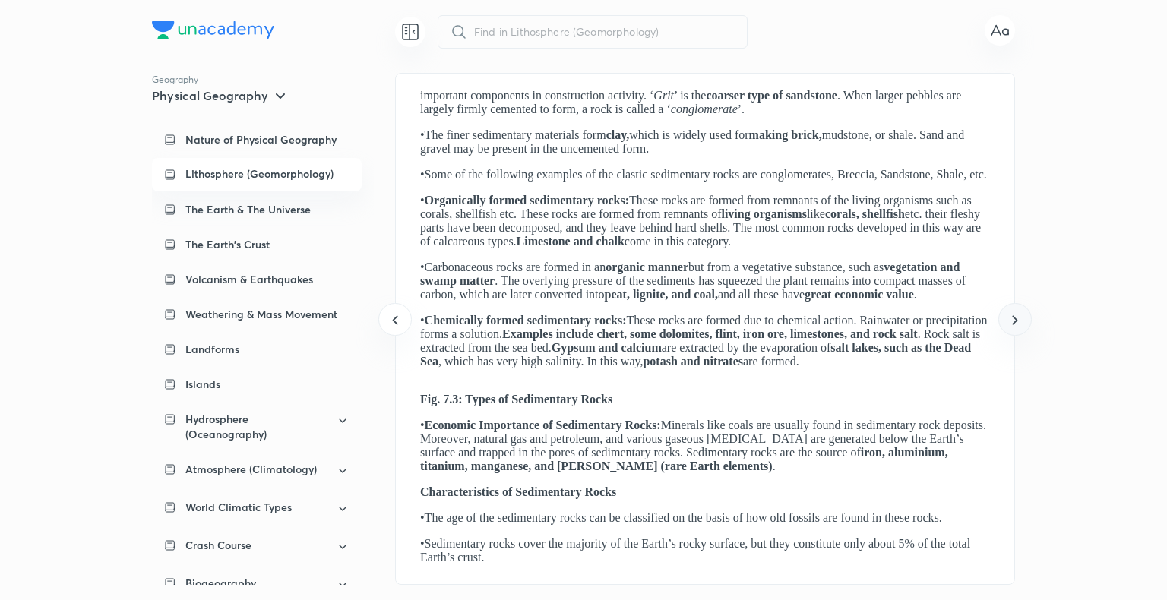
click at [1015, 320] on icon at bounding box center [1015, 320] width 18 height 18
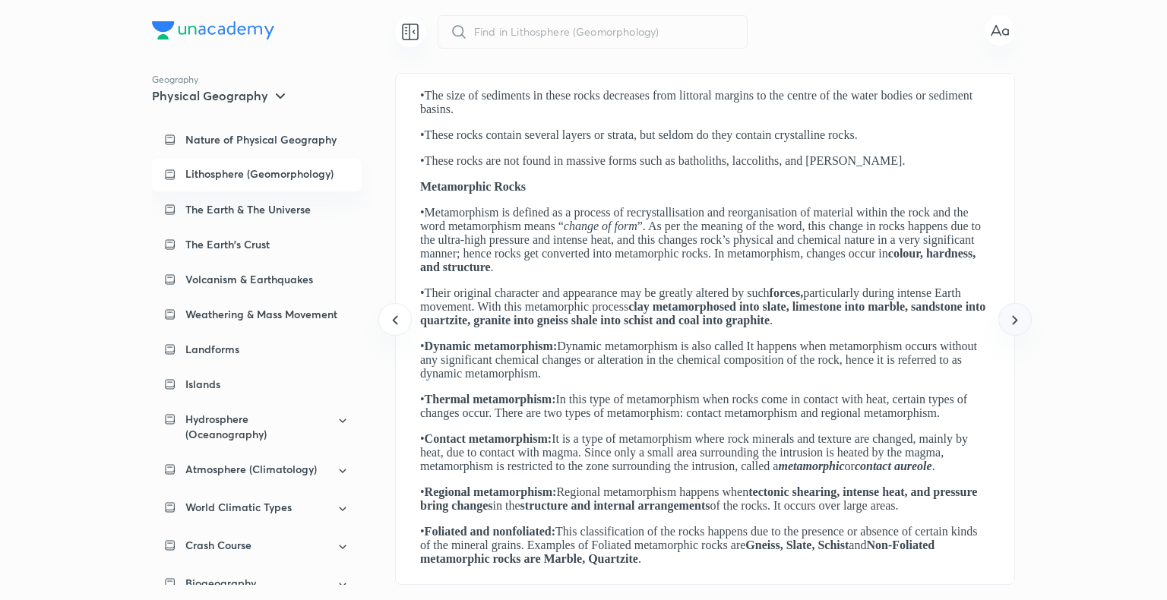
click at [1015, 320] on icon at bounding box center [1015, 320] width 18 height 18
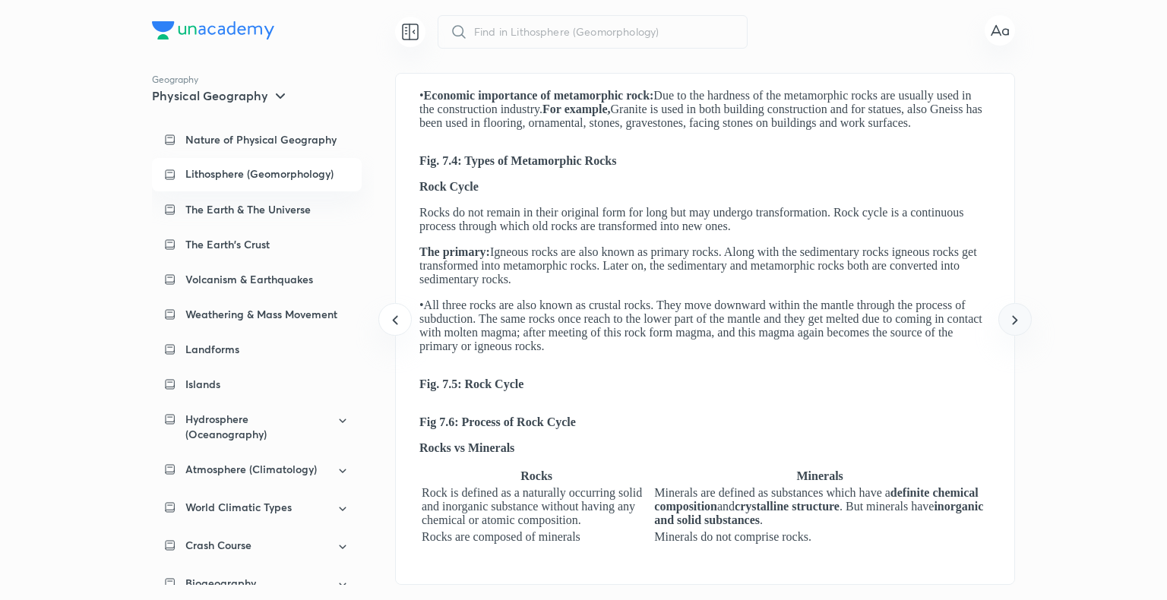
click at [1015, 320] on icon at bounding box center [1015, 320] width 18 height 18
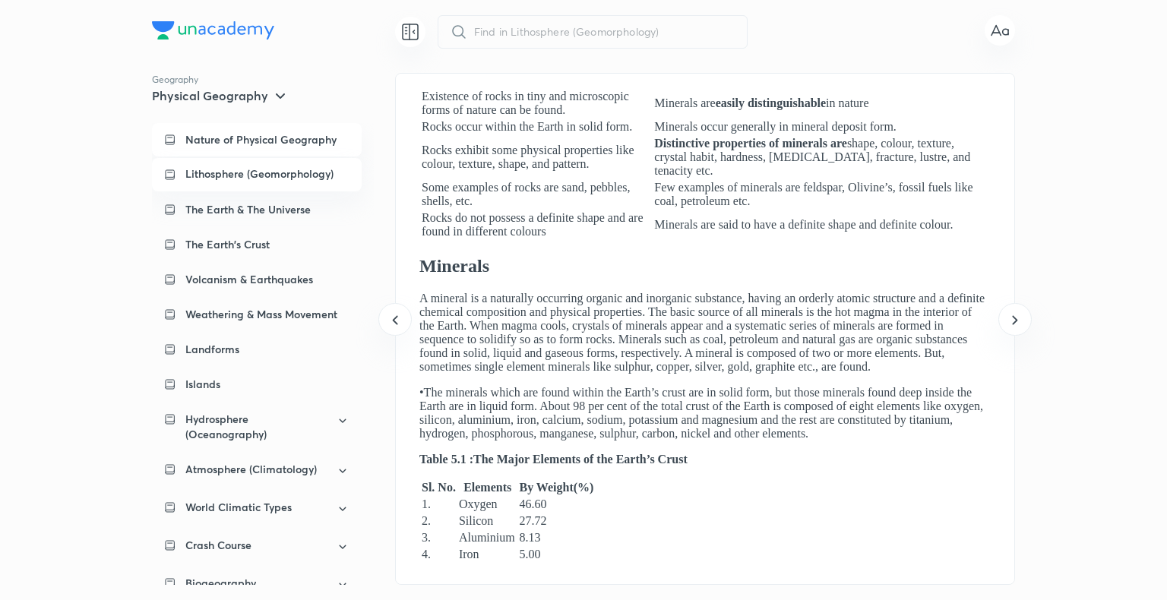
click at [226, 144] on p "Nature of Physical Geography" at bounding box center [260, 139] width 151 height 15
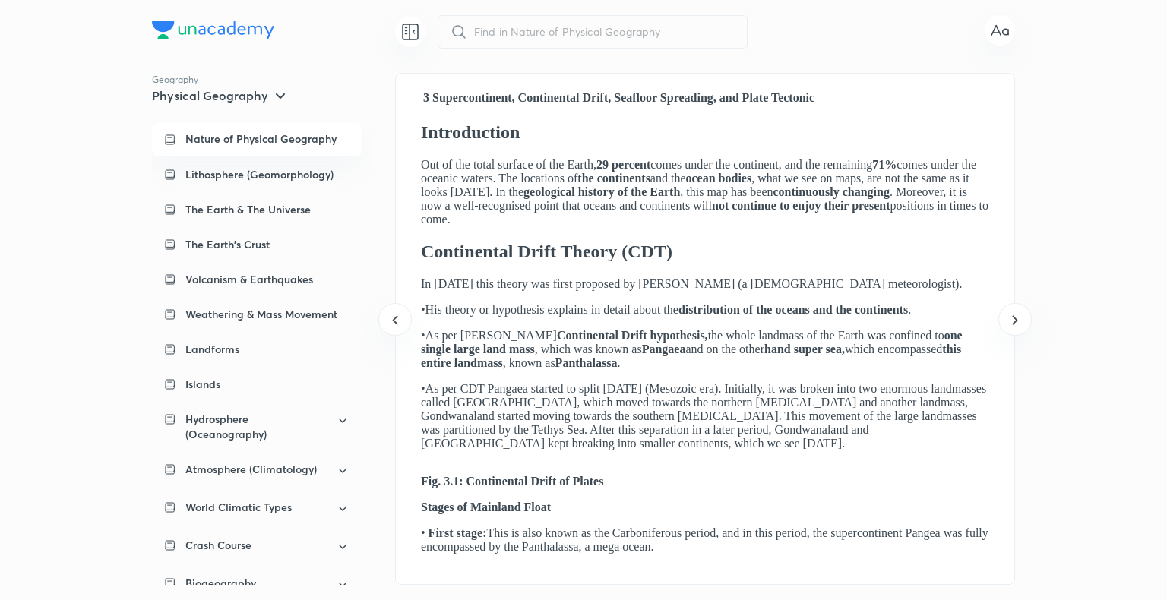
scroll to position [0, 0]
click at [1017, 321] on icon at bounding box center [1014, 319] width 5 height 9
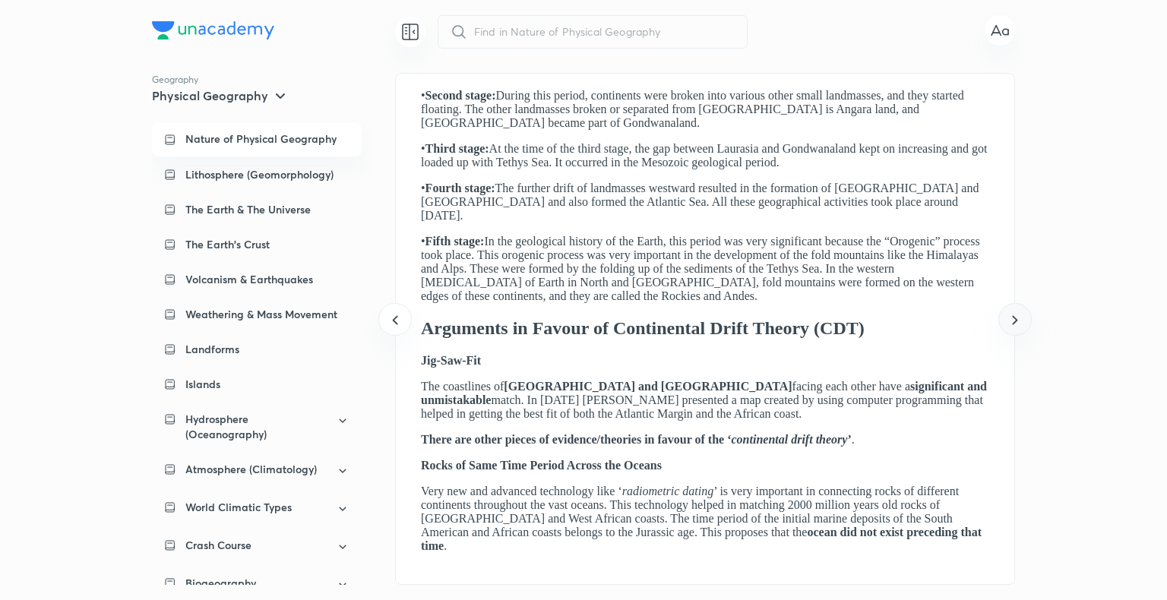
click at [1017, 321] on icon at bounding box center [1014, 319] width 5 height 9
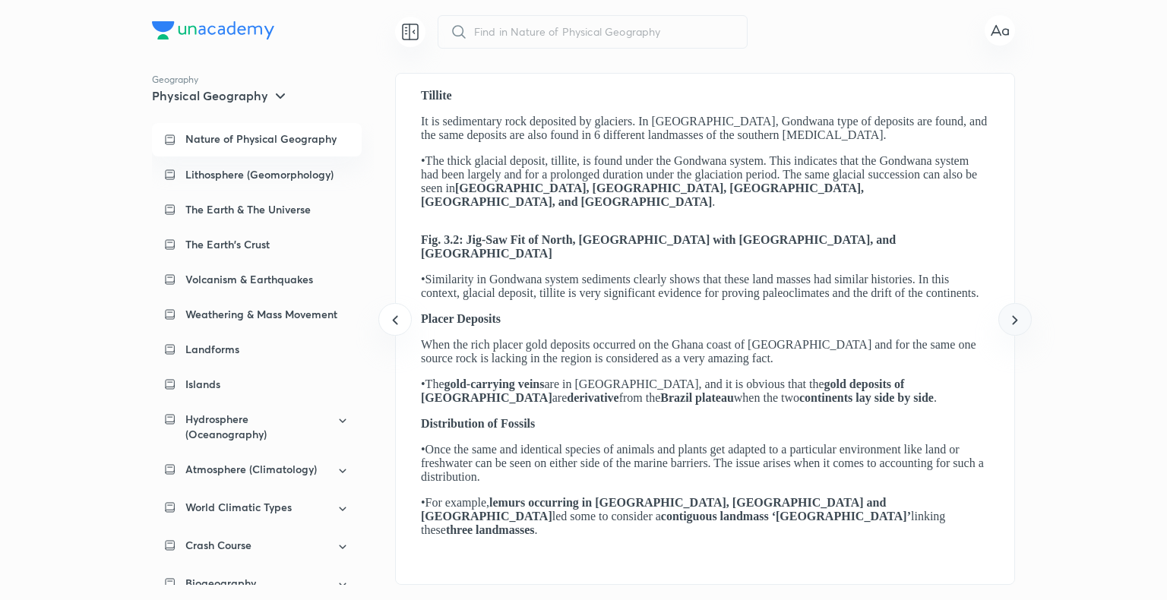
click at [1017, 321] on icon at bounding box center [1014, 319] width 5 height 9
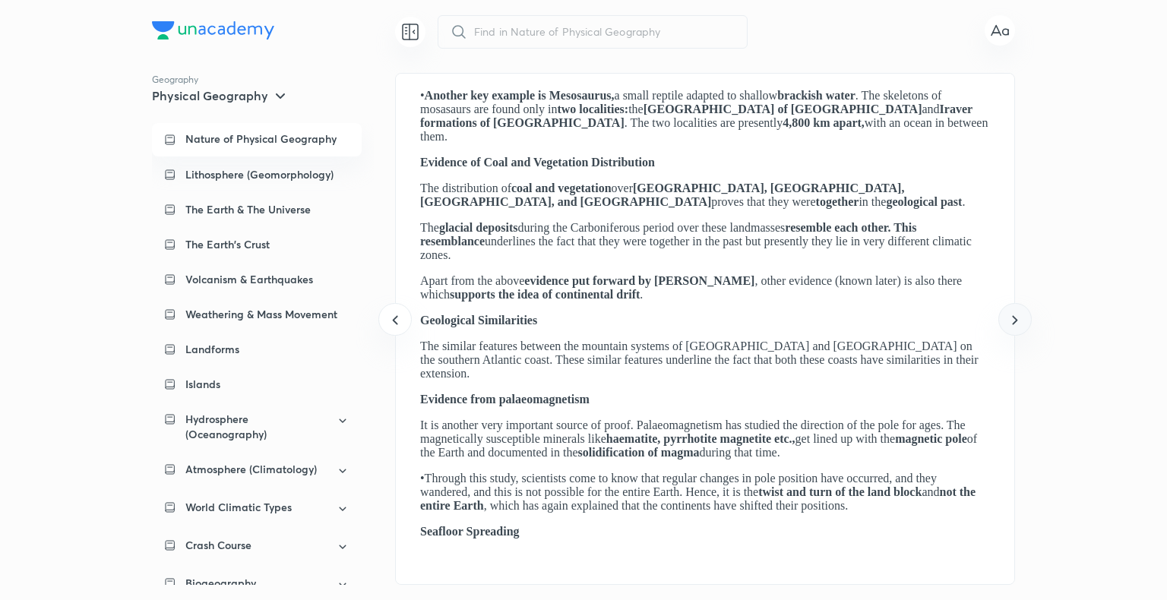
click at [1017, 321] on icon at bounding box center [1014, 319] width 5 height 9
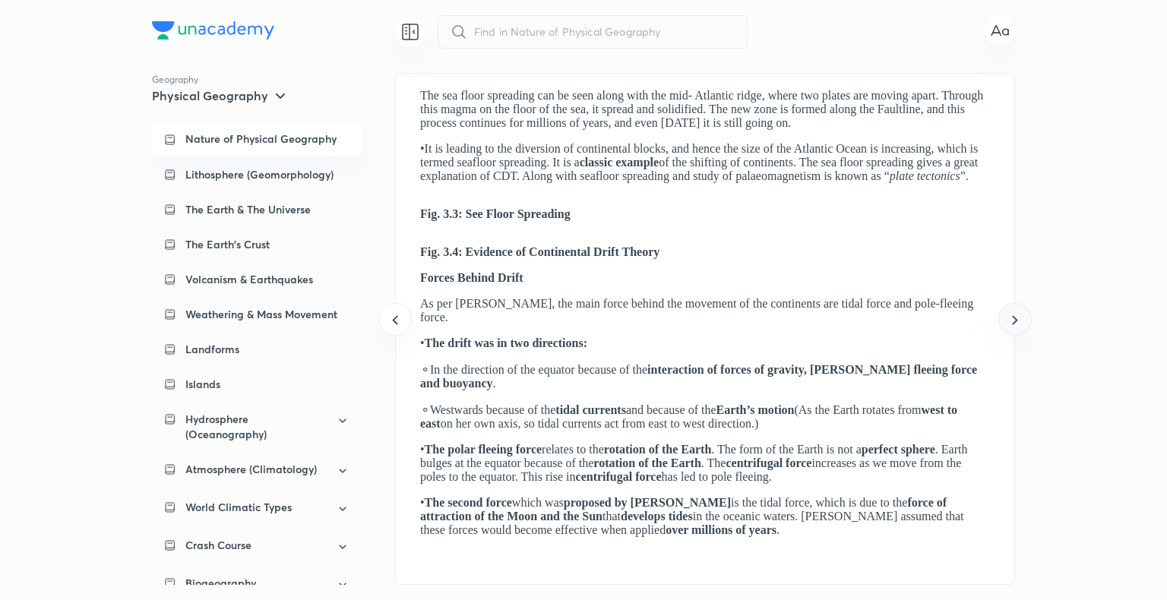
click at [1017, 321] on icon at bounding box center [1014, 319] width 5 height 9
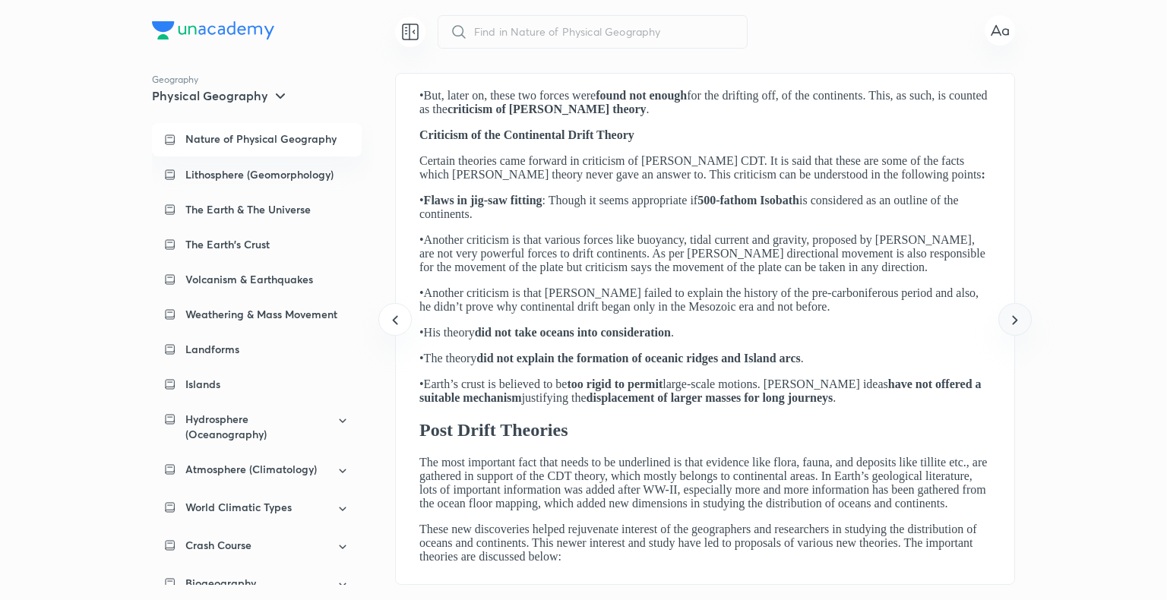
click at [1017, 321] on icon at bounding box center [1014, 319] width 5 height 9
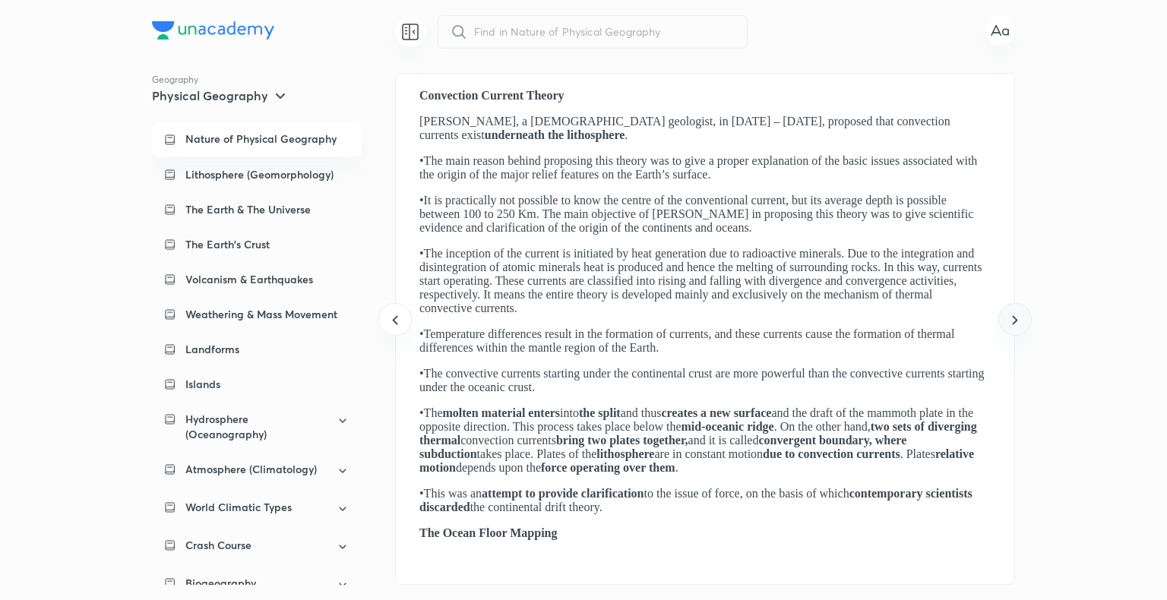
click at [1017, 321] on icon at bounding box center [1014, 319] width 5 height 9
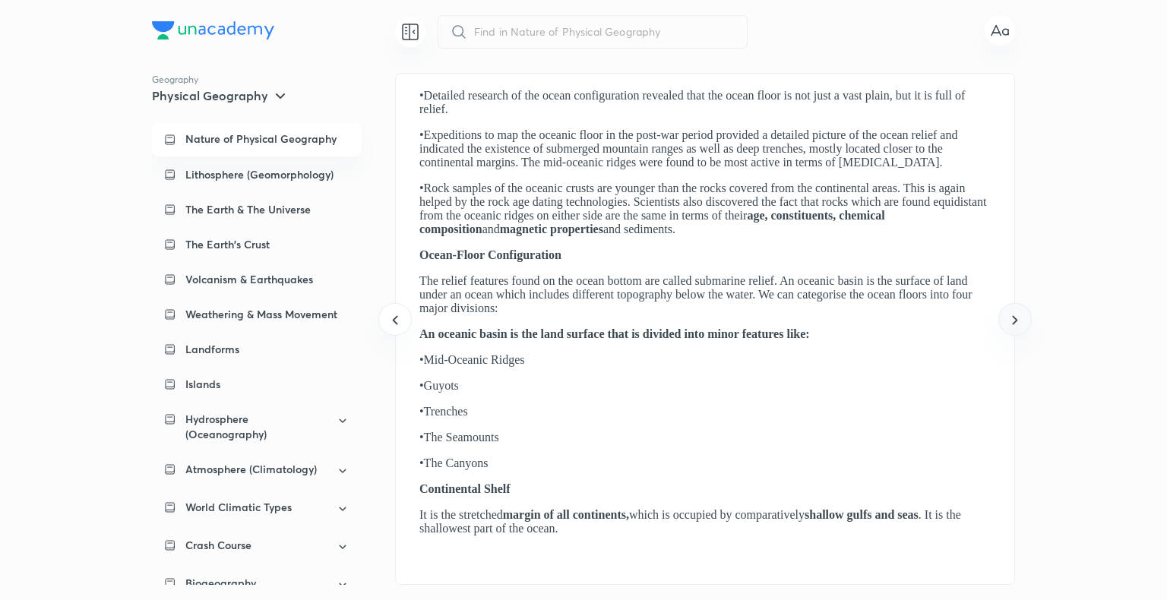
click at [1017, 321] on icon at bounding box center [1014, 319] width 5 height 9
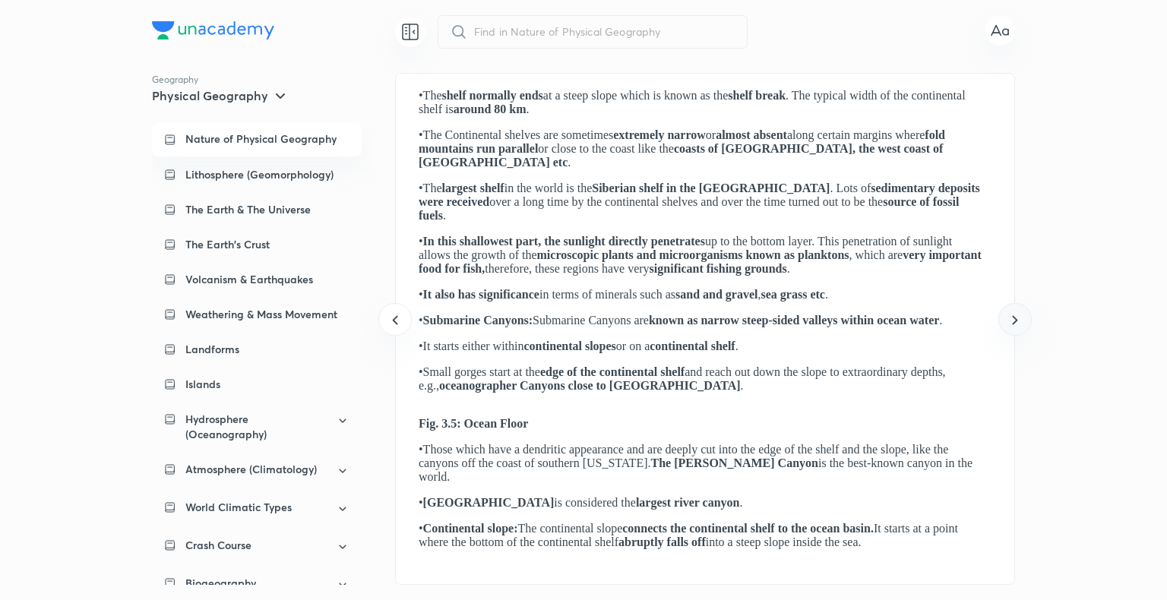
click at [1017, 321] on icon at bounding box center [1014, 319] width 5 height 9
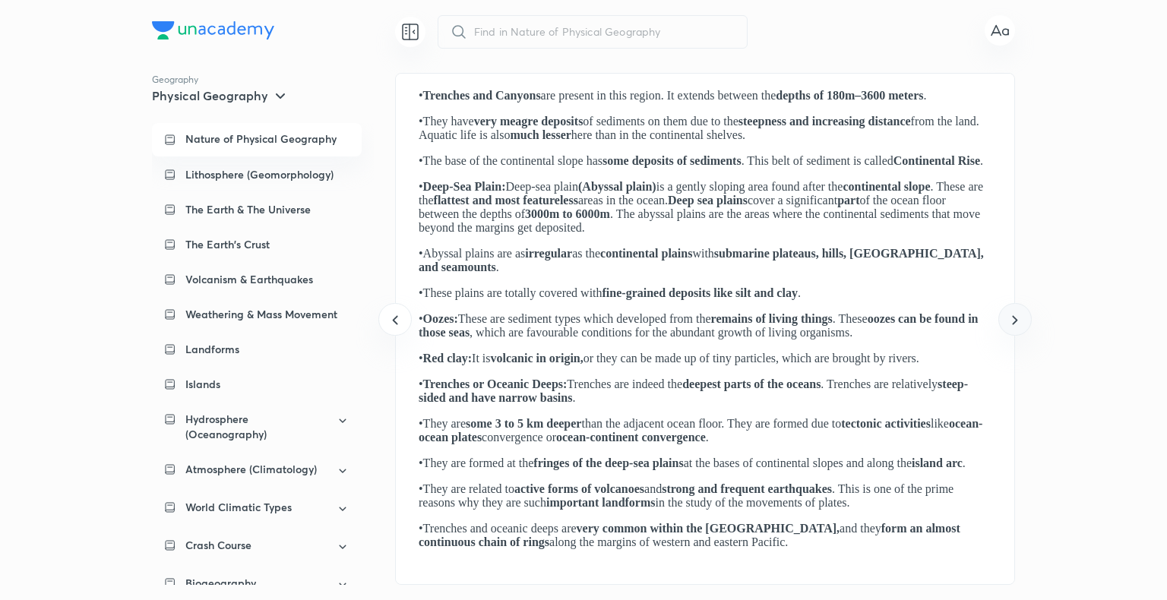
click at [1017, 321] on icon at bounding box center [1014, 319] width 5 height 9
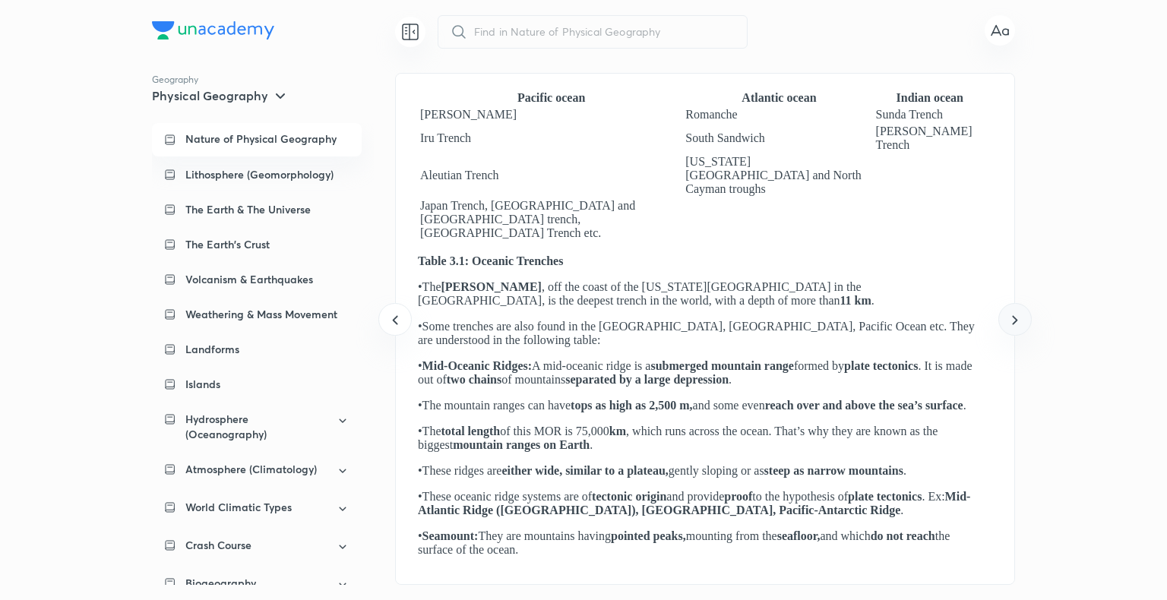
click at [1017, 321] on icon at bounding box center [1014, 319] width 5 height 9
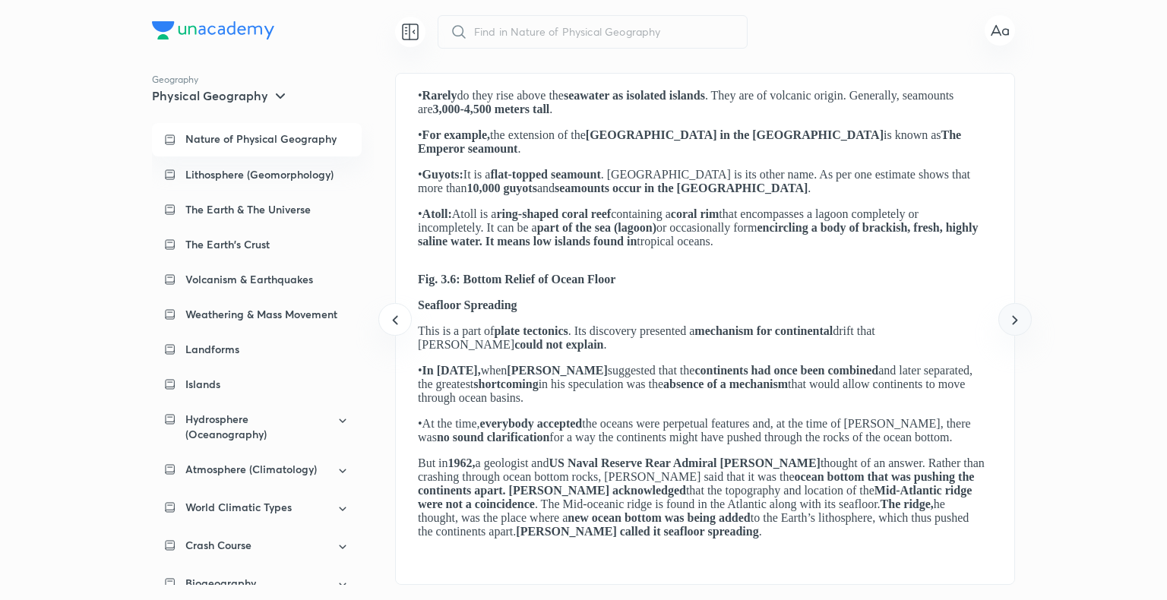
click at [1017, 321] on icon at bounding box center [1014, 319] width 5 height 9
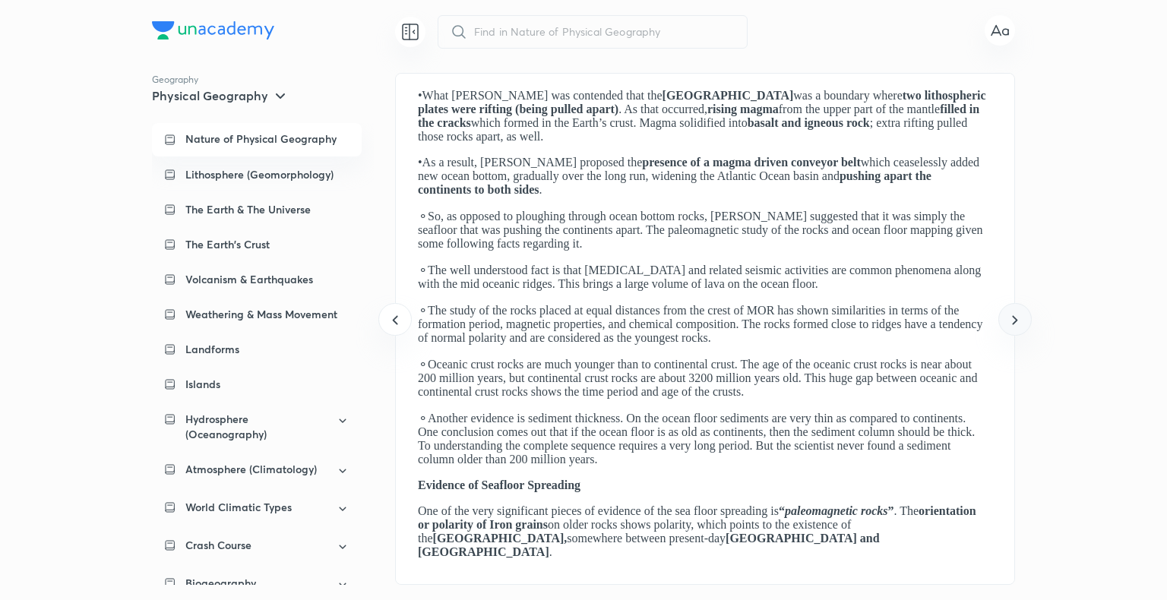
click at [1017, 321] on icon at bounding box center [1014, 319] width 5 height 9
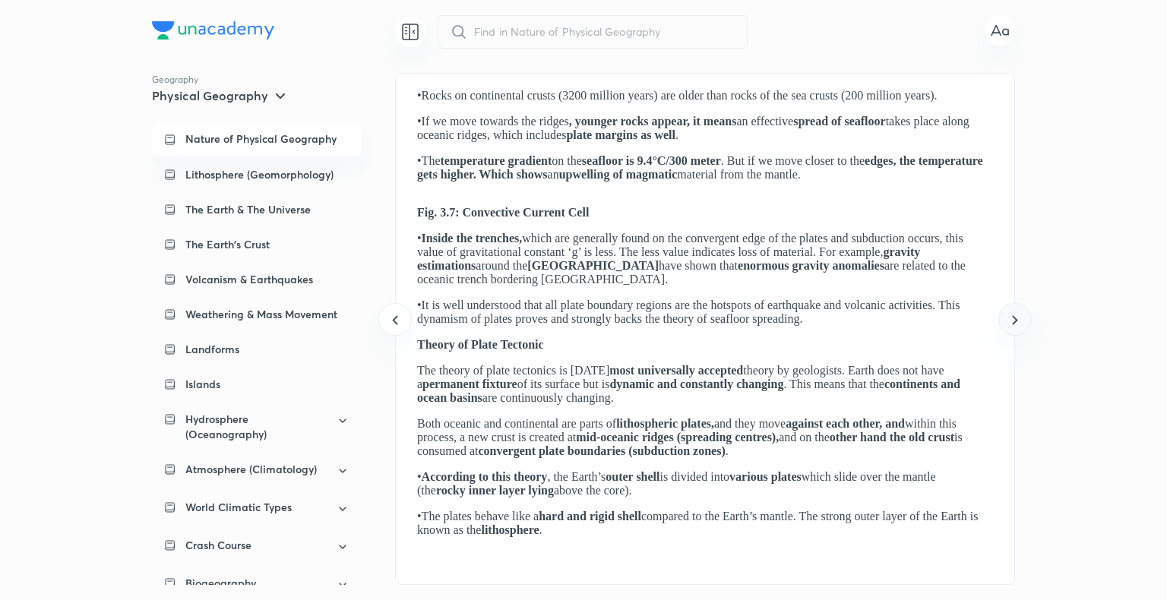
click at [1017, 321] on icon at bounding box center [1014, 319] width 5 height 9
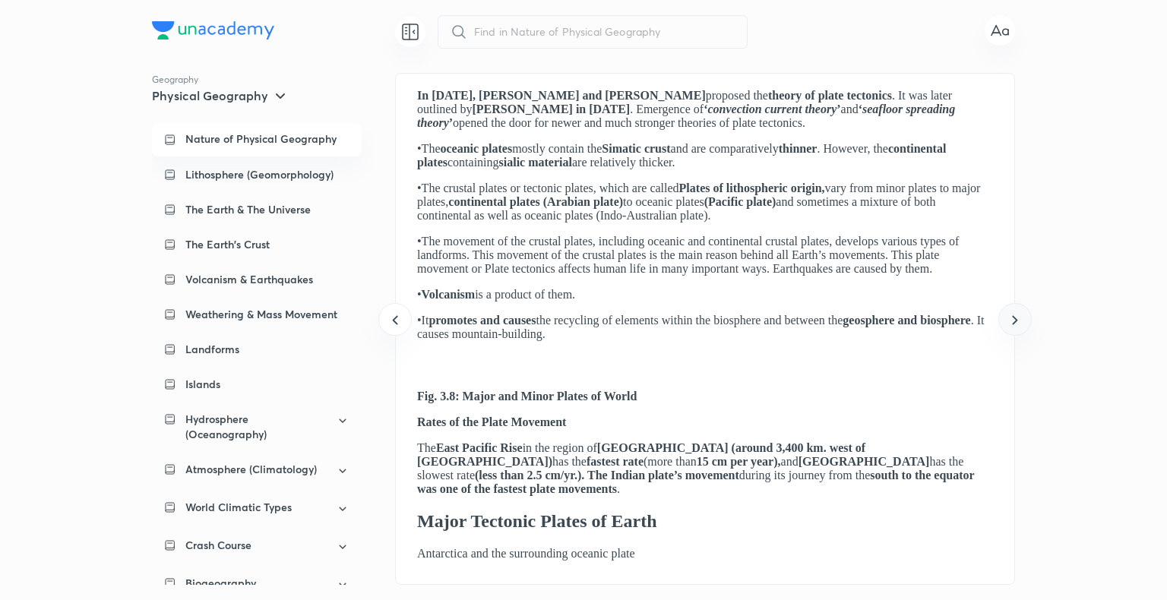
click at [1017, 321] on icon at bounding box center [1014, 319] width 5 height 9
